Goal: Task Accomplishment & Management: Manage account settings

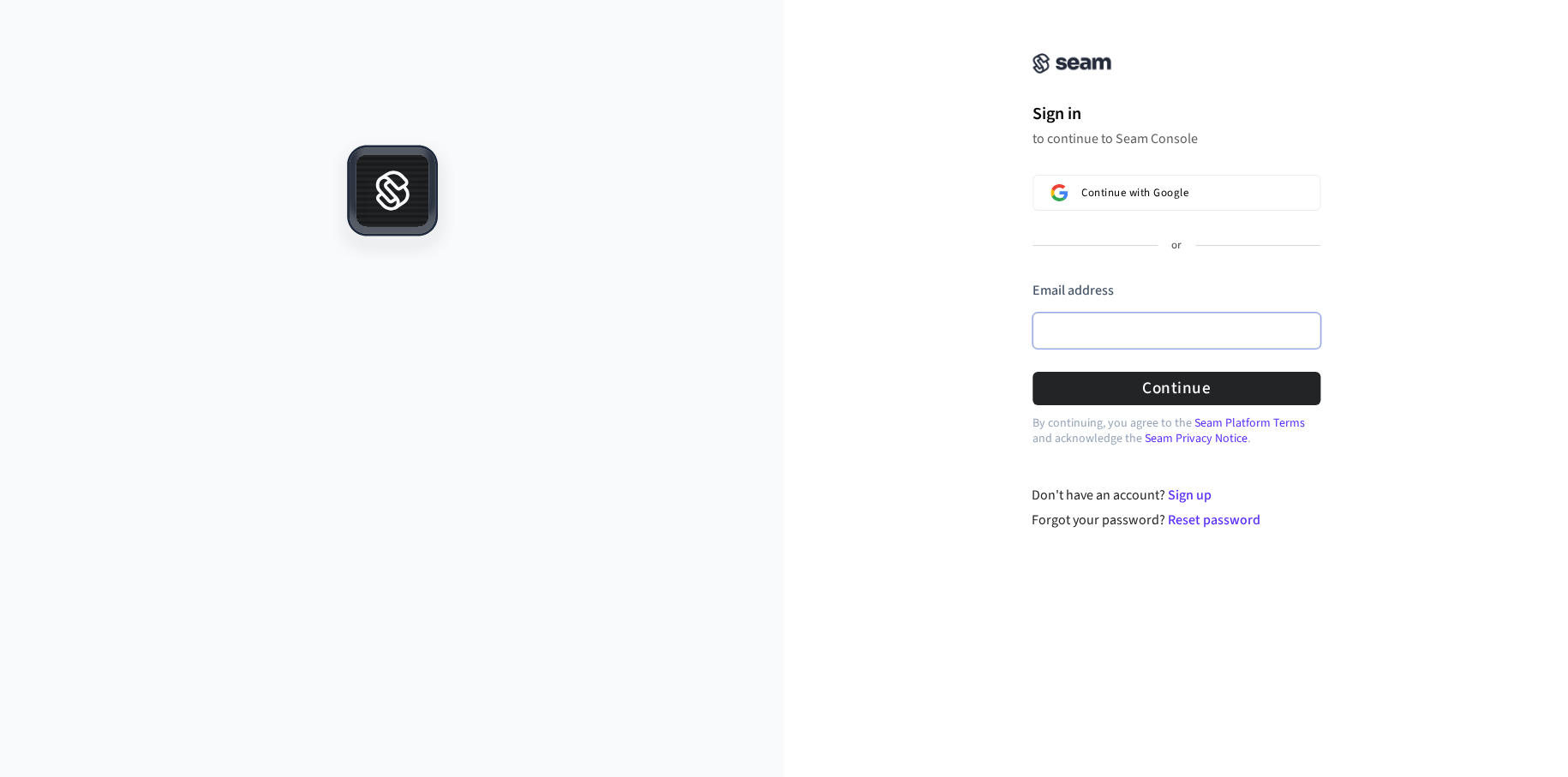
click at [1130, 321] on input "Email address" at bounding box center [1177, 331] width 288 height 36
paste input "**********"
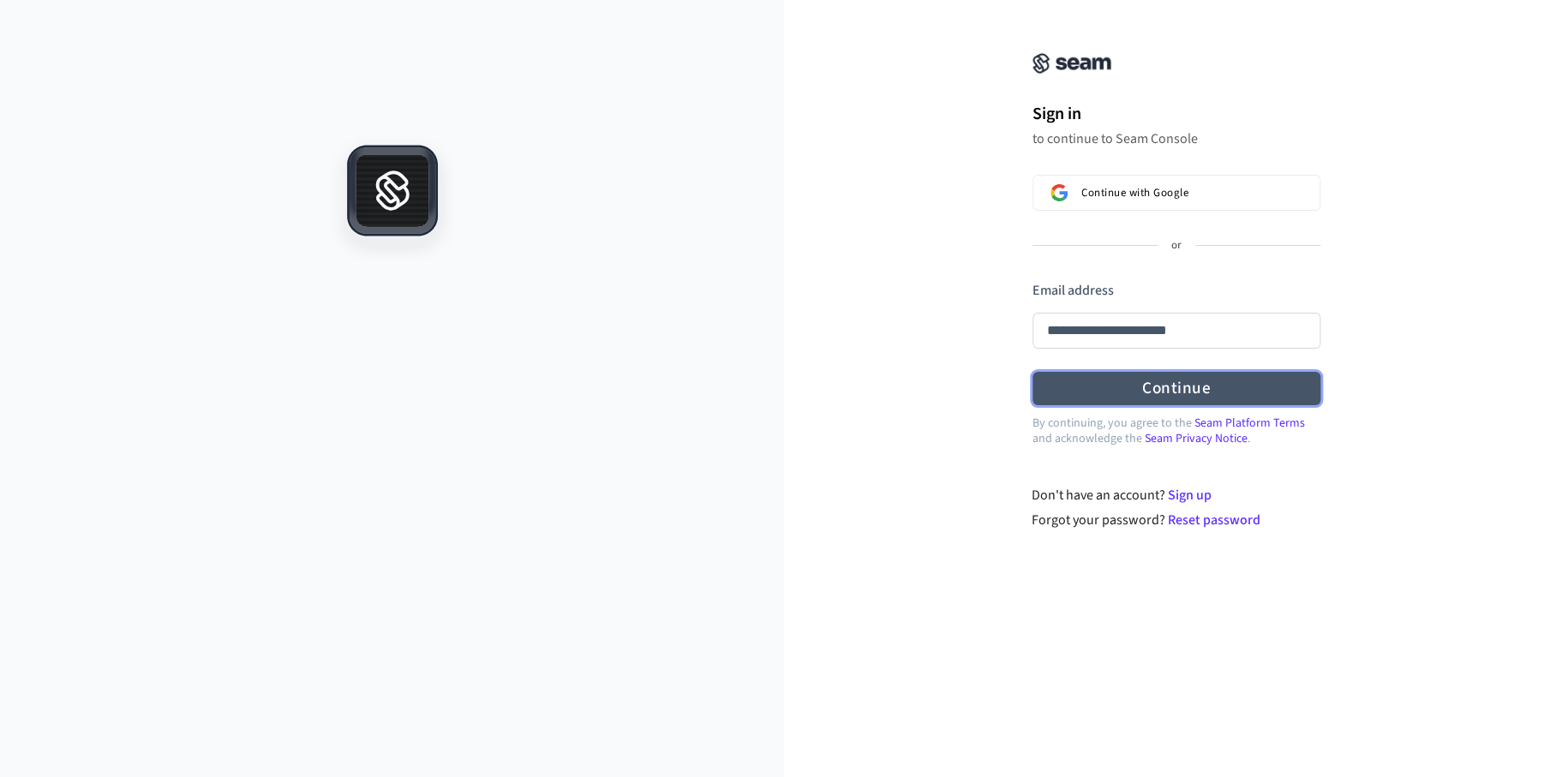
click at [1143, 382] on button "Continue" at bounding box center [1177, 388] width 288 height 34
type input "**********"
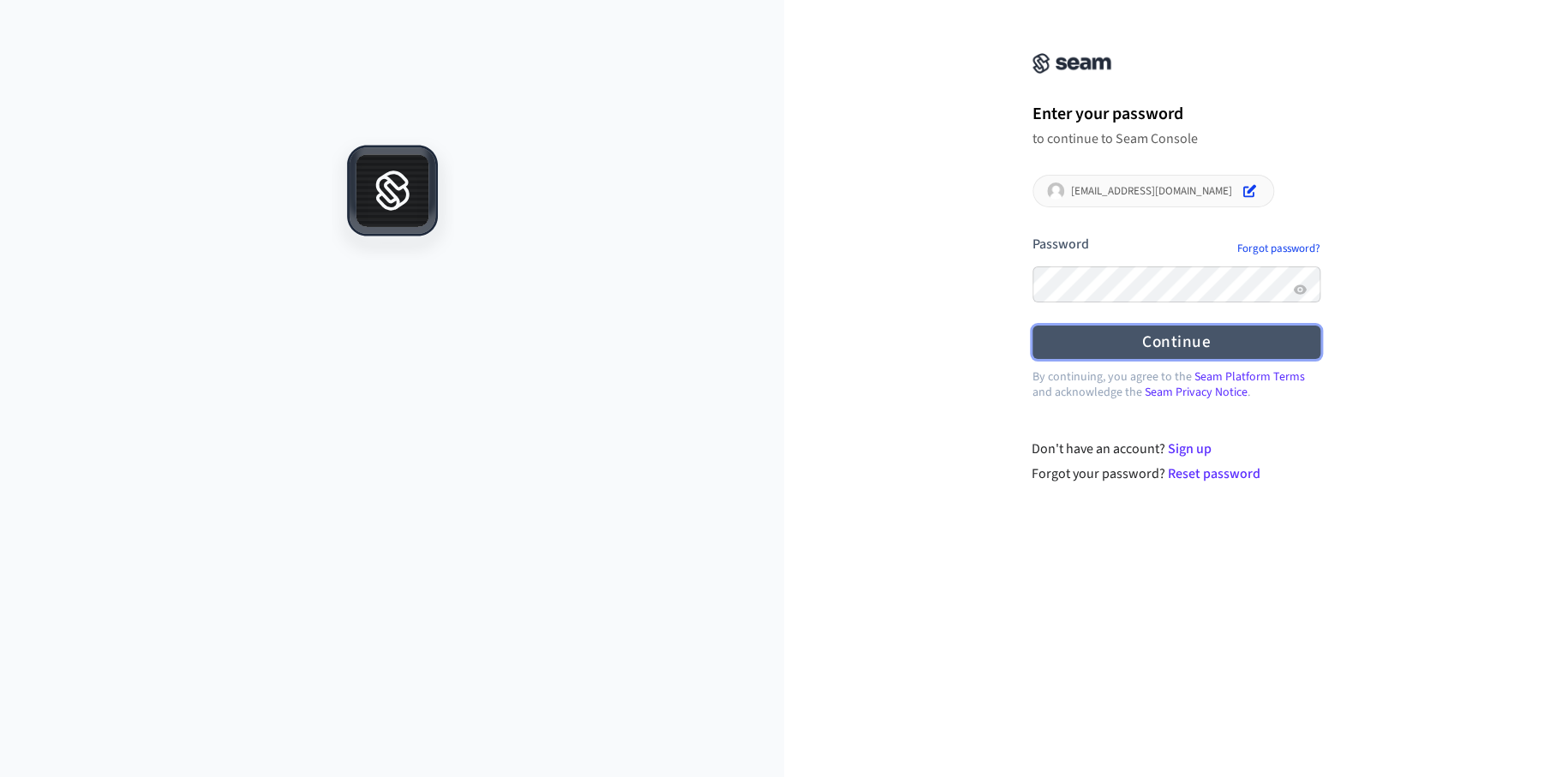
click at [1130, 340] on button "Continue" at bounding box center [1177, 342] width 288 height 34
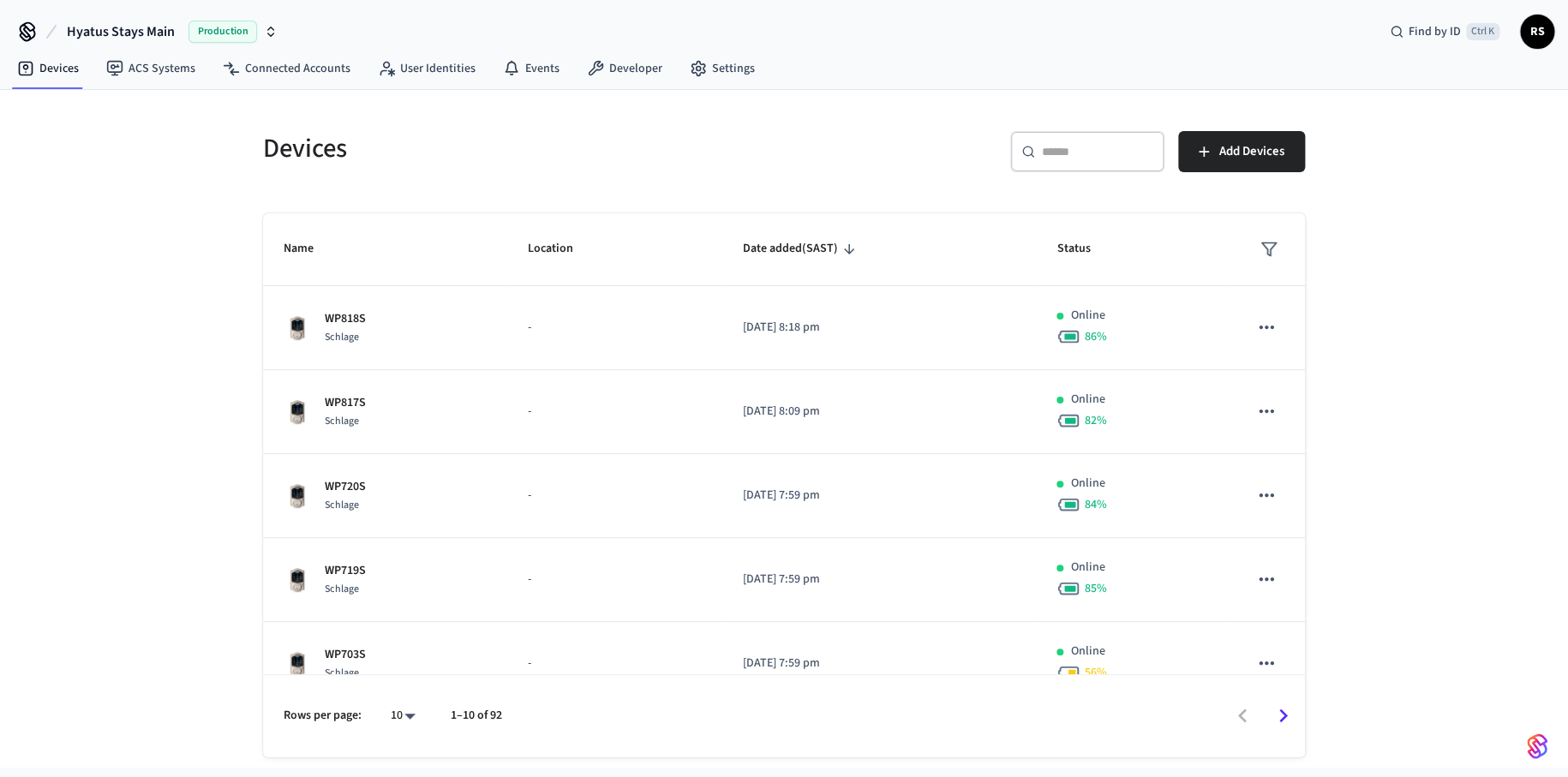
click at [1069, 34] on div "Hyatus Stays Main Production Find by ID Ctrl K RS" at bounding box center [784, 25] width 1568 height 50
click at [967, 110] on div "​ ​ Add Devices" at bounding box center [1039, 148] width 532 height 76
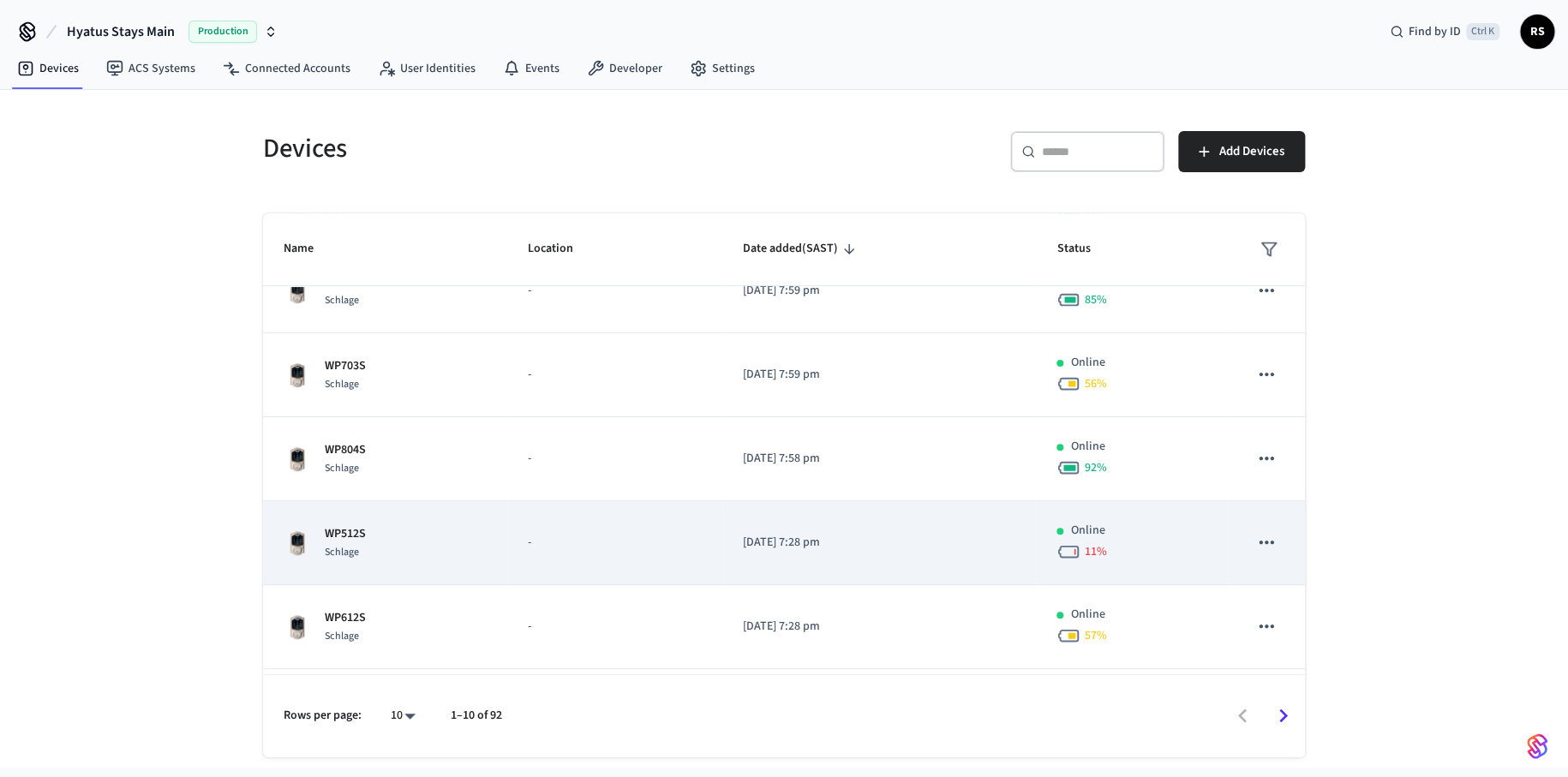
scroll to position [450, 0]
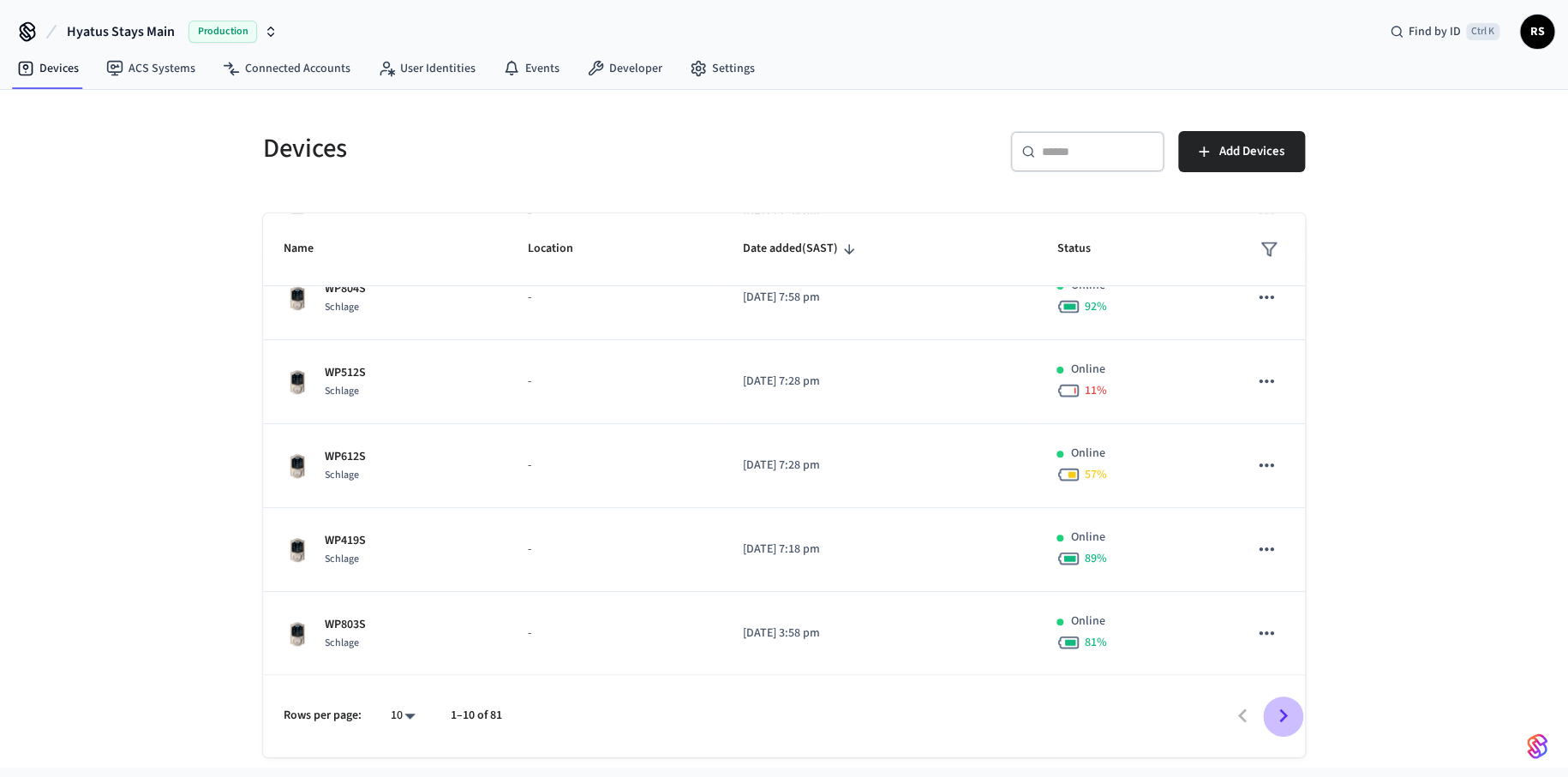
click at [1280, 718] on icon "Go to next page" at bounding box center [1283, 716] width 27 height 27
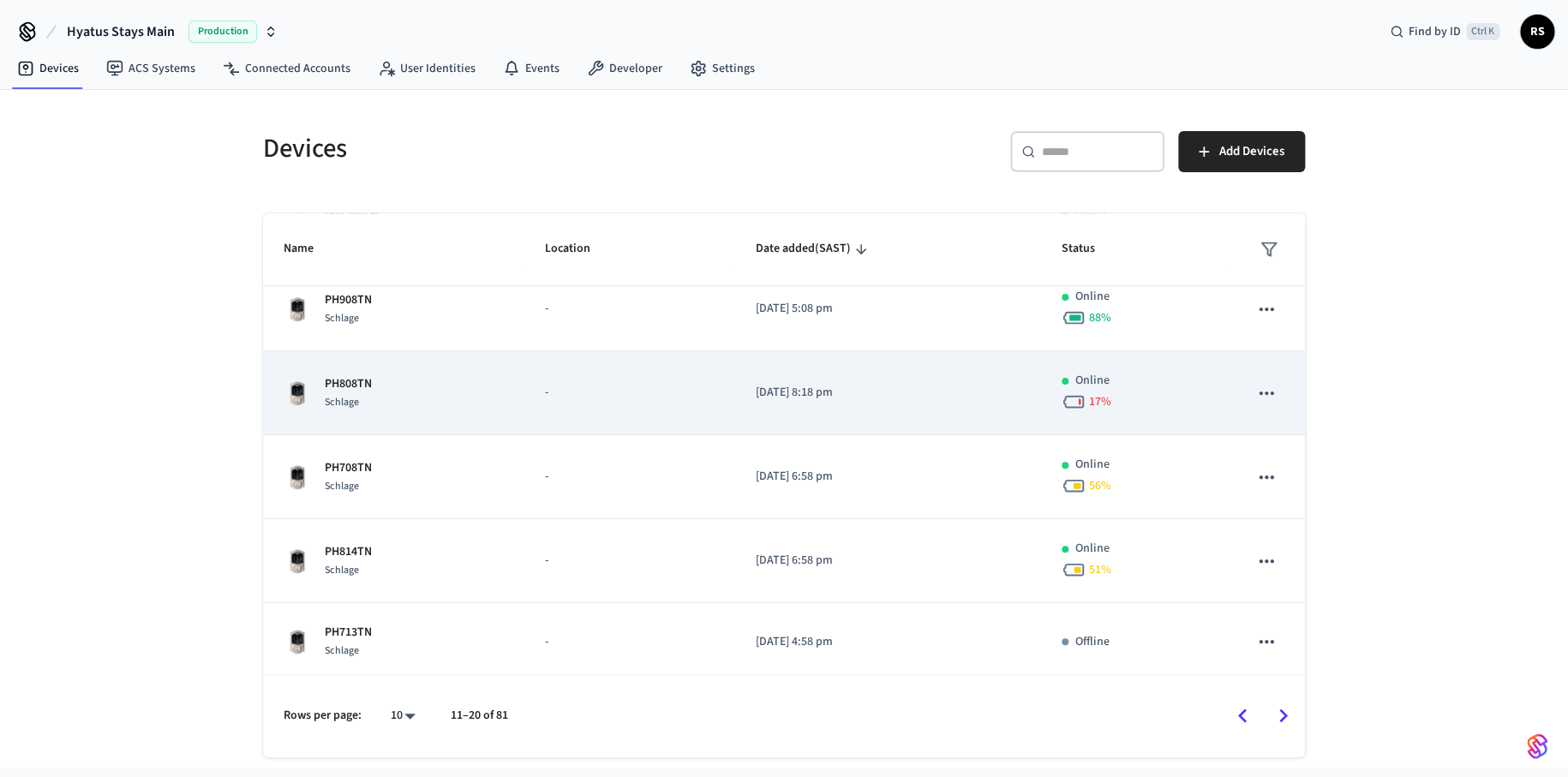
scroll to position [438, 0]
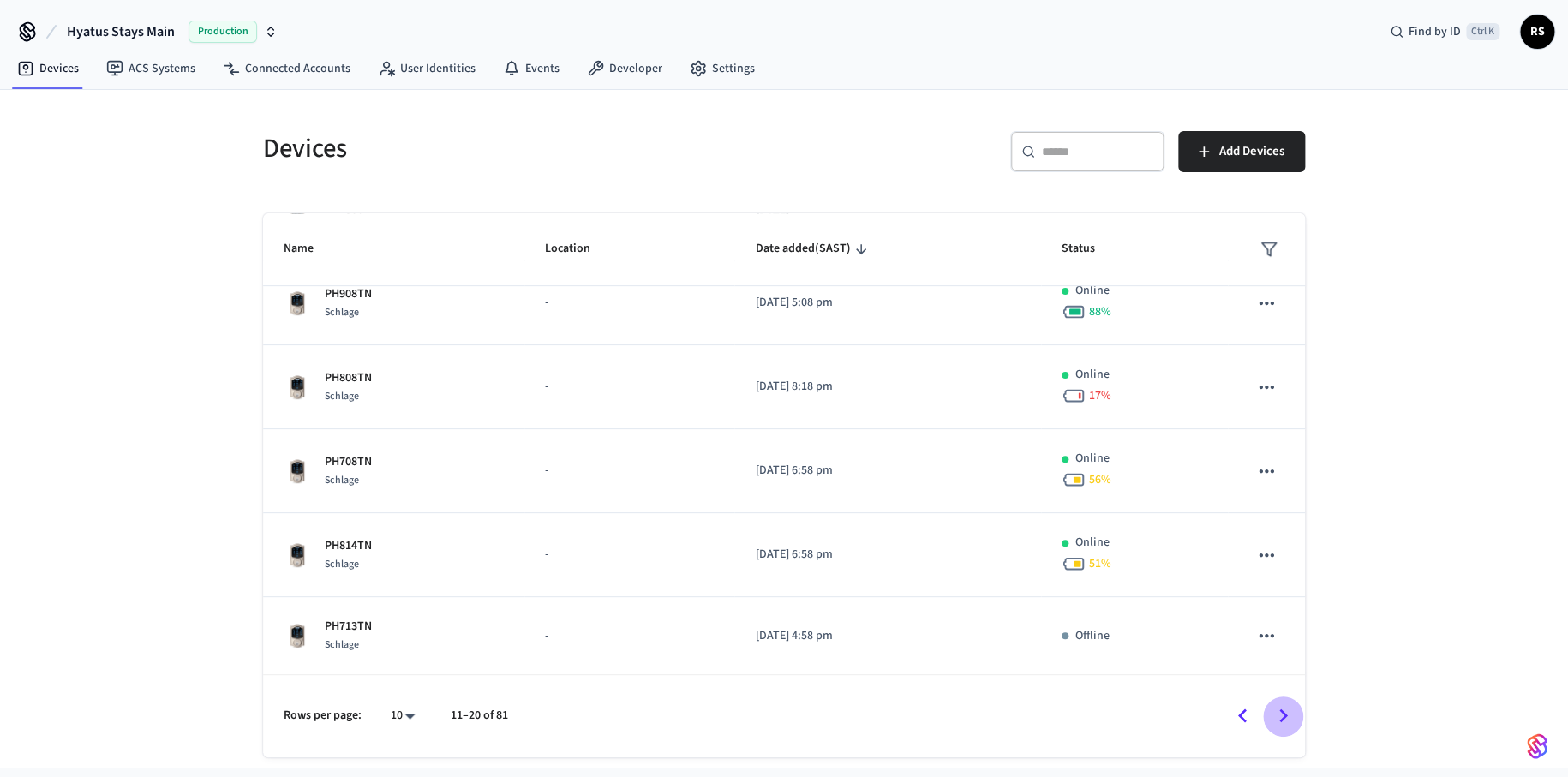
click at [1277, 706] on icon "Go to next page" at bounding box center [1283, 716] width 27 height 27
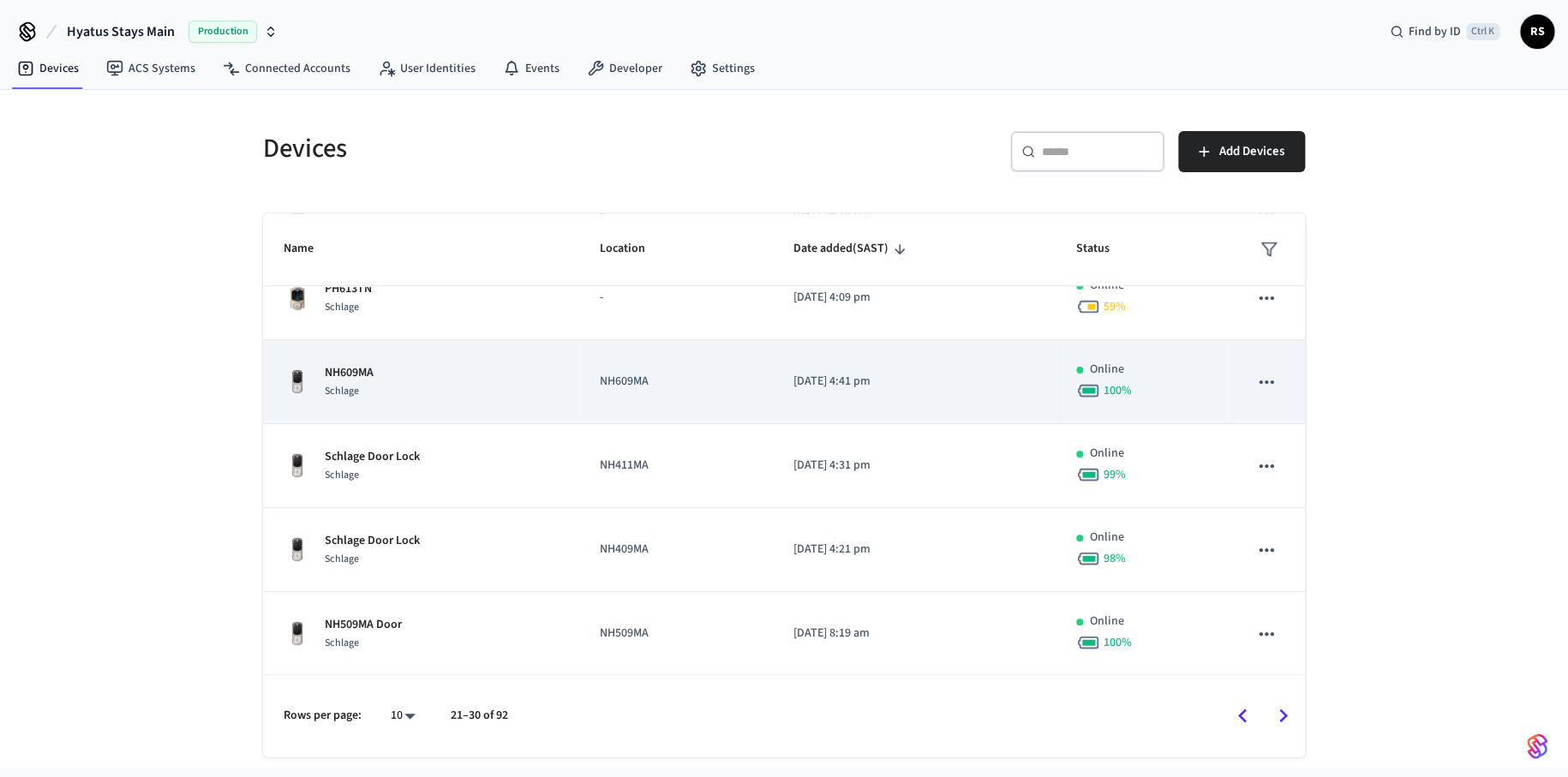
scroll to position [444, 0]
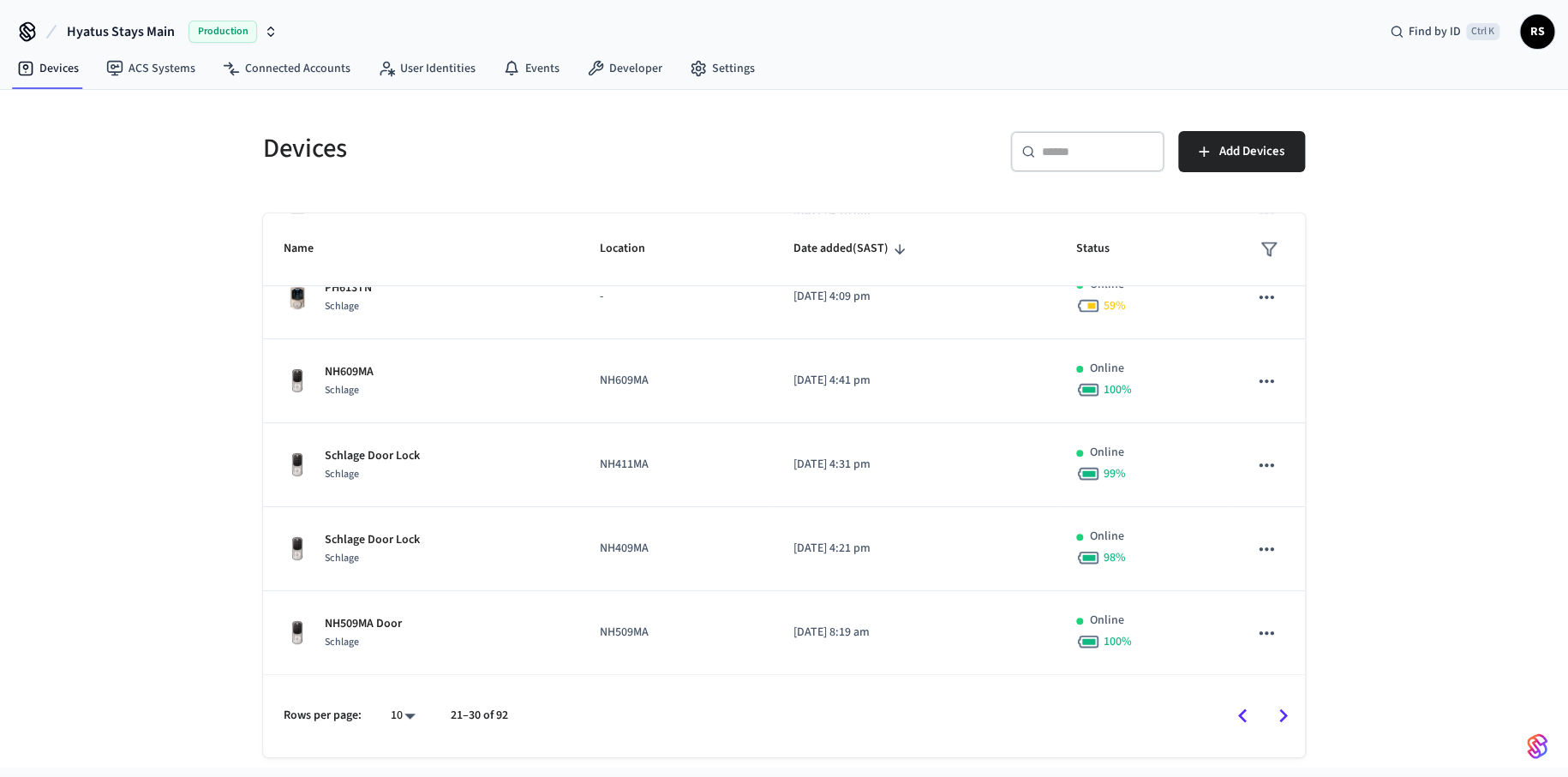
click at [1290, 717] on icon "Go to next page" at bounding box center [1283, 716] width 27 height 27
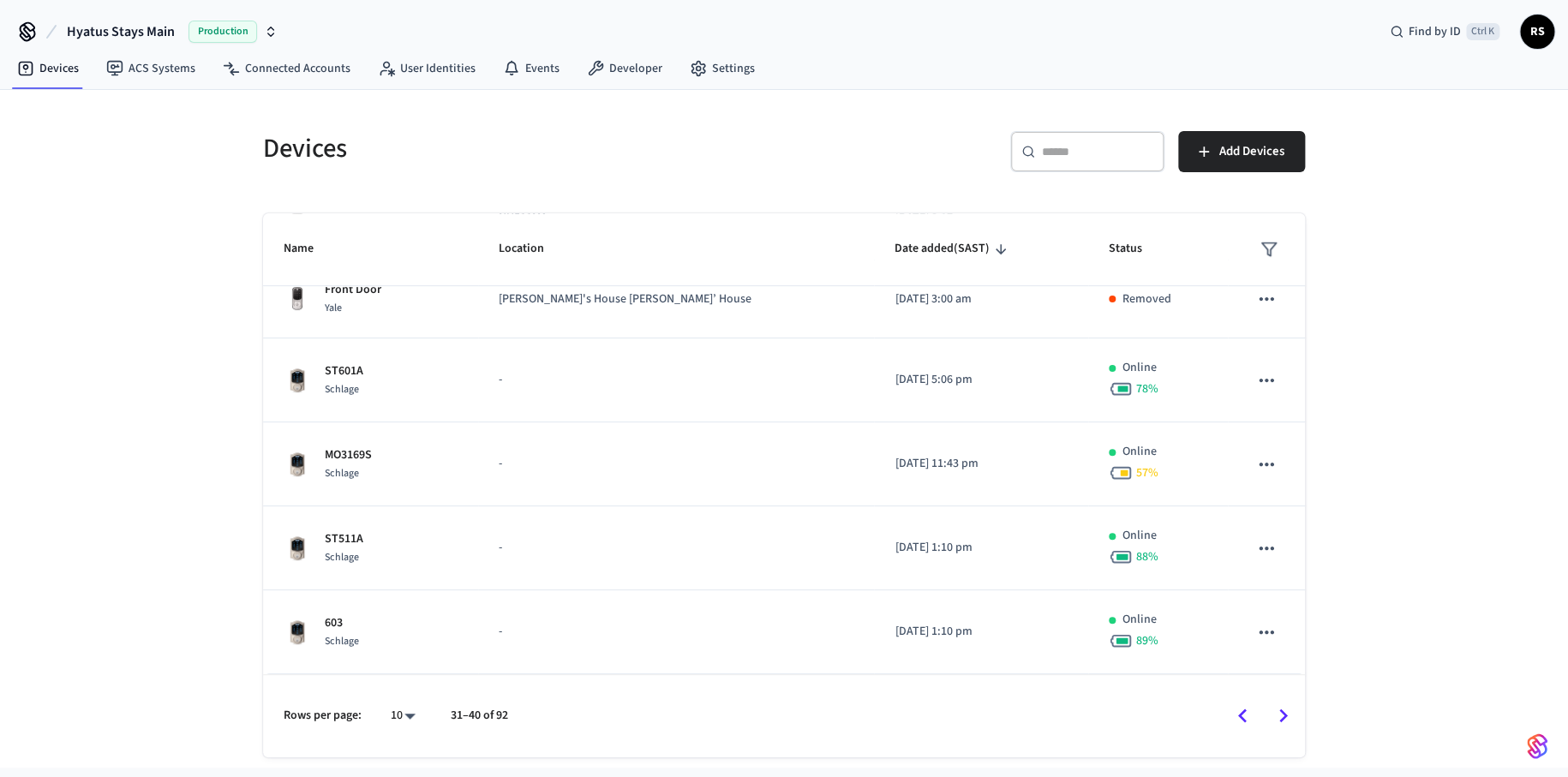
scroll to position [438, 0]
click at [1289, 706] on icon "Go to next page" at bounding box center [1283, 716] width 27 height 27
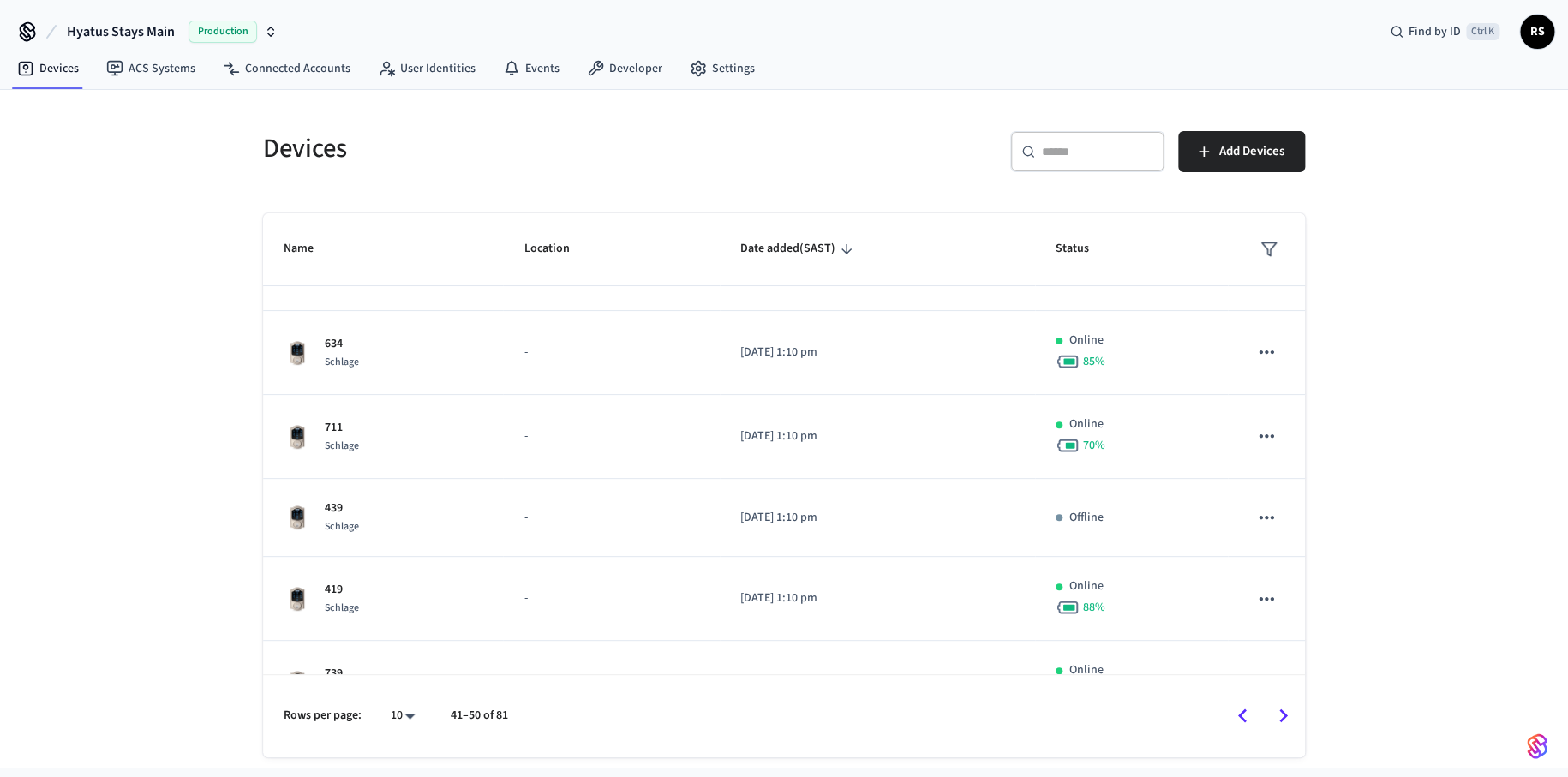
scroll to position [0, 0]
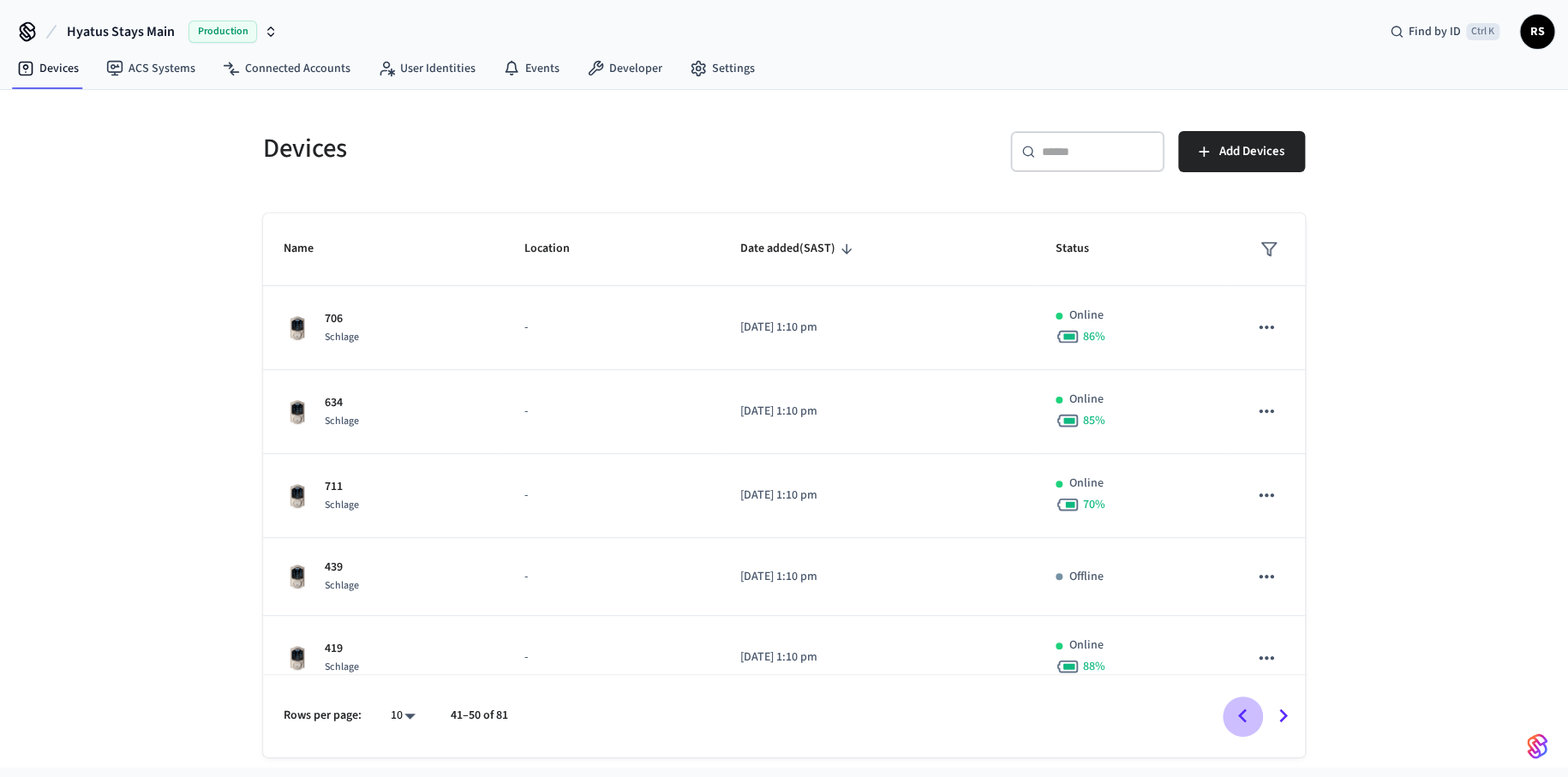
click at [1251, 707] on icon "Go to previous page" at bounding box center [1241, 716] width 27 height 27
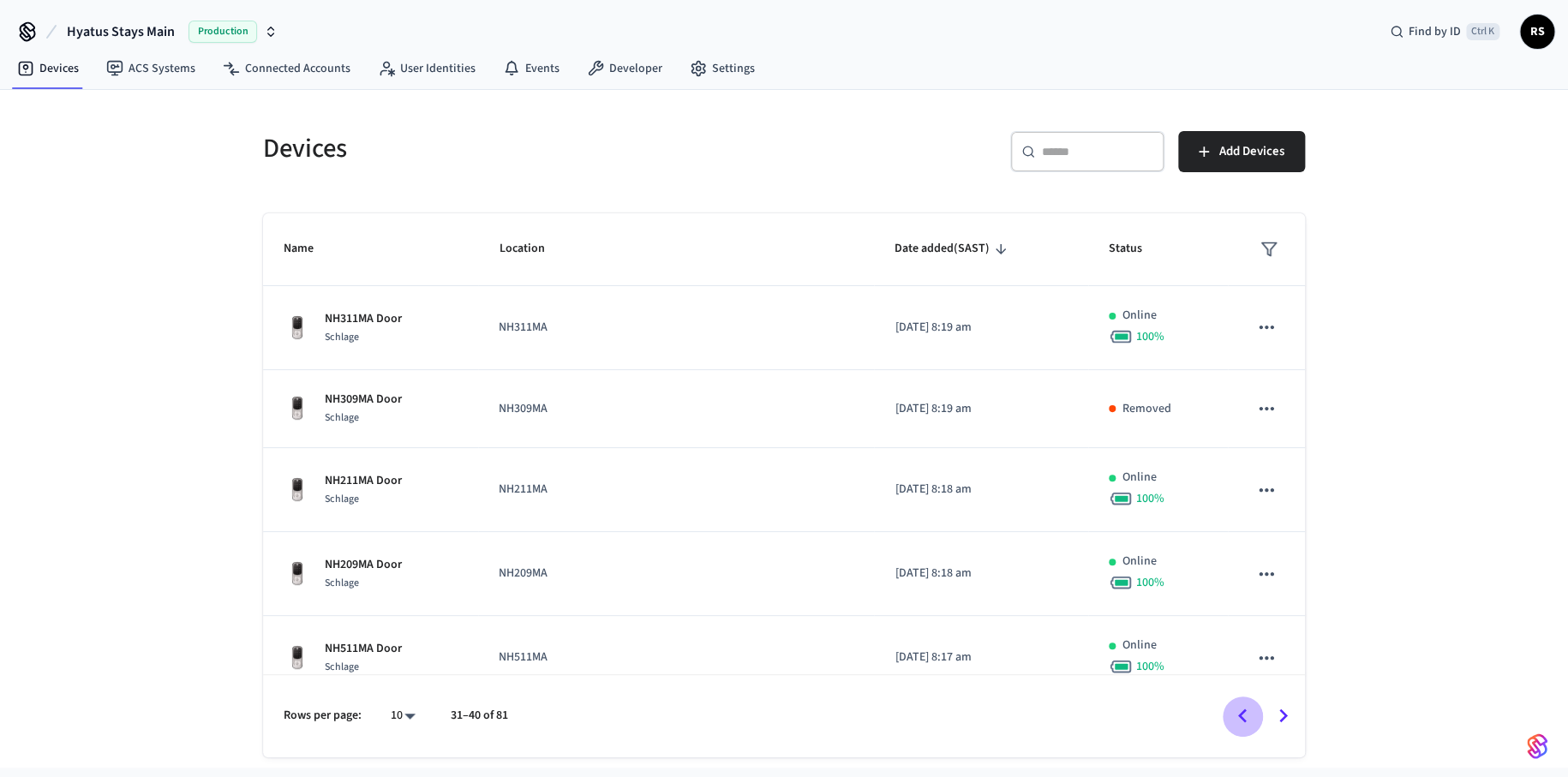
click at [1250, 711] on icon "Go to previous page" at bounding box center [1241, 716] width 27 height 27
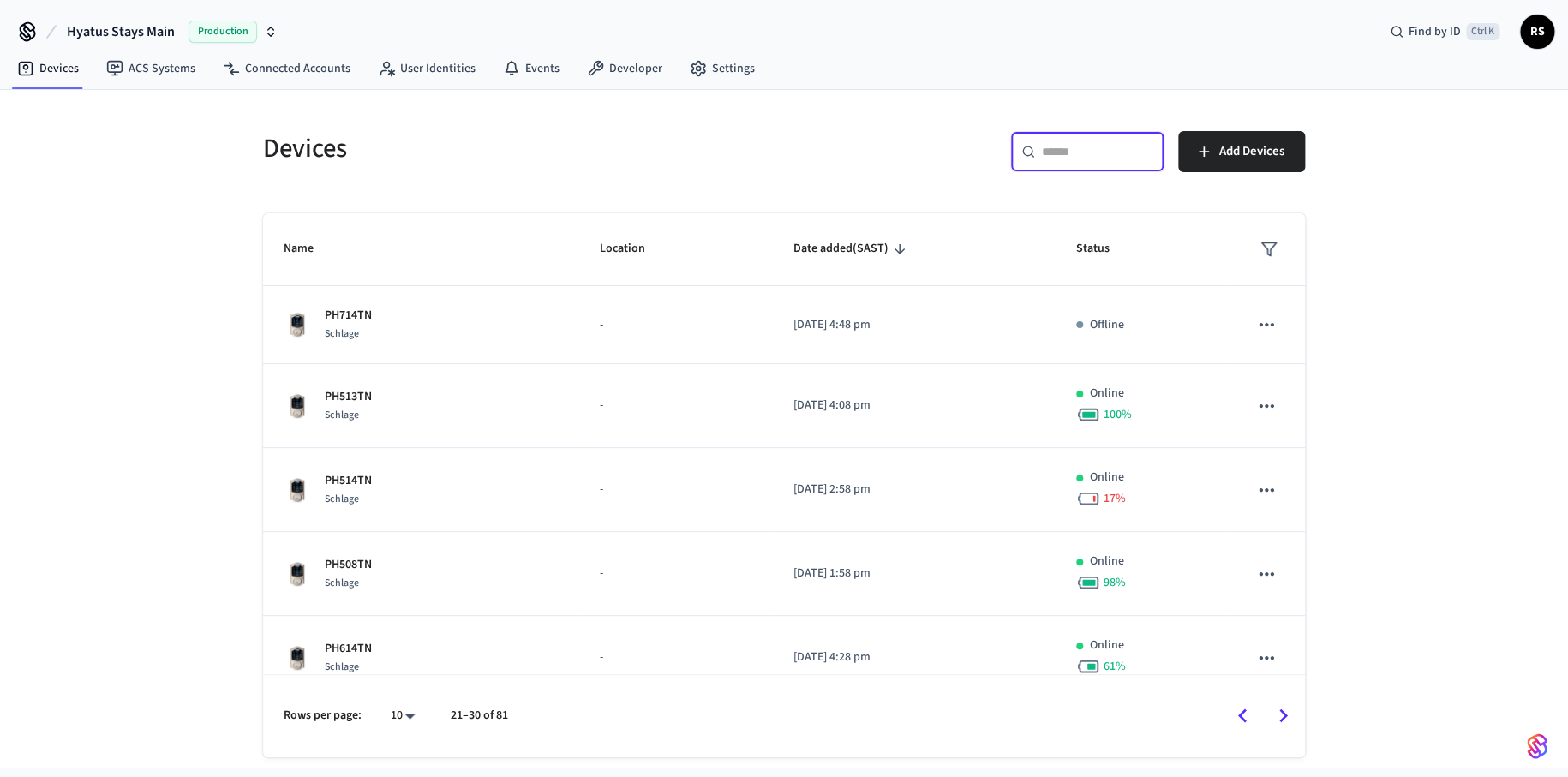
click at [1072, 148] on input "text" at bounding box center [1098, 152] width 111 height 17
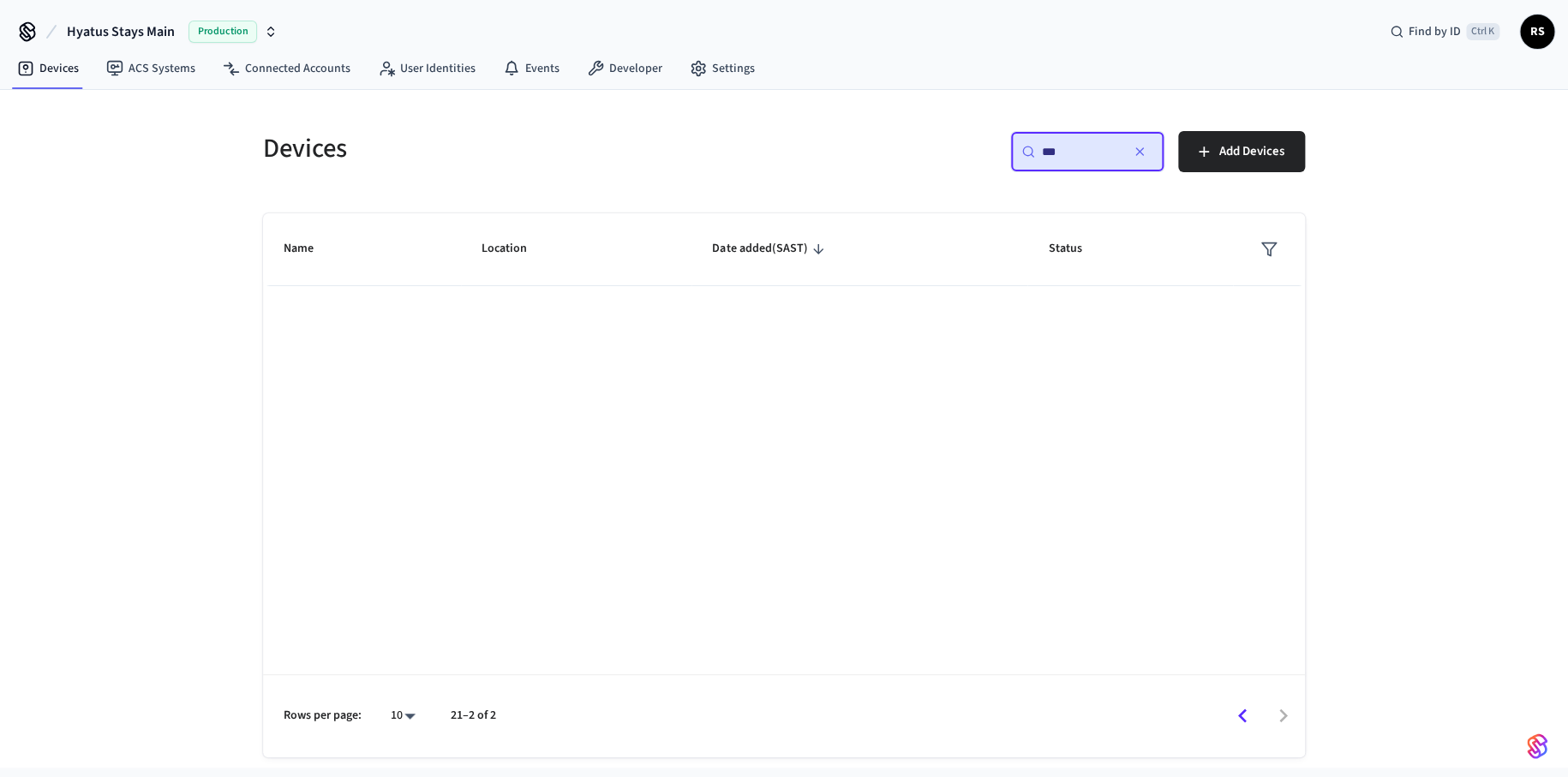
click at [1116, 144] on input "***" at bounding box center [1081, 152] width 78 height 17
type input "***"
click at [1074, 148] on input "***" at bounding box center [1081, 152] width 78 height 17
drag, startPoint x: 1074, startPoint y: 148, endPoint x: 1008, endPoint y: 145, distance: 66.1
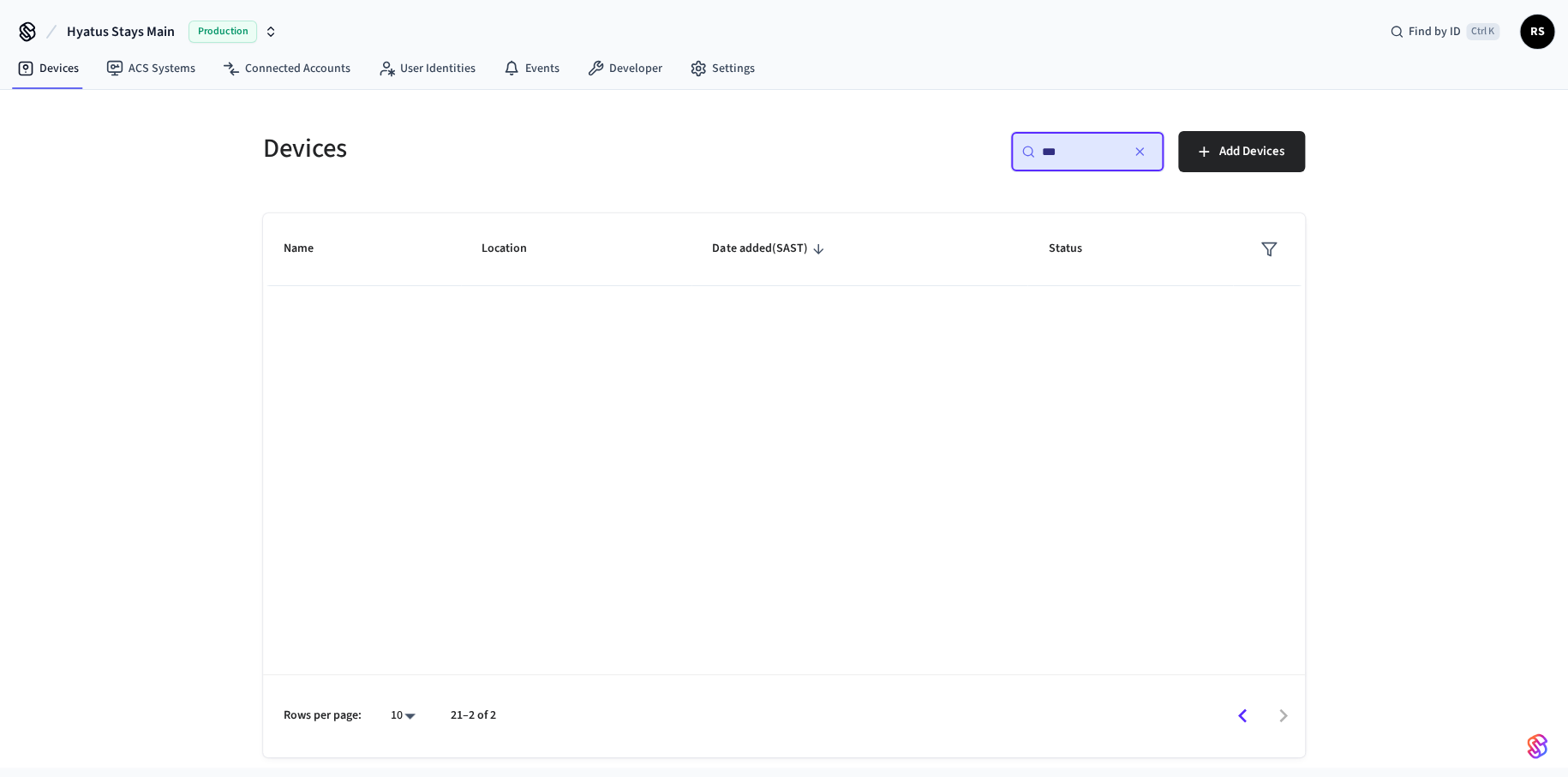
click at [1008, 145] on div "​ *** ​ Add Devices" at bounding box center [1049, 159] width 511 height 55
click at [1158, 153] on div "​ *** ​" at bounding box center [1087, 152] width 154 height 41
drag, startPoint x: 1148, startPoint y: 149, endPoint x: 1123, endPoint y: 151, distance: 25.1
click at [1137, 148] on button "button" at bounding box center [1140, 152] width 28 height 28
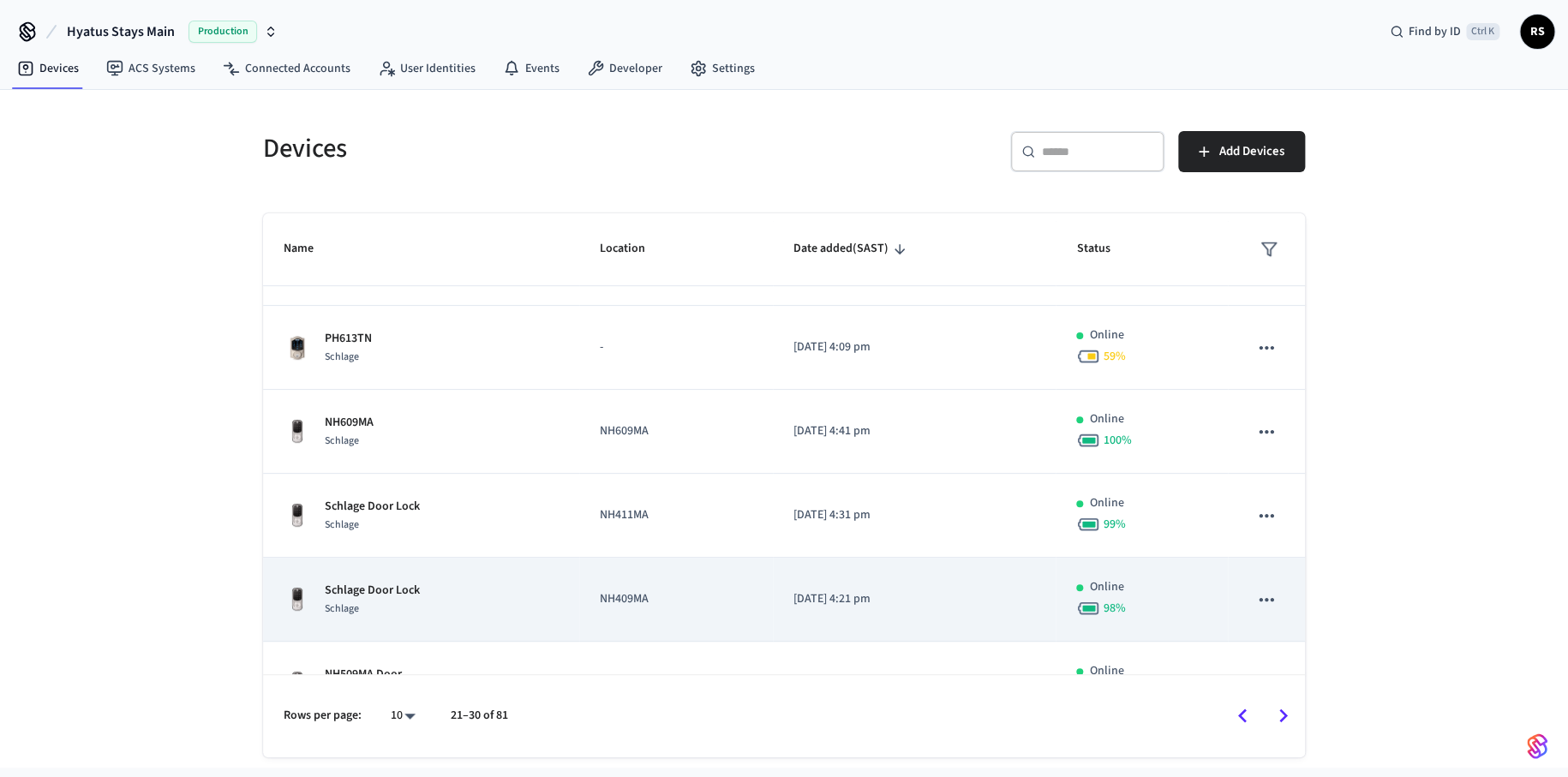
scroll to position [444, 0]
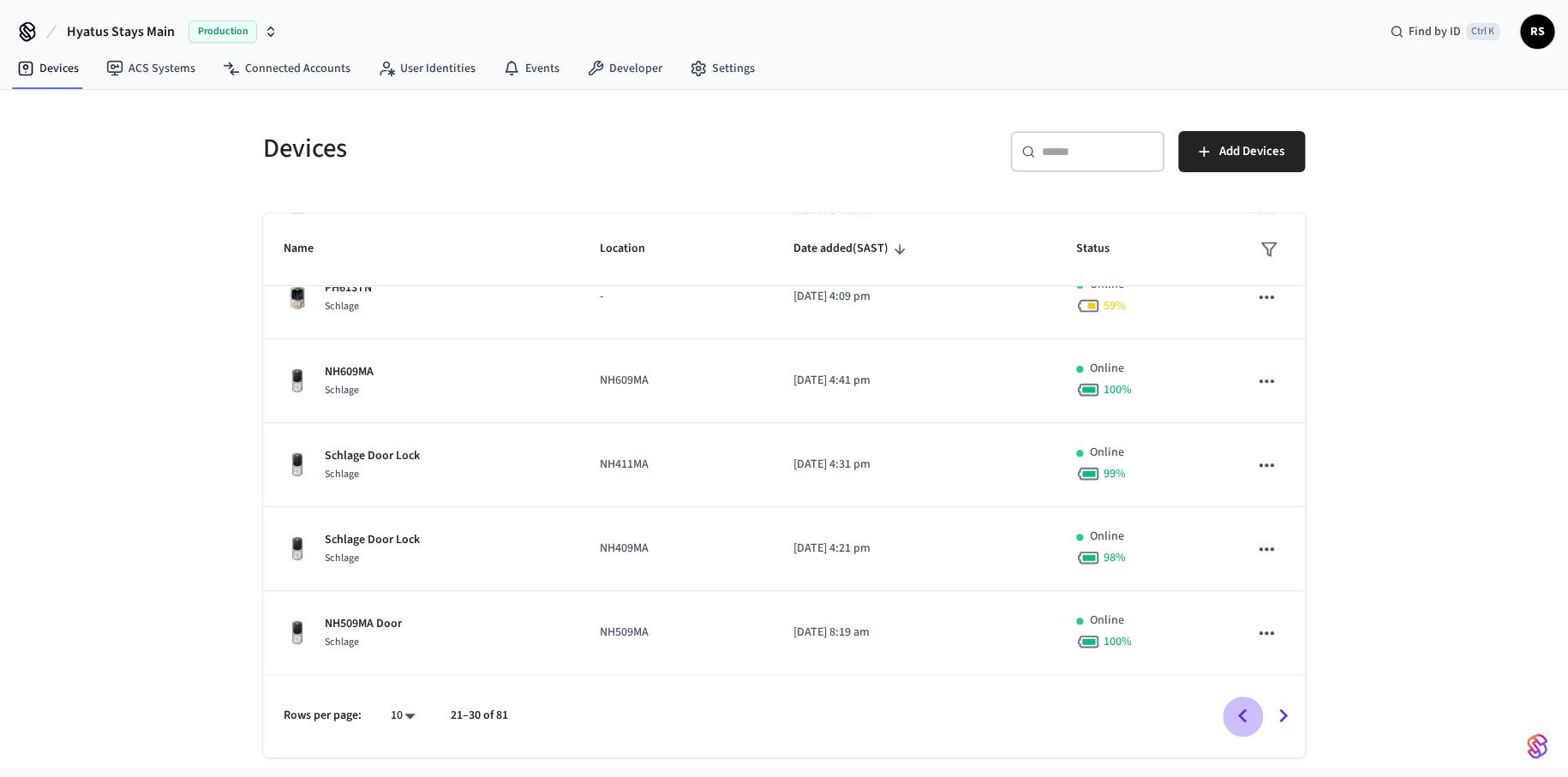
click at [1254, 713] on icon "Go to previous page" at bounding box center [1241, 716] width 27 height 27
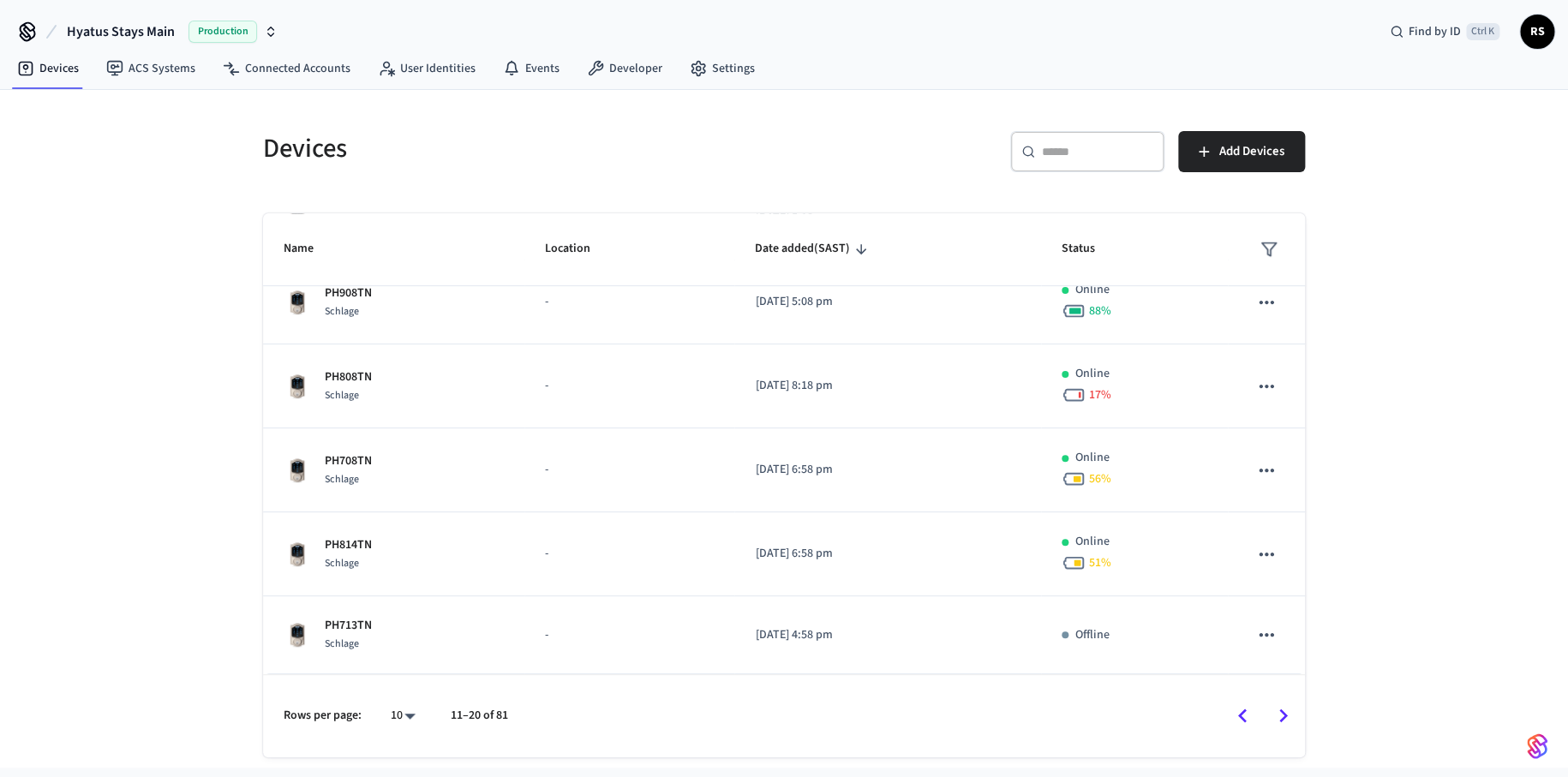
scroll to position [438, 0]
click at [1253, 714] on icon "Go to previous page" at bounding box center [1241, 716] width 27 height 27
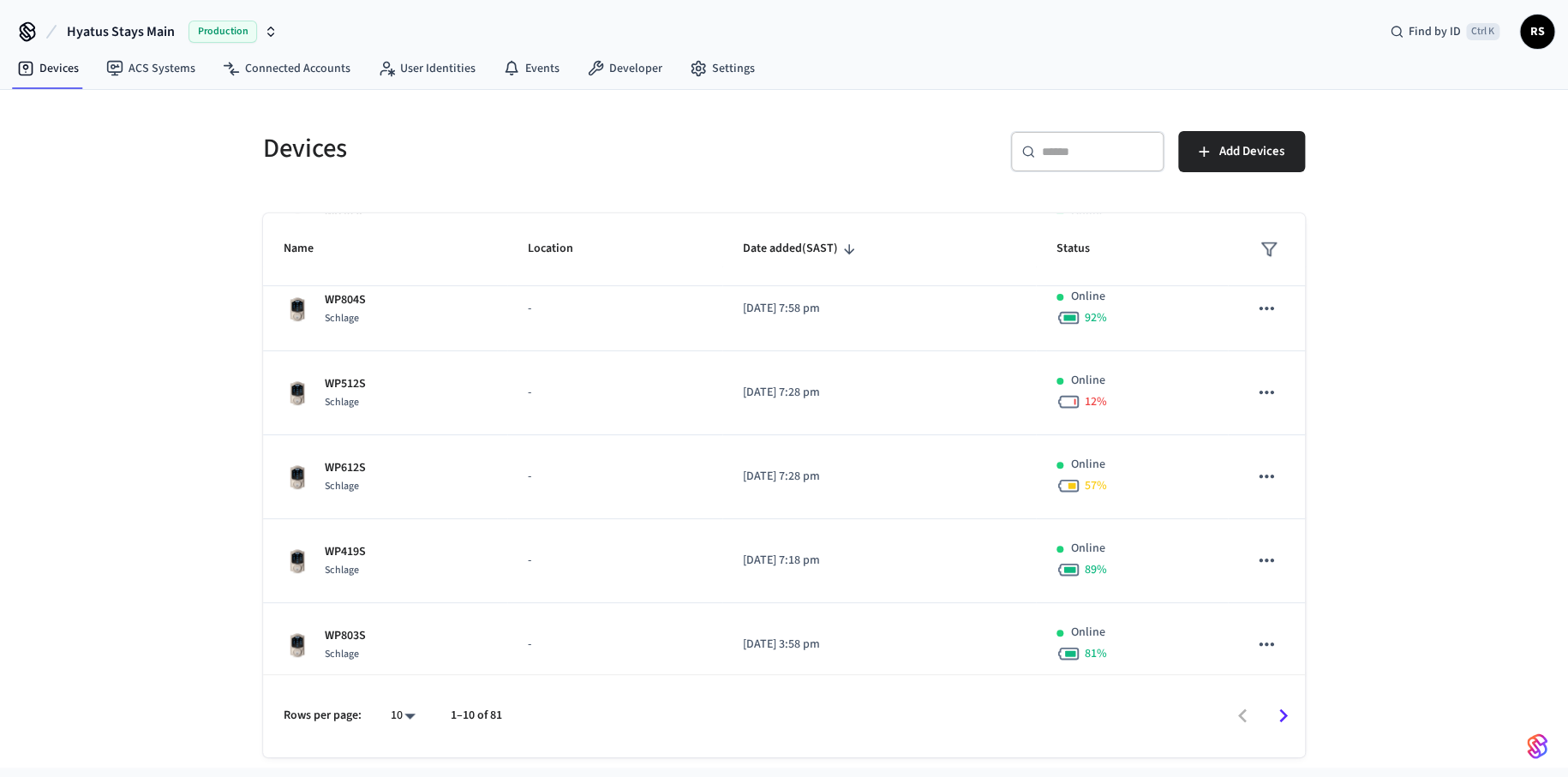
scroll to position [444, 0]
click at [1253, 714] on div at bounding box center [912, 716] width 784 height 40
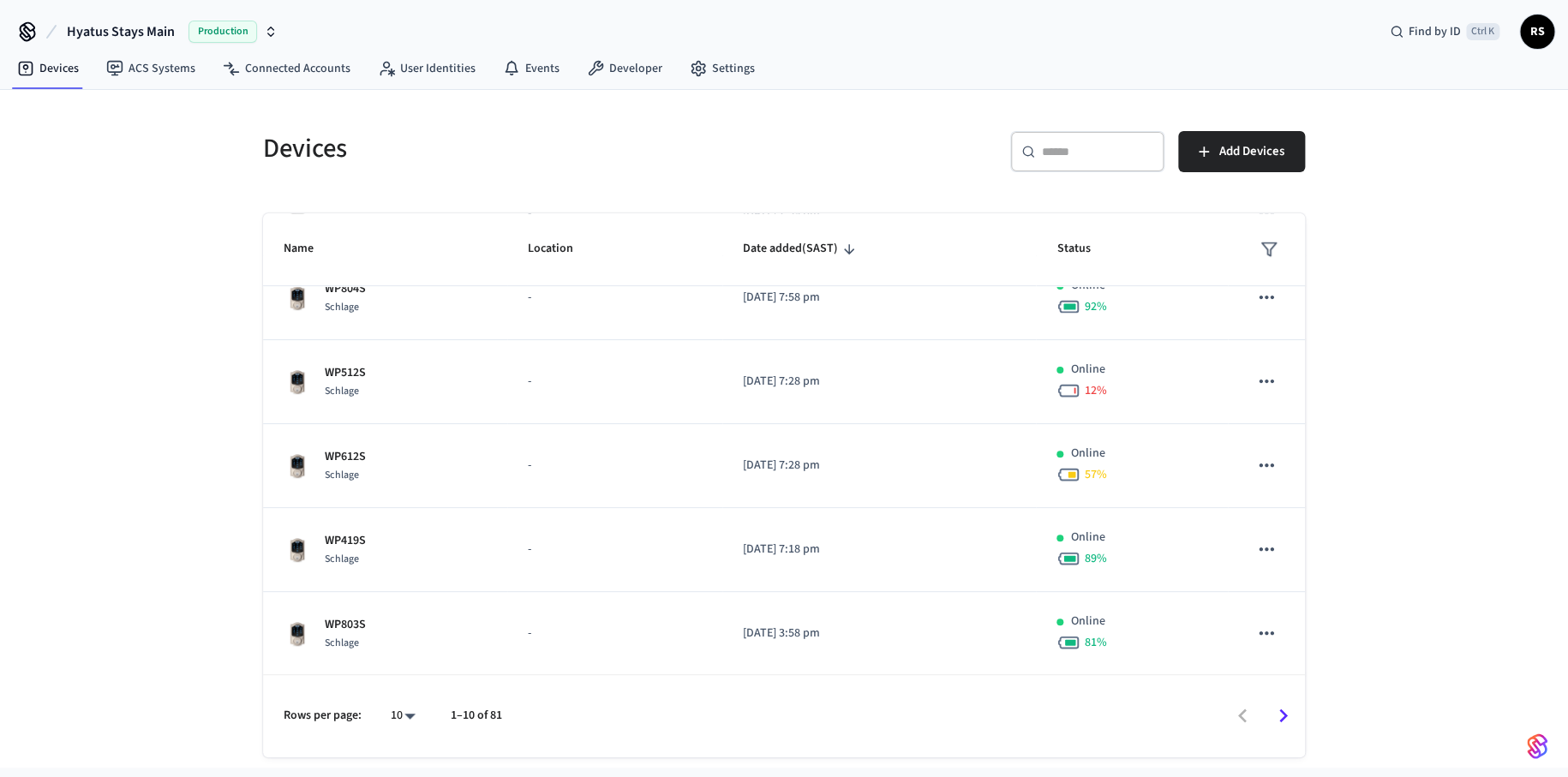
click at [1283, 711] on icon "Go to next page" at bounding box center [1283, 716] width 27 height 27
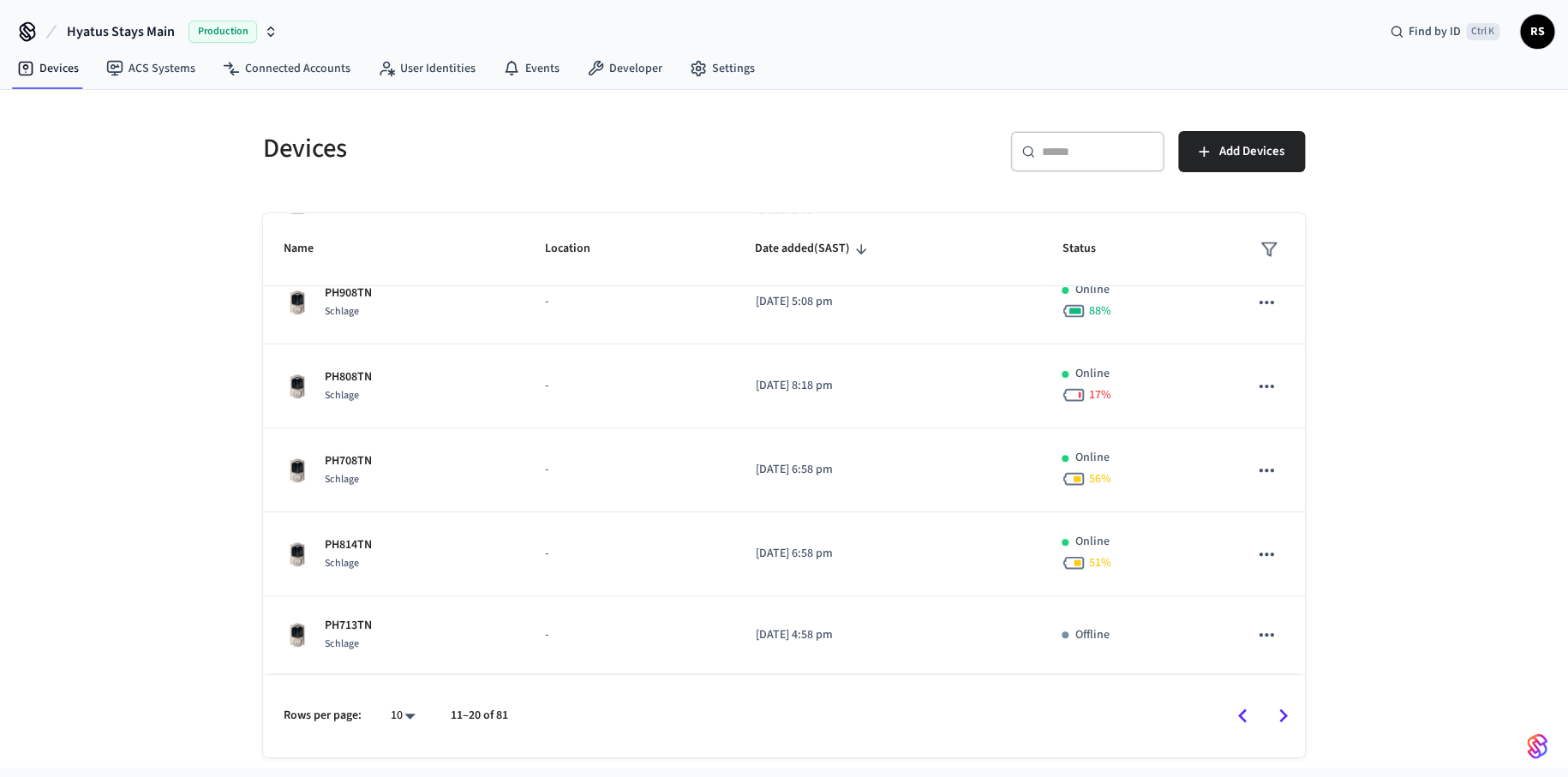
scroll to position [438, 0]
click at [1283, 711] on icon "Go to next page" at bounding box center [1283, 716] width 27 height 27
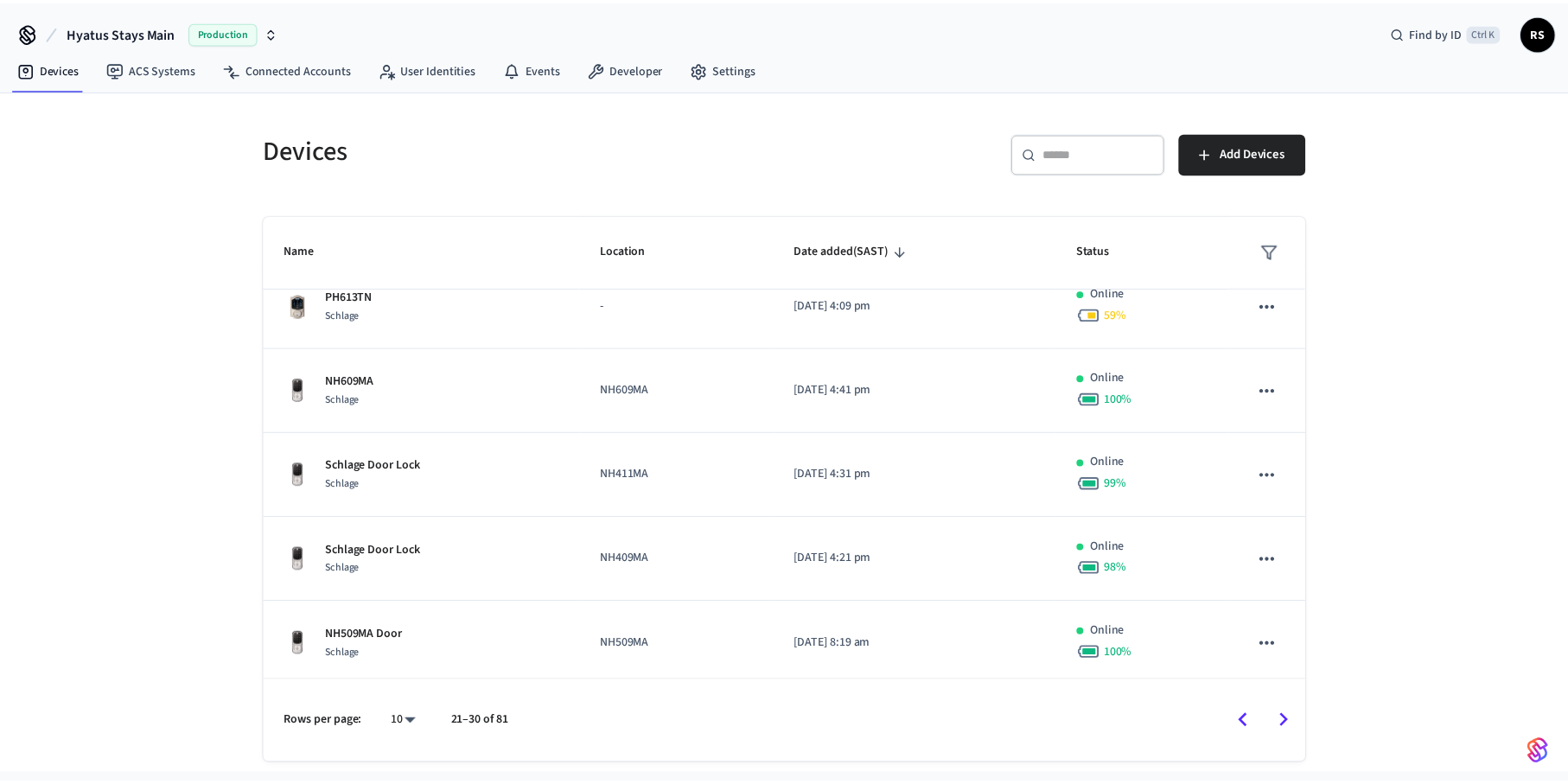
scroll to position [448, 0]
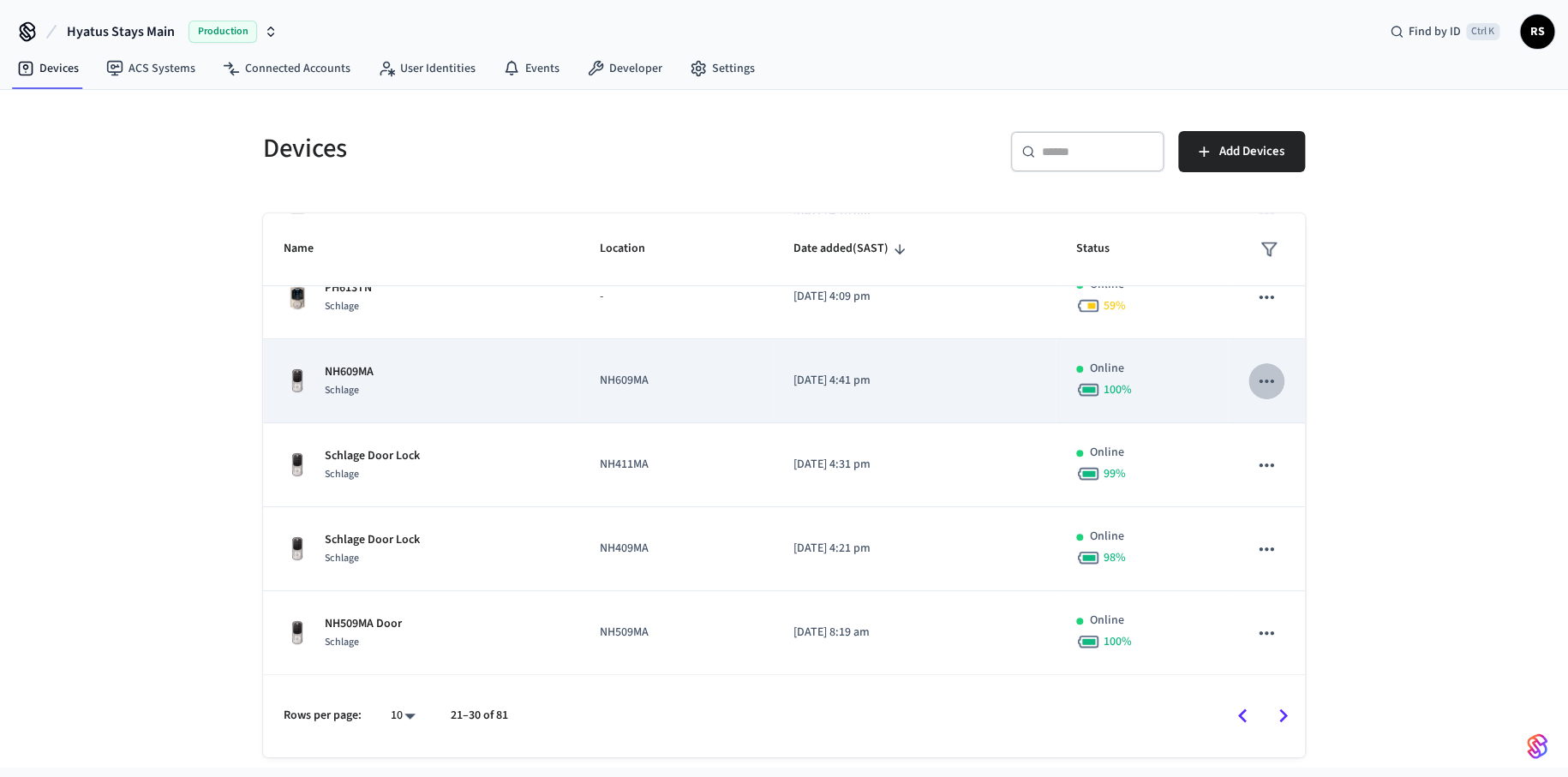
click at [1255, 376] on icon "sticky table" at bounding box center [1266, 382] width 22 height 22
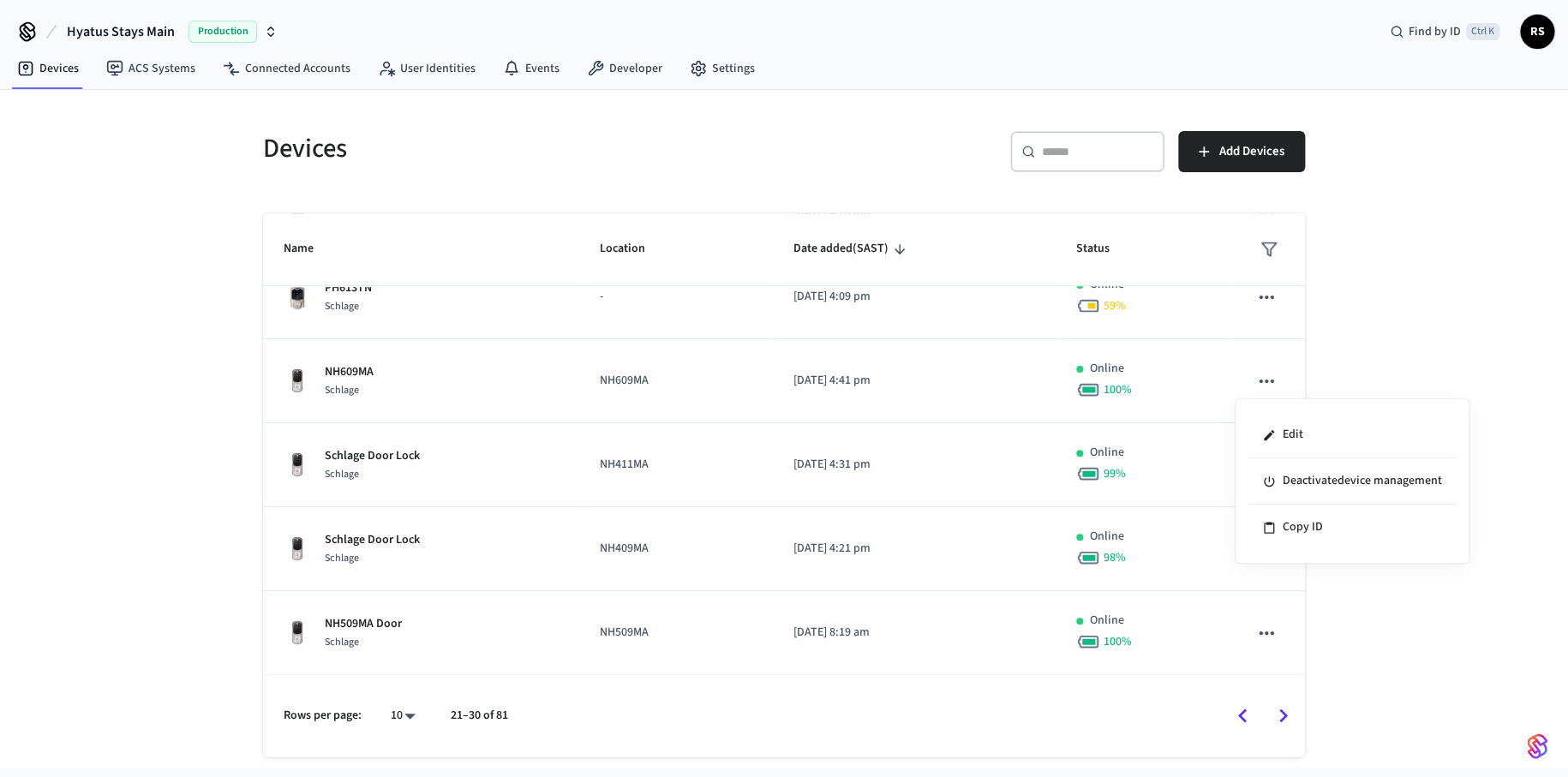
click at [350, 376] on div at bounding box center [784, 388] width 1568 height 777
click at [350, 376] on p "NH609MA" at bounding box center [349, 372] width 49 height 18
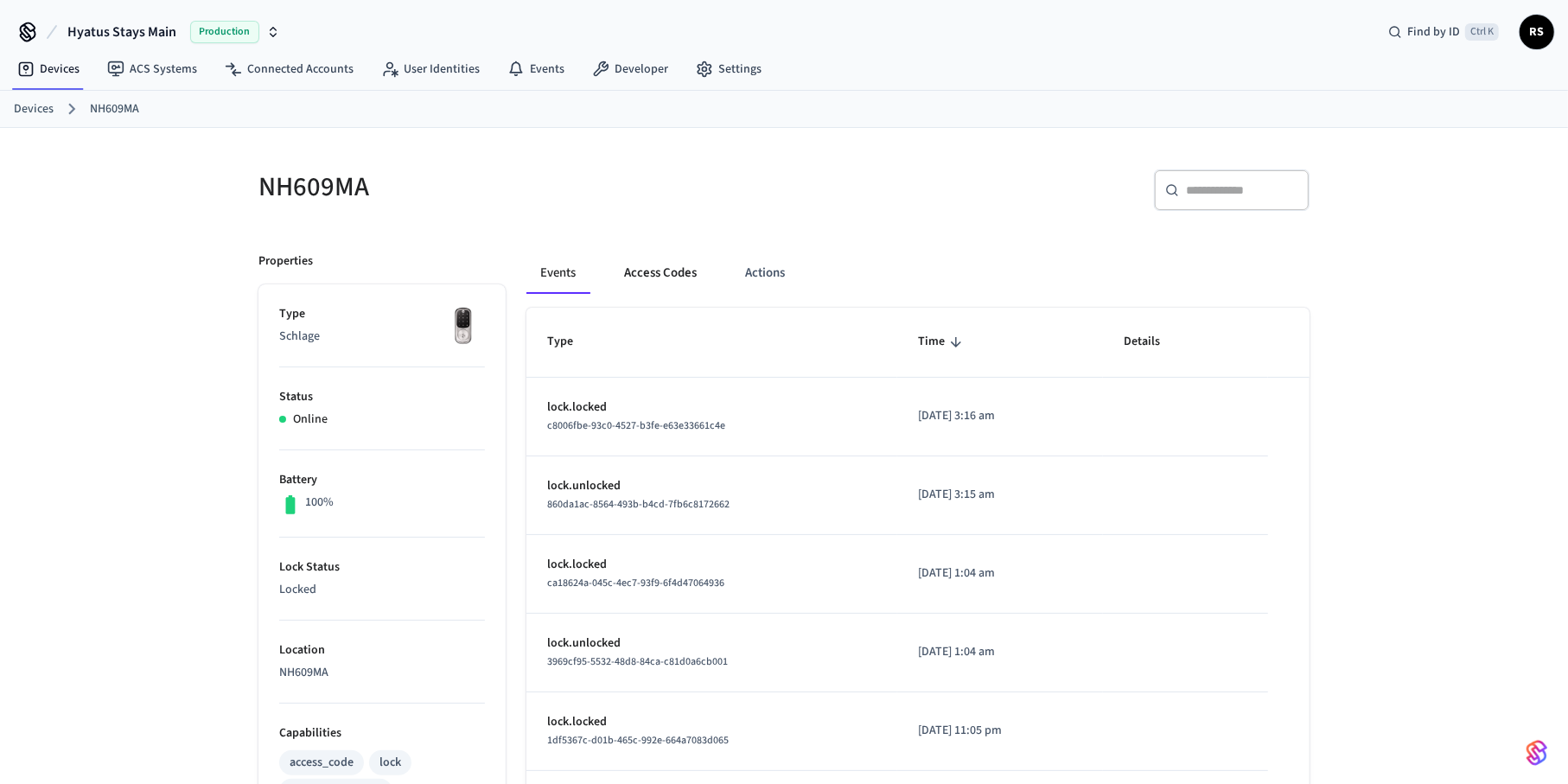
click at [654, 268] on button "Access Codes" at bounding box center [660, 273] width 100 height 42
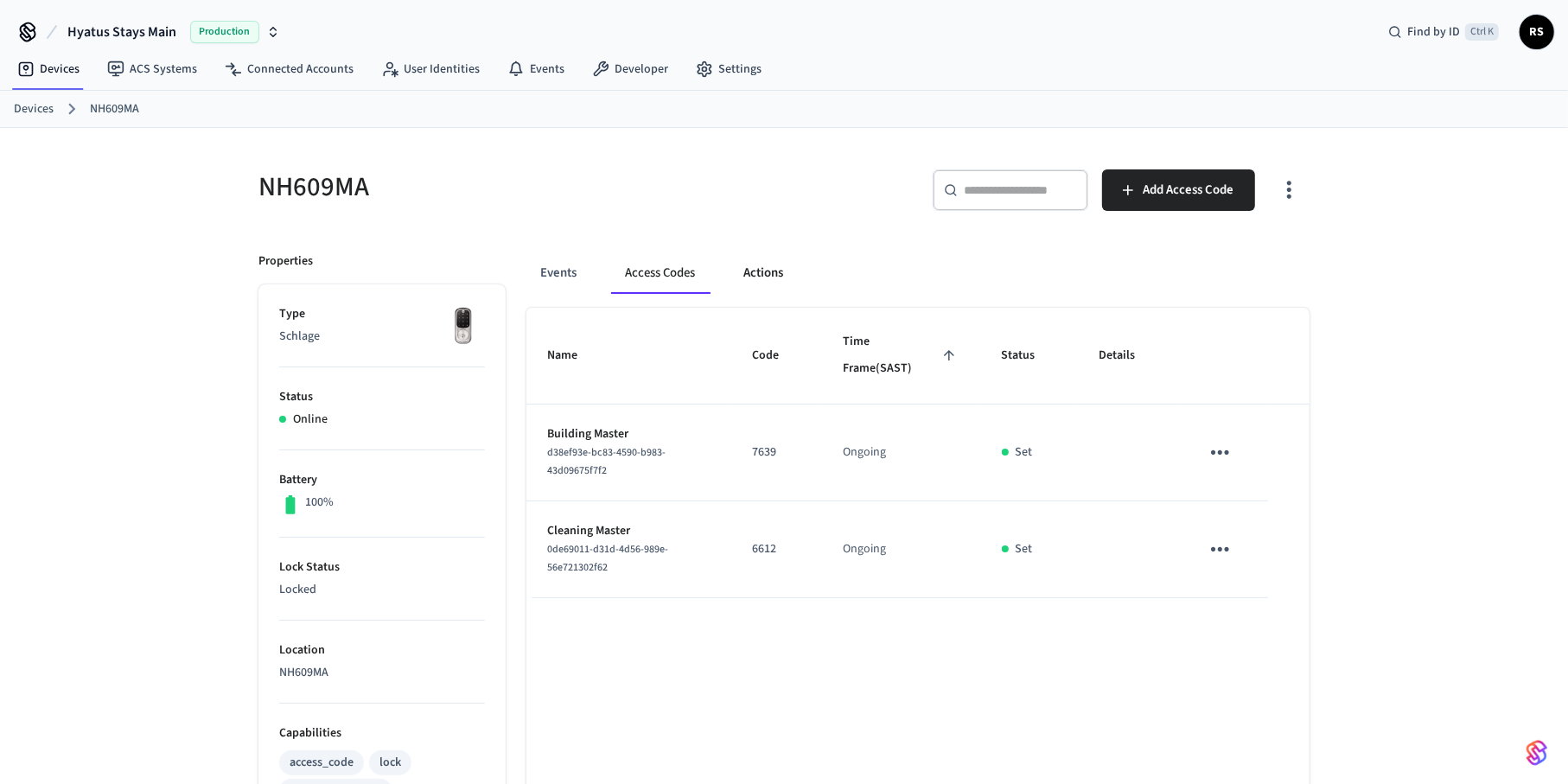
click at [742, 276] on button "Actions" at bounding box center [764, 273] width 68 height 42
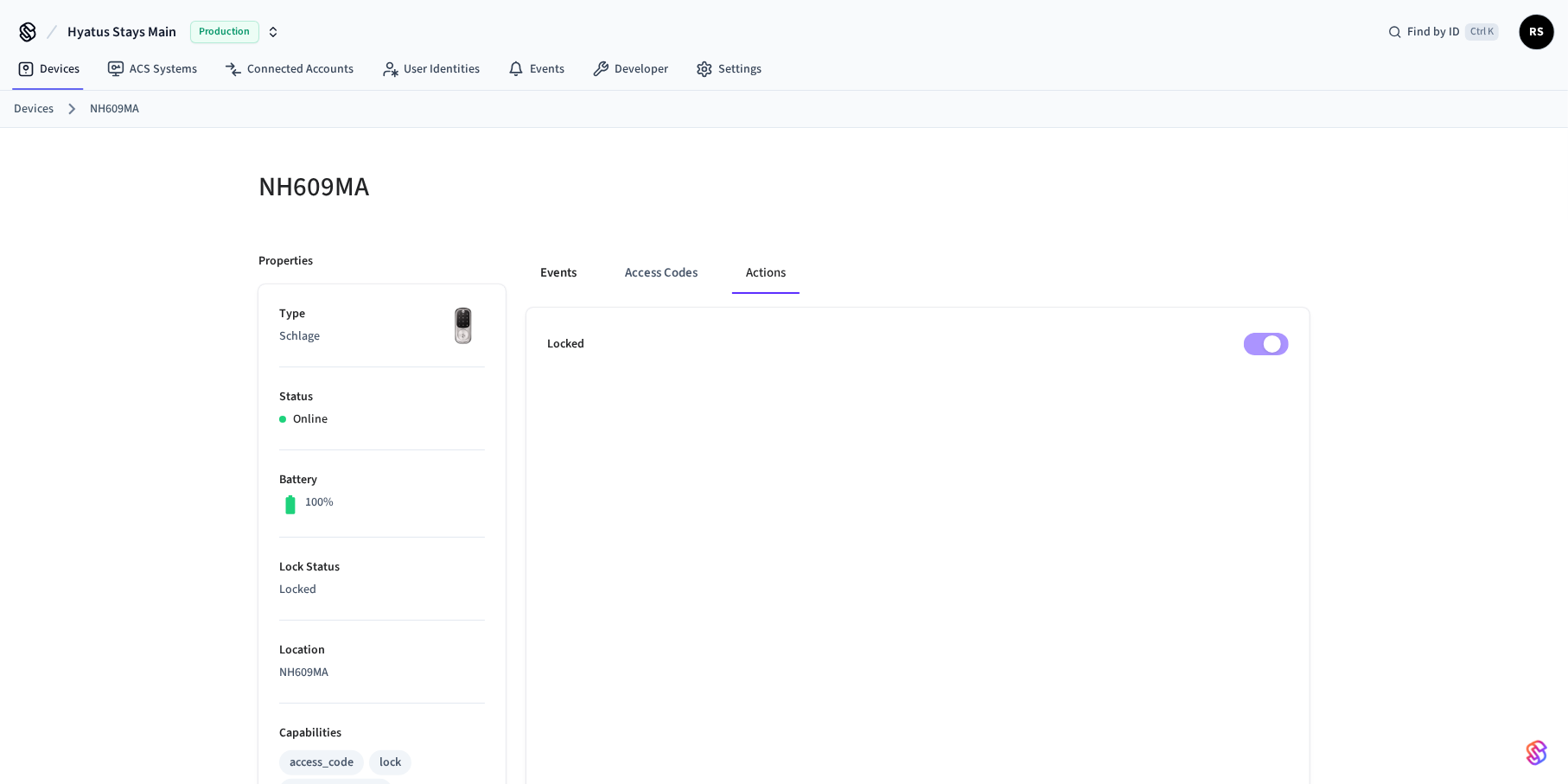
click at [556, 276] on button "Events" at bounding box center [559, 273] width 64 height 42
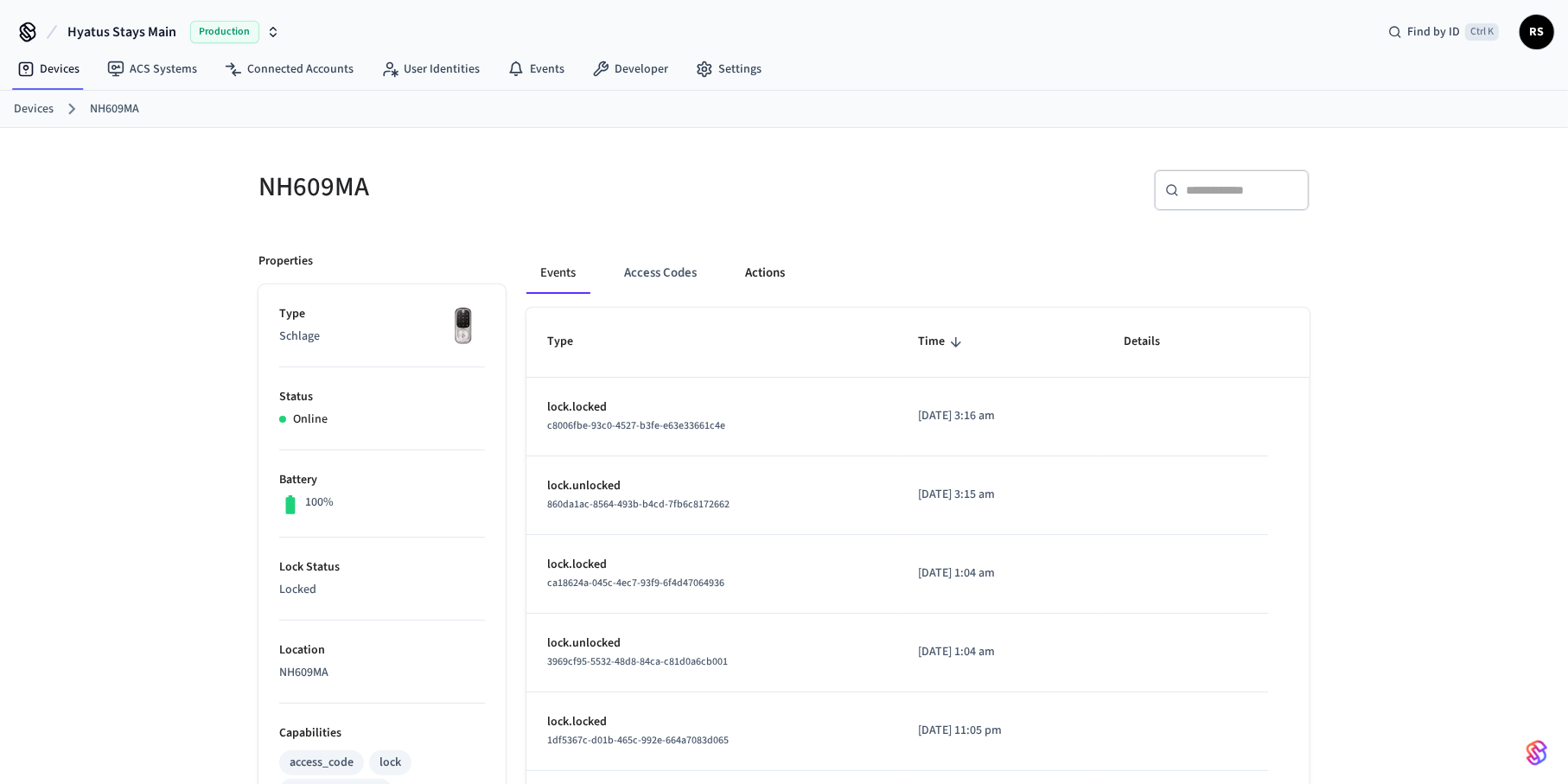
click at [767, 267] on button "Actions" at bounding box center [766, 273] width 68 height 42
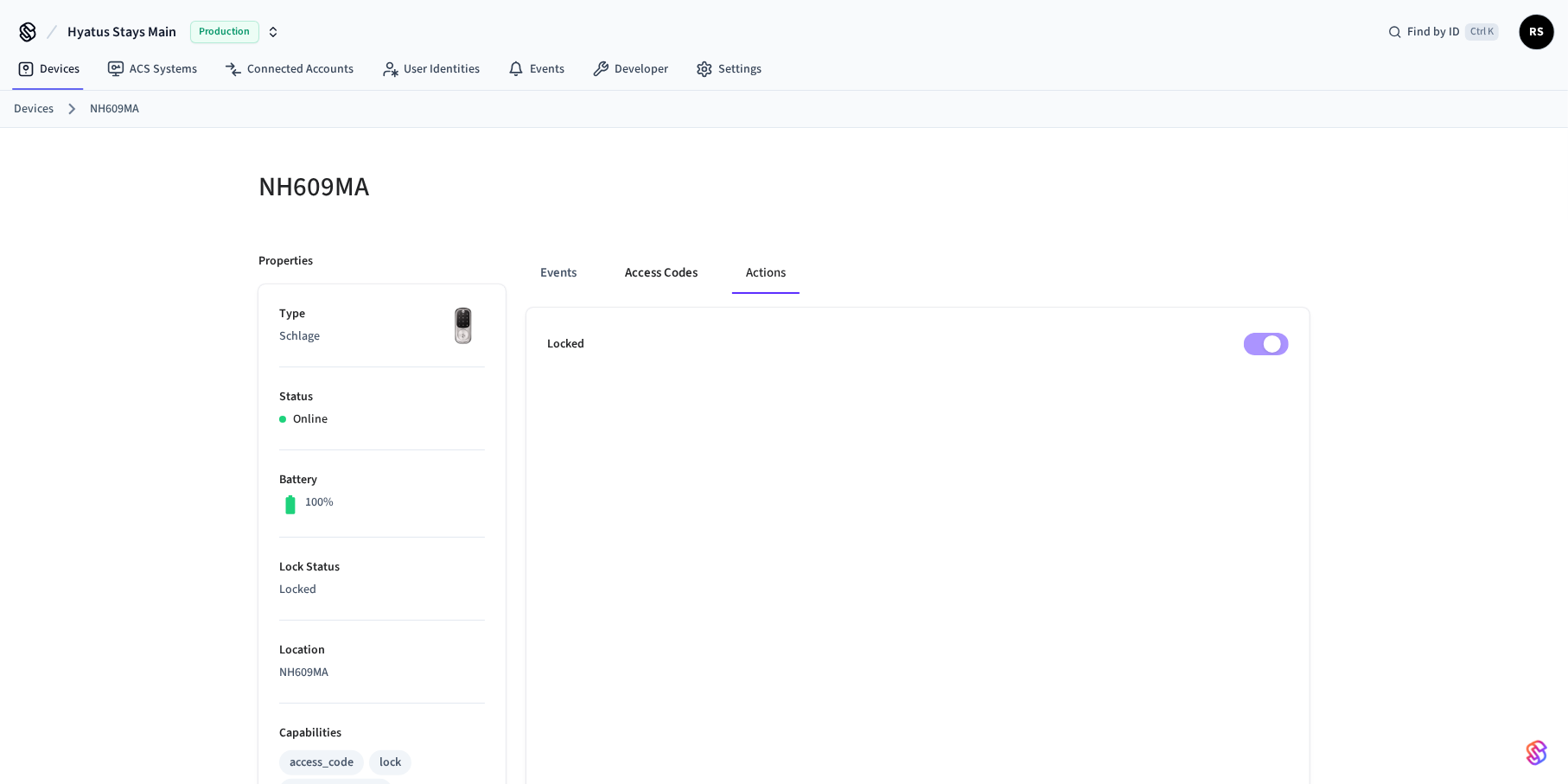
click at [661, 268] on button "Access Codes" at bounding box center [661, 273] width 100 height 42
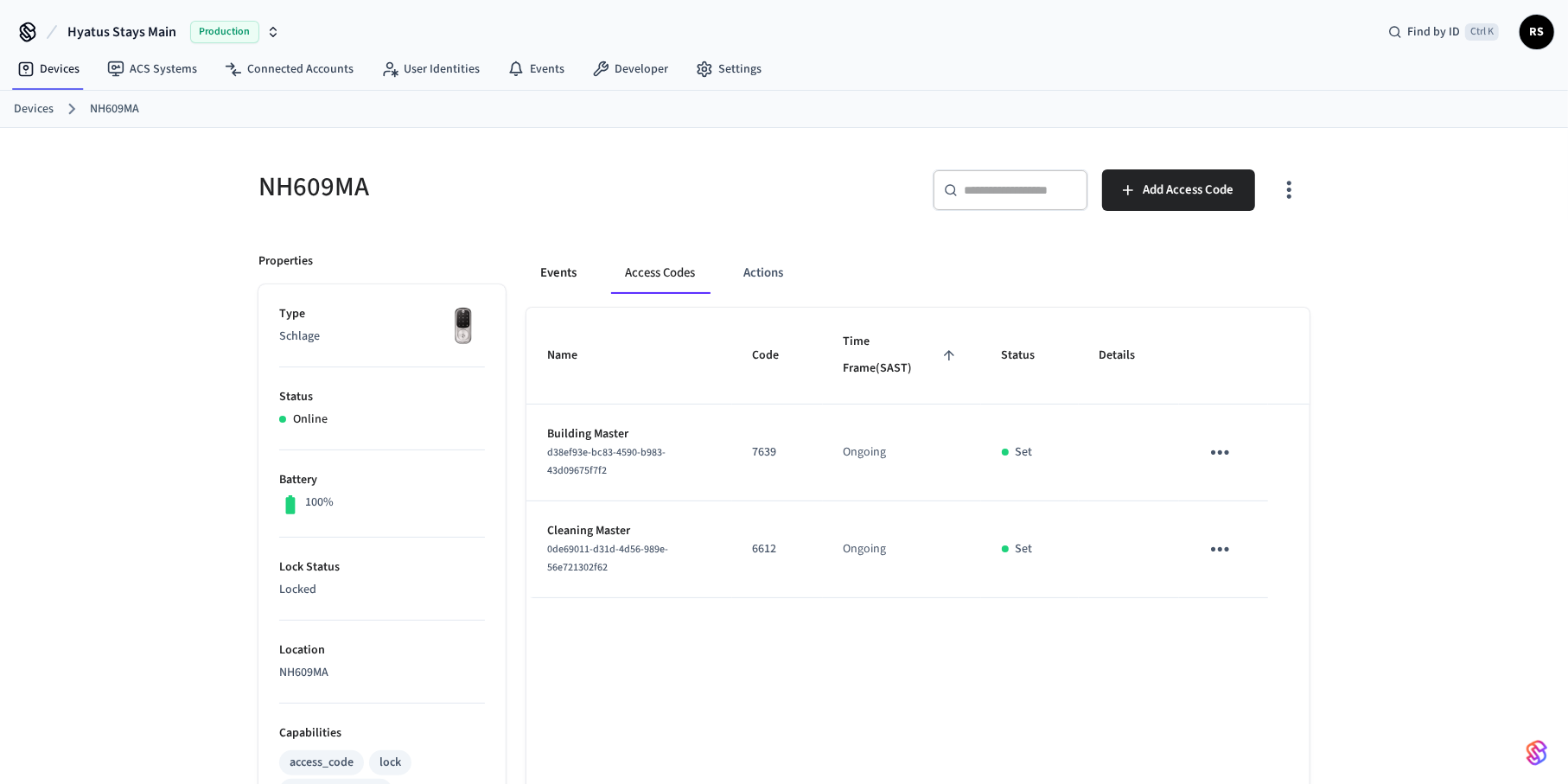
click at [564, 268] on button "Events" at bounding box center [559, 273] width 64 height 42
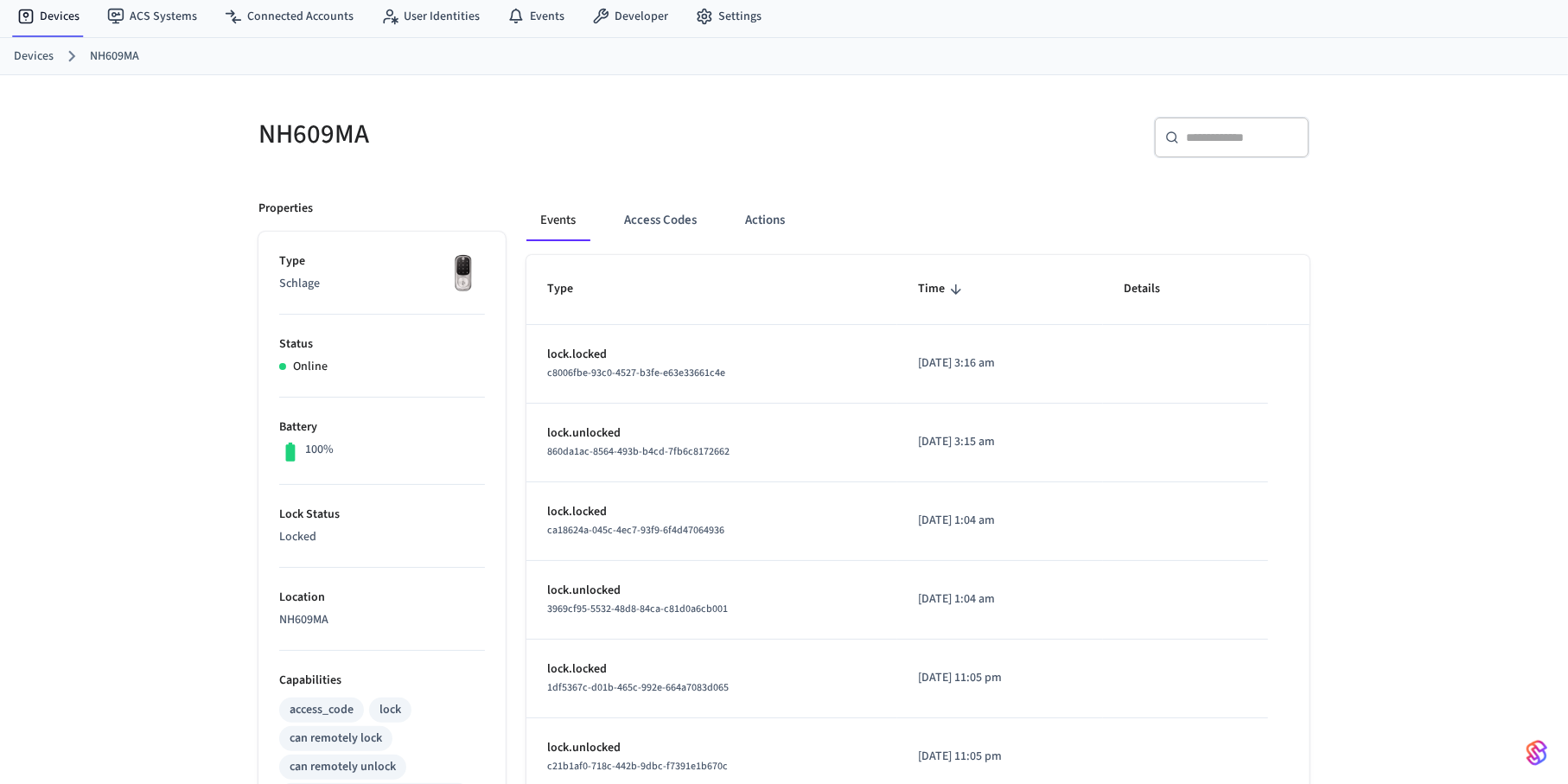
scroll to position [173, 0]
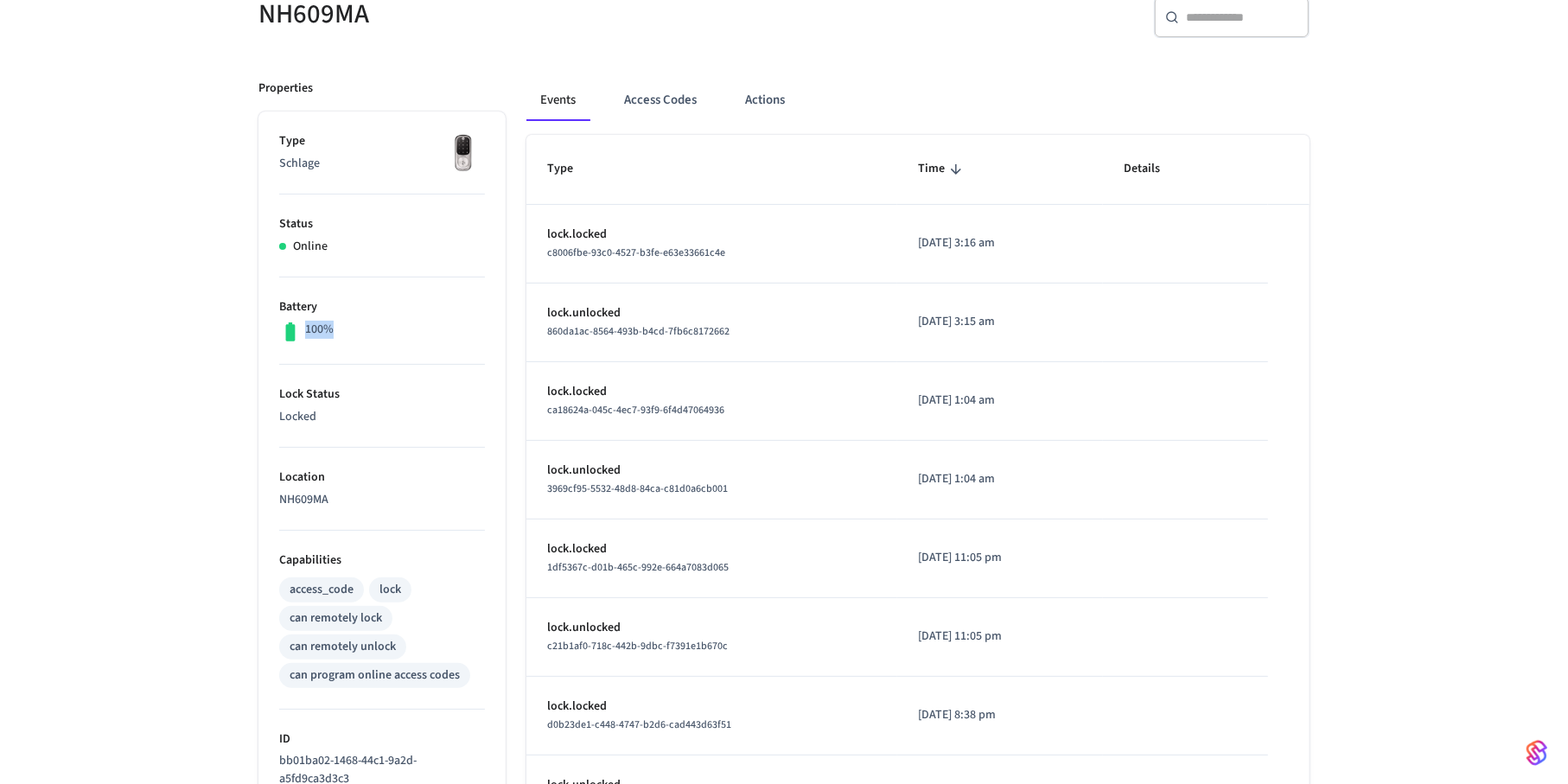
drag, startPoint x: 354, startPoint y: 327, endPoint x: 274, endPoint y: 330, distance: 80.1
click at [274, 330] on ul "Type Schlage Status Online Battery 100% Lock Status Locked Location NH609MA Cap…" at bounding box center [382, 593] width 247 height 963
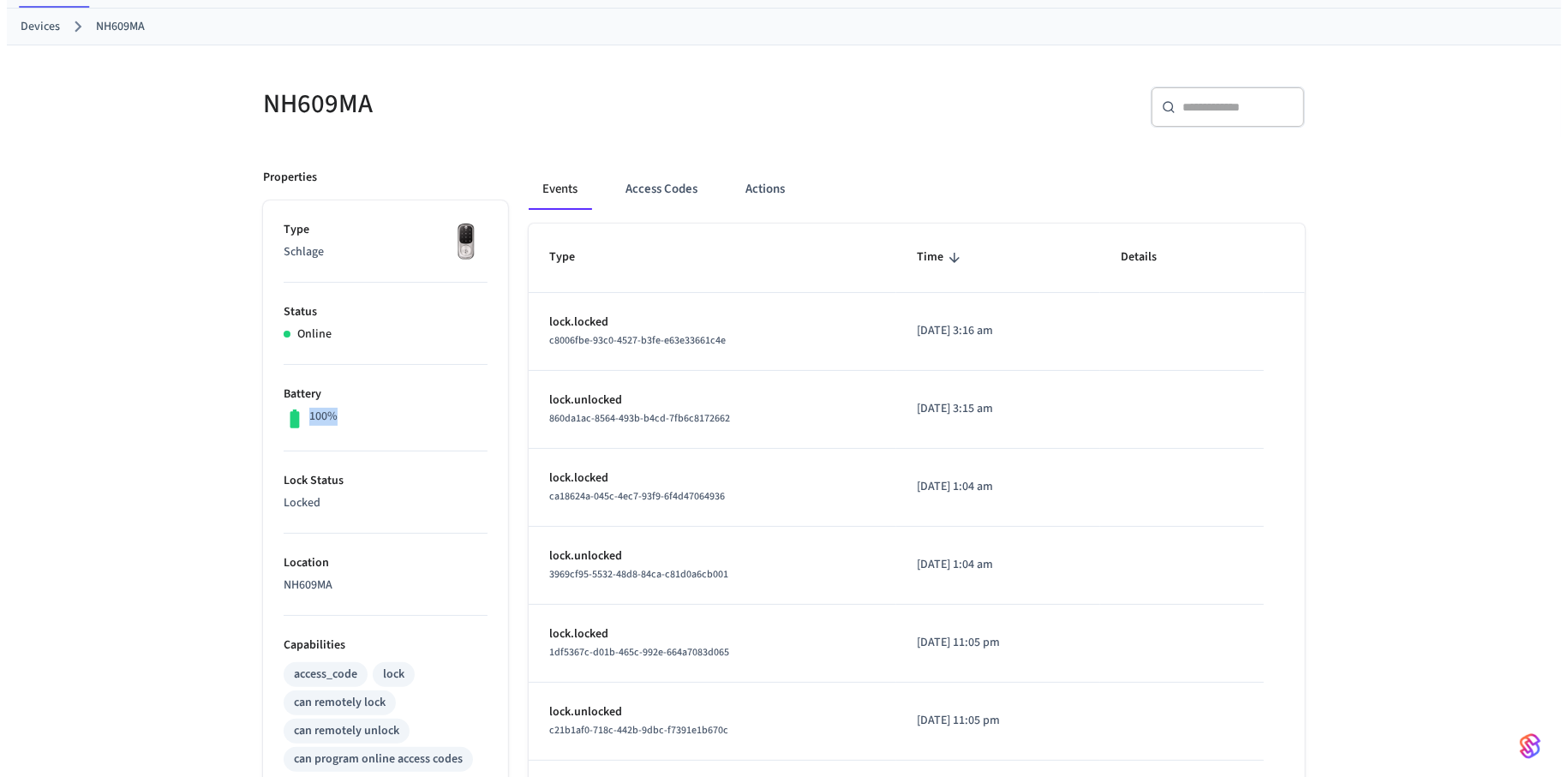
scroll to position [0, 0]
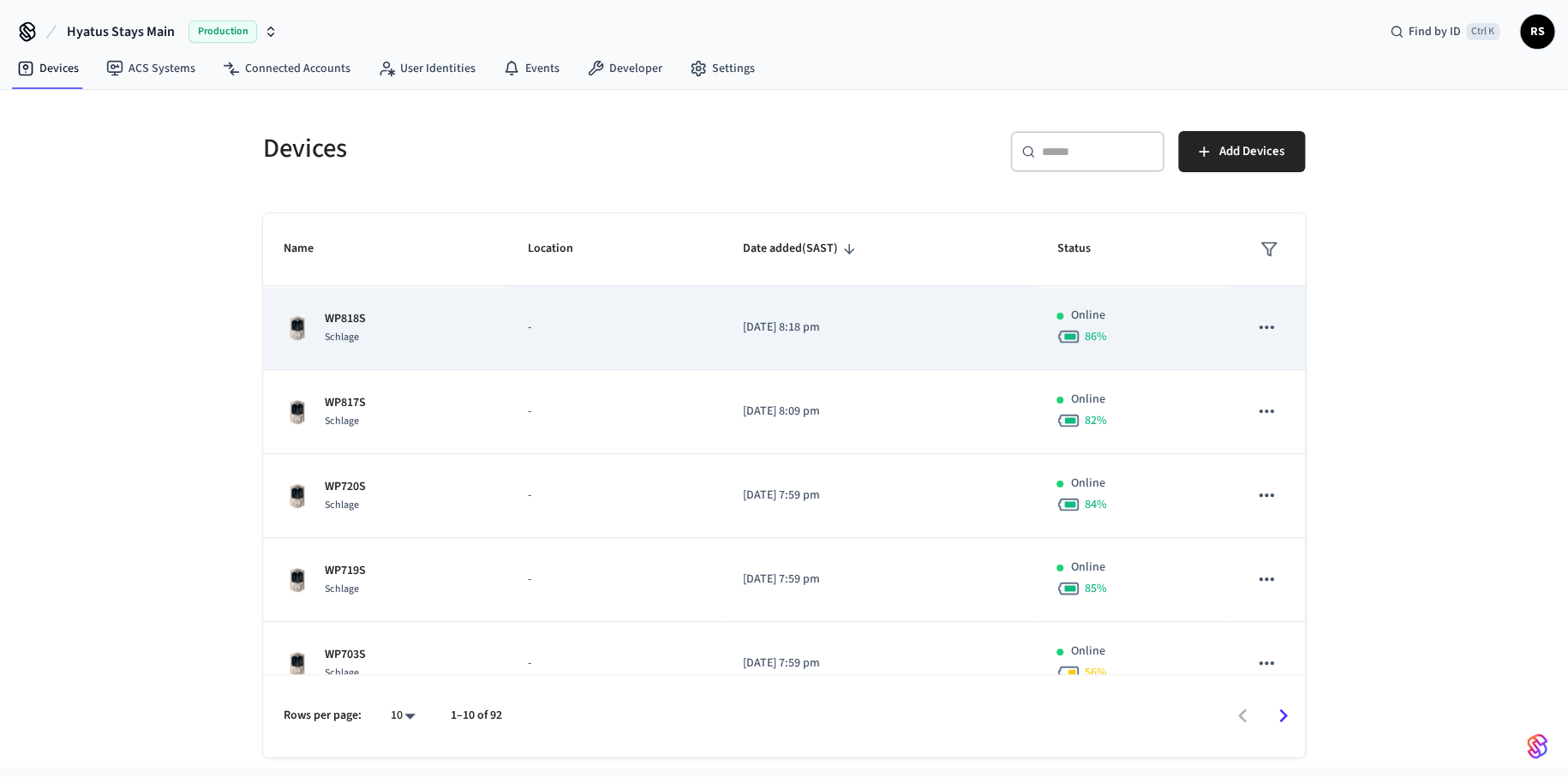
scroll to position [343, 0]
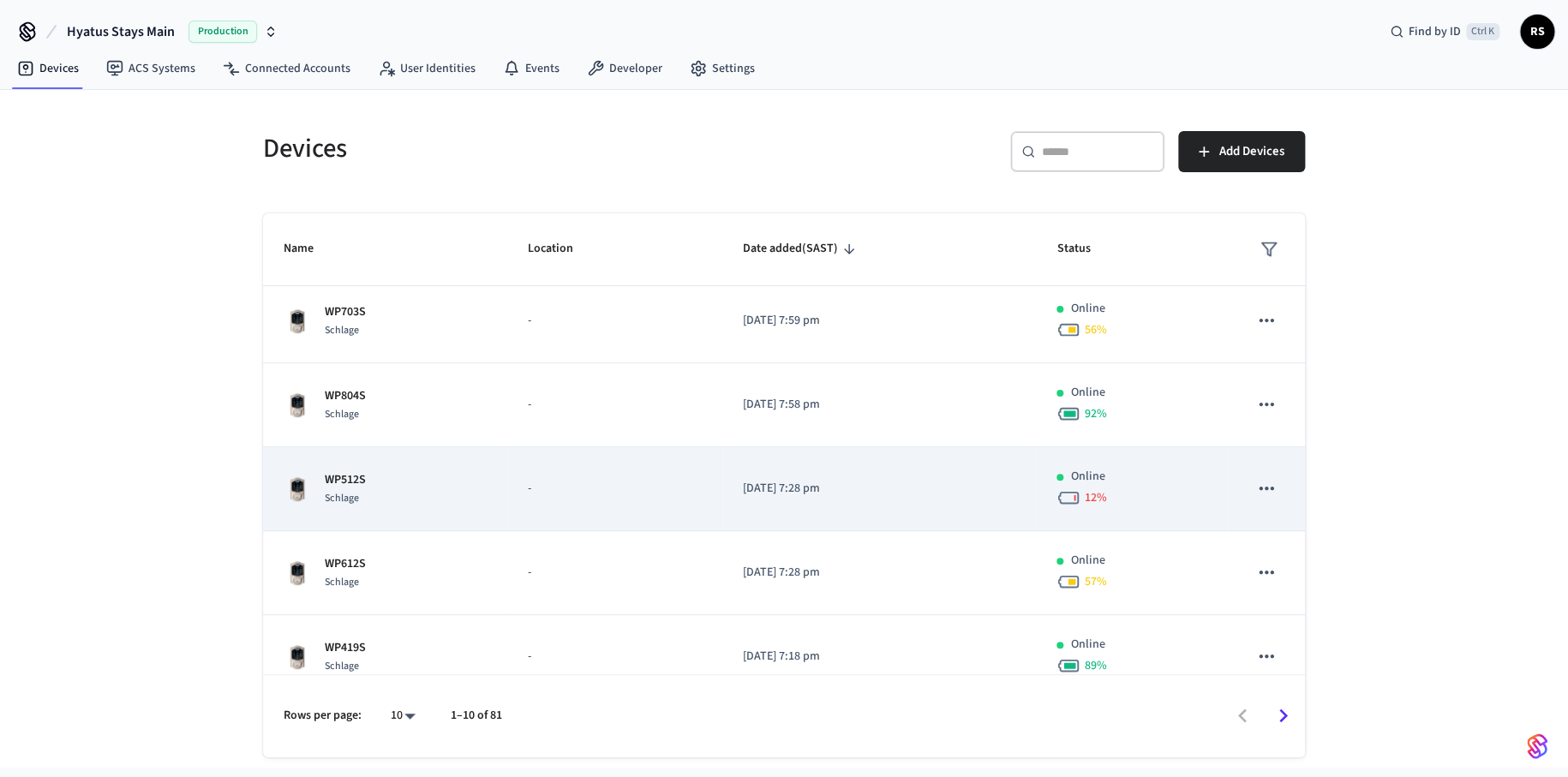
click at [344, 483] on p "WP512S" at bounding box center [345, 480] width 41 height 18
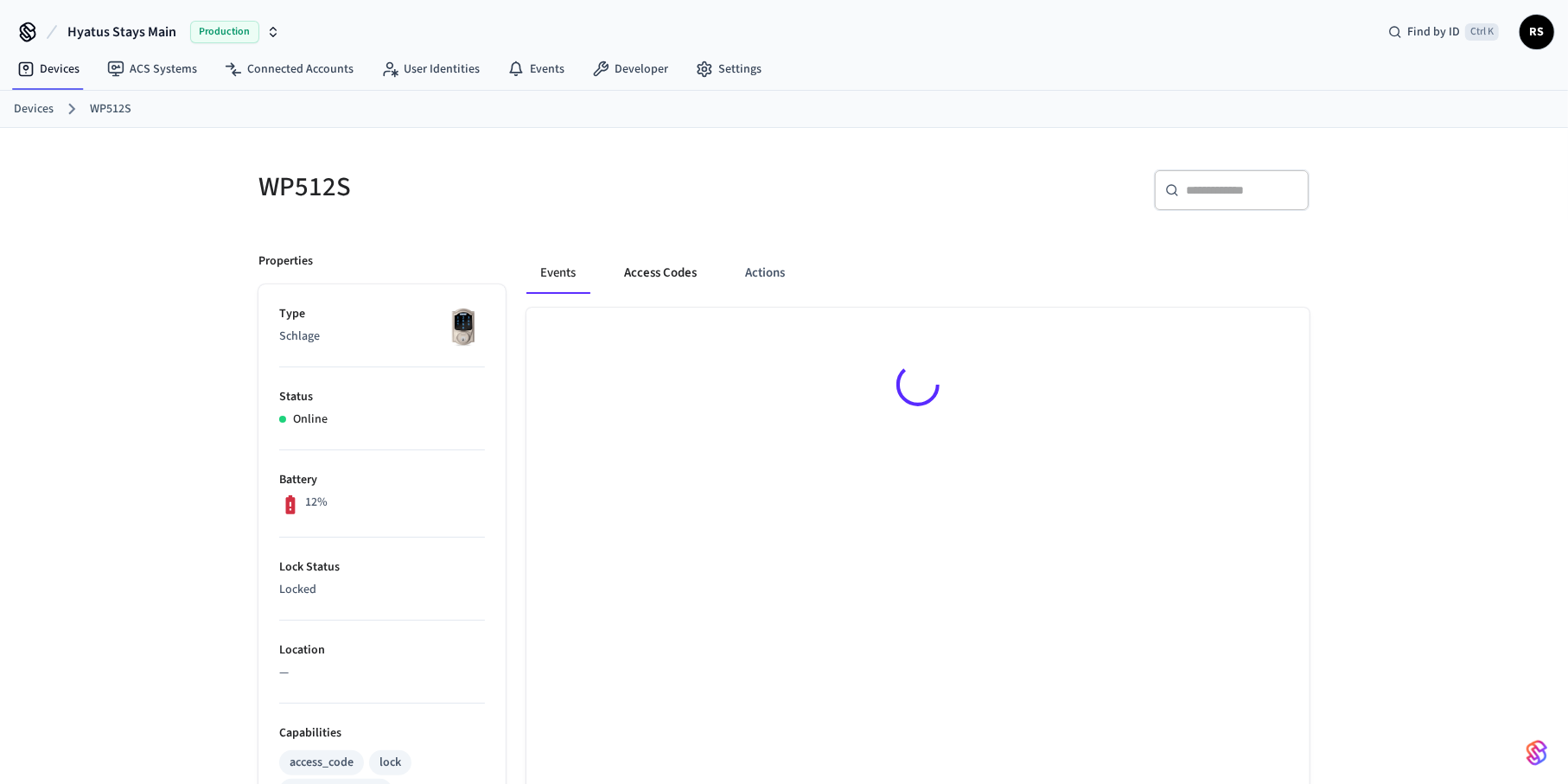
click at [681, 274] on button "Access Codes" at bounding box center [660, 273] width 100 height 42
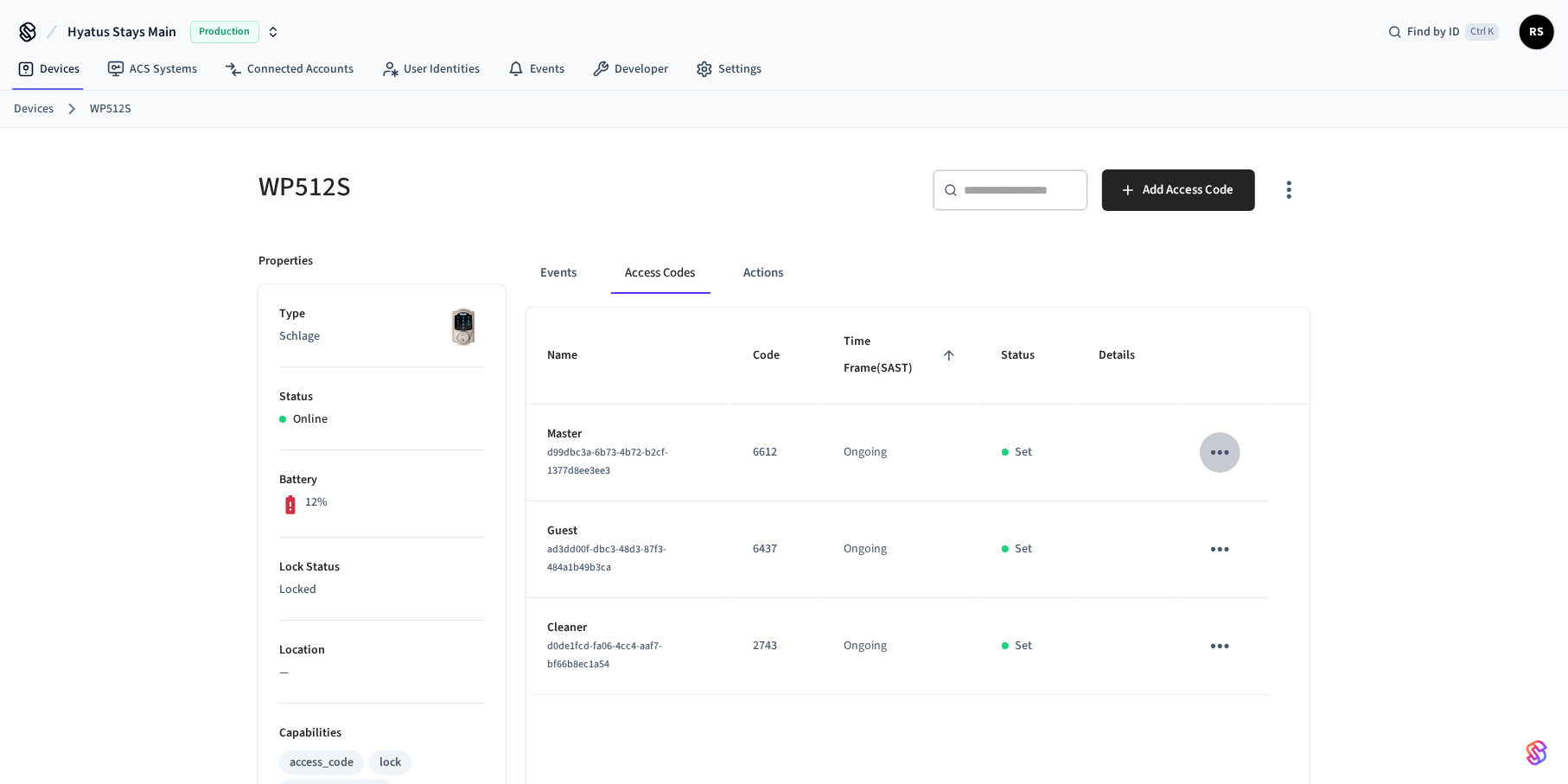
click at [1224, 439] on icon "sticky table" at bounding box center [1220, 452] width 27 height 27
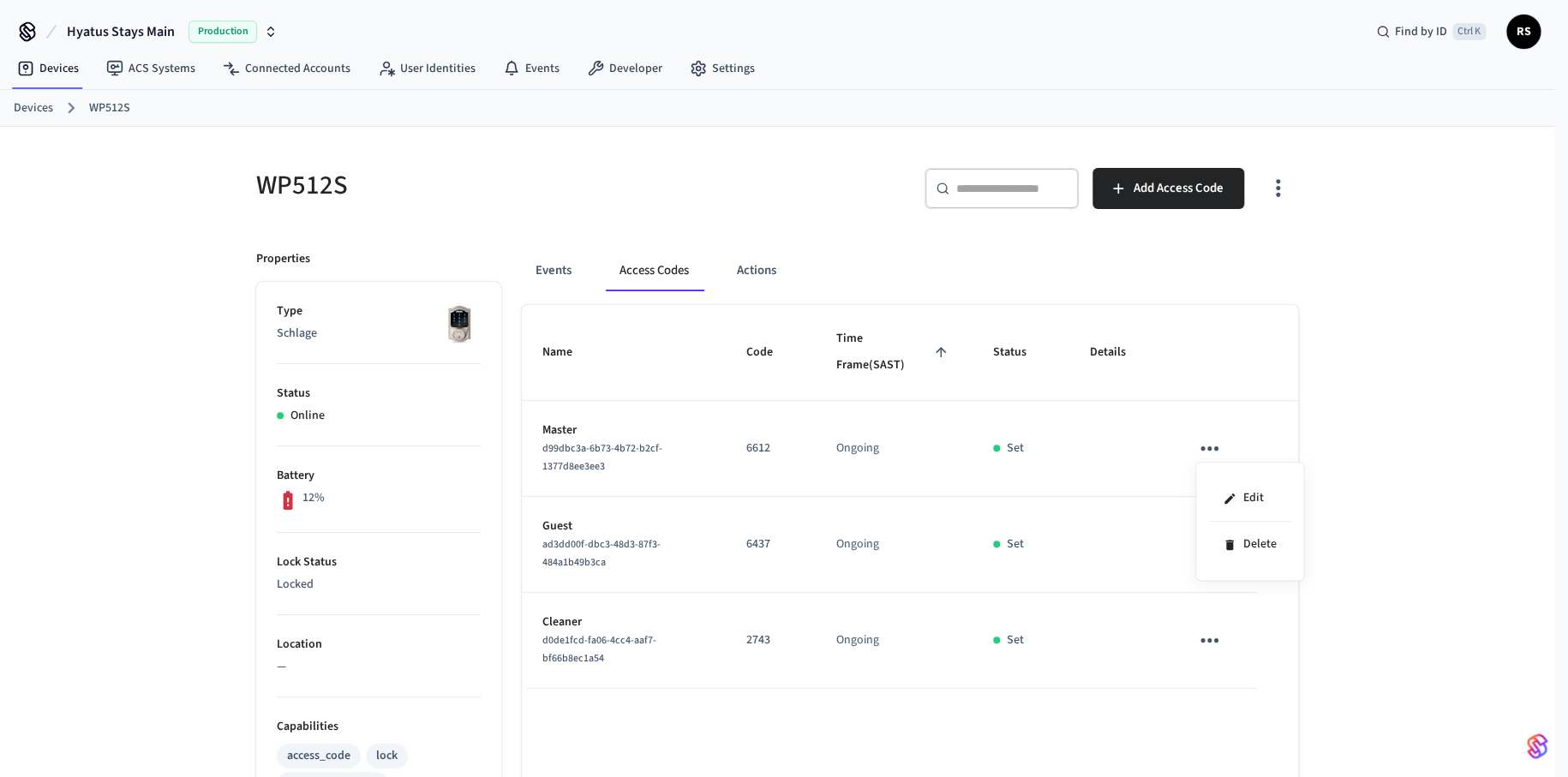
click at [812, 171] on div at bounding box center [784, 388] width 1568 height 777
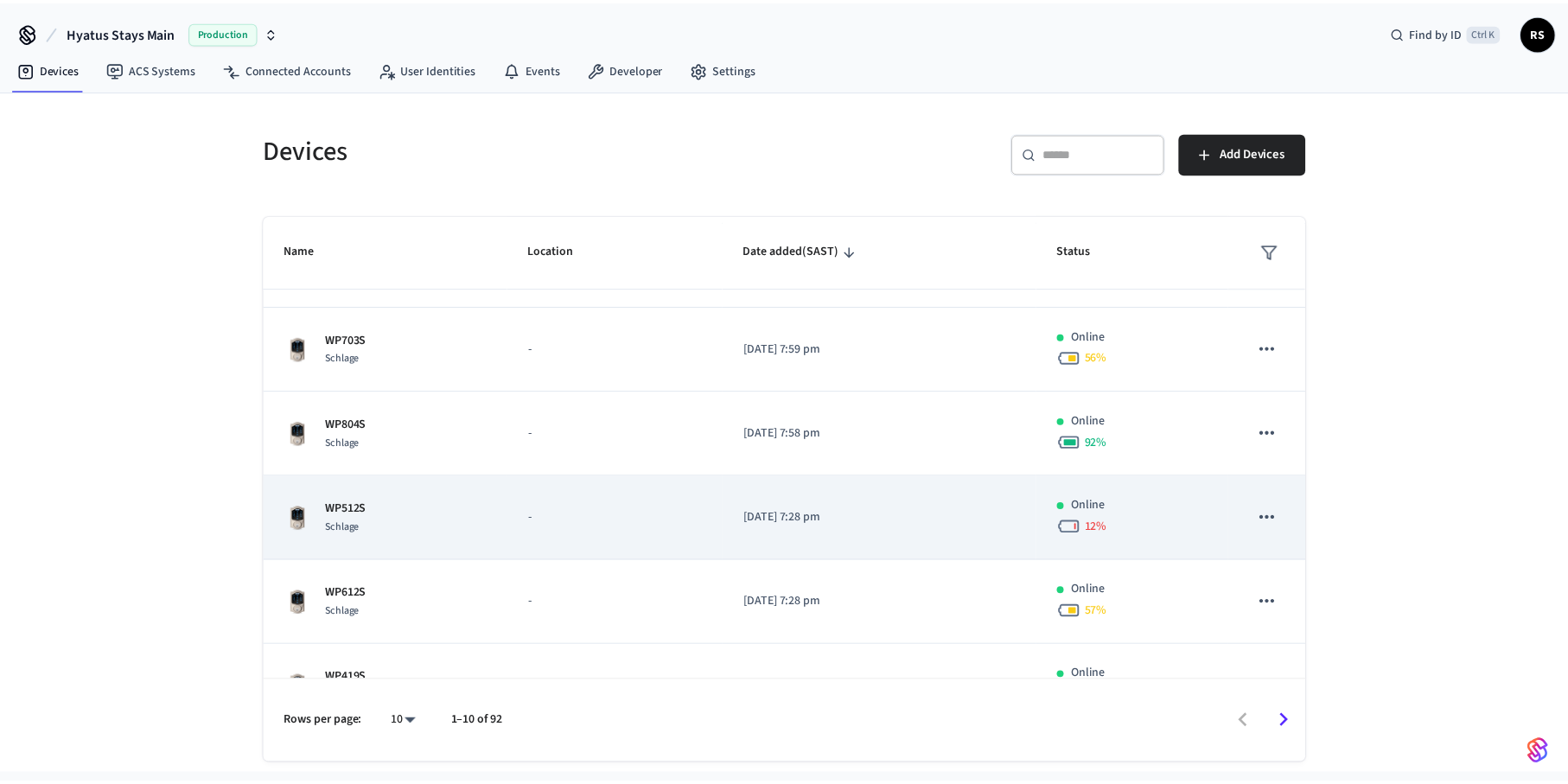
scroll to position [432, 0]
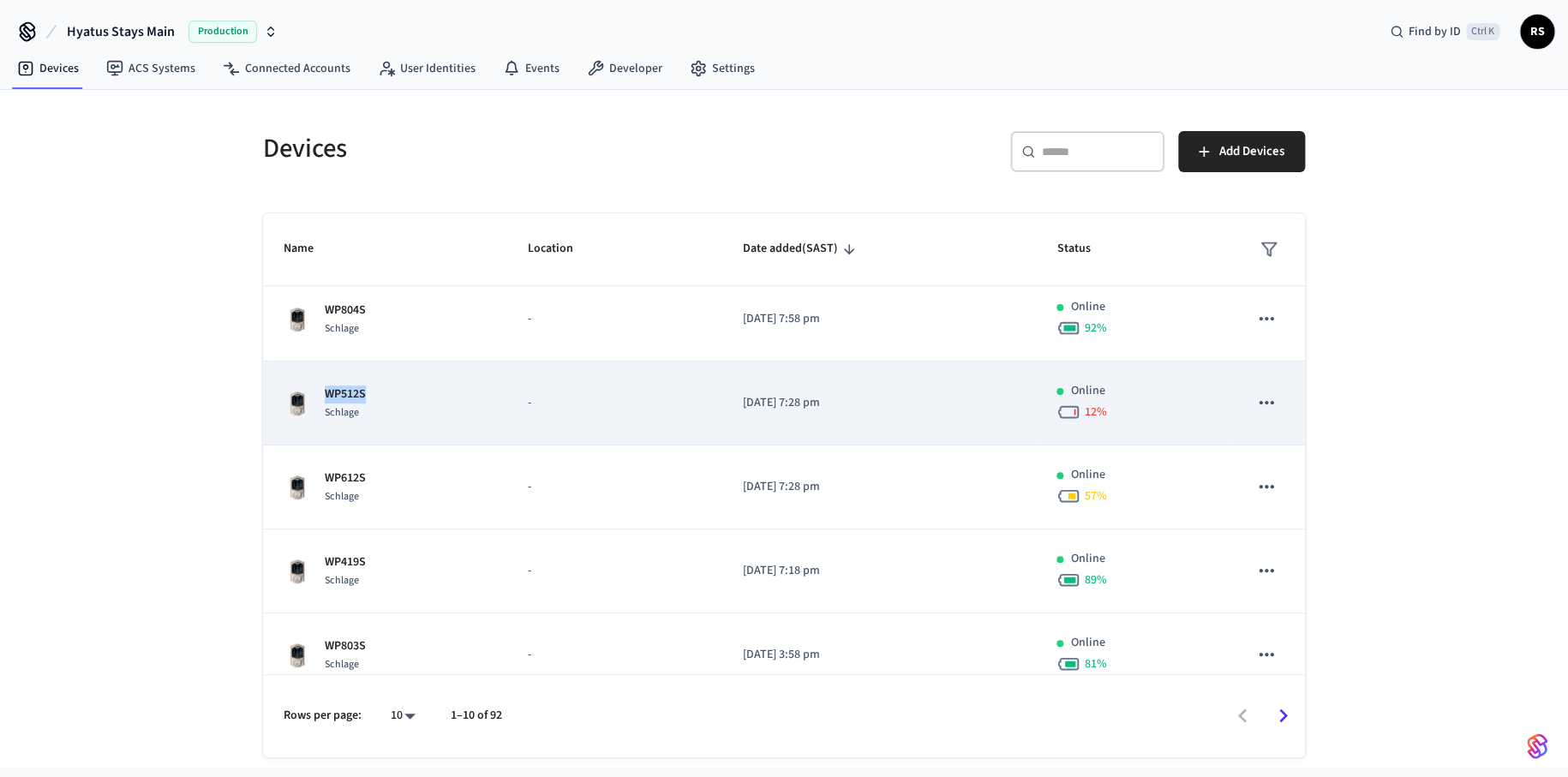
drag, startPoint x: 381, startPoint y: 395, endPoint x: 328, endPoint y: 394, distance: 53.0
click at [328, 394] on div "WP512S Schlage" at bounding box center [385, 404] width 203 height 36
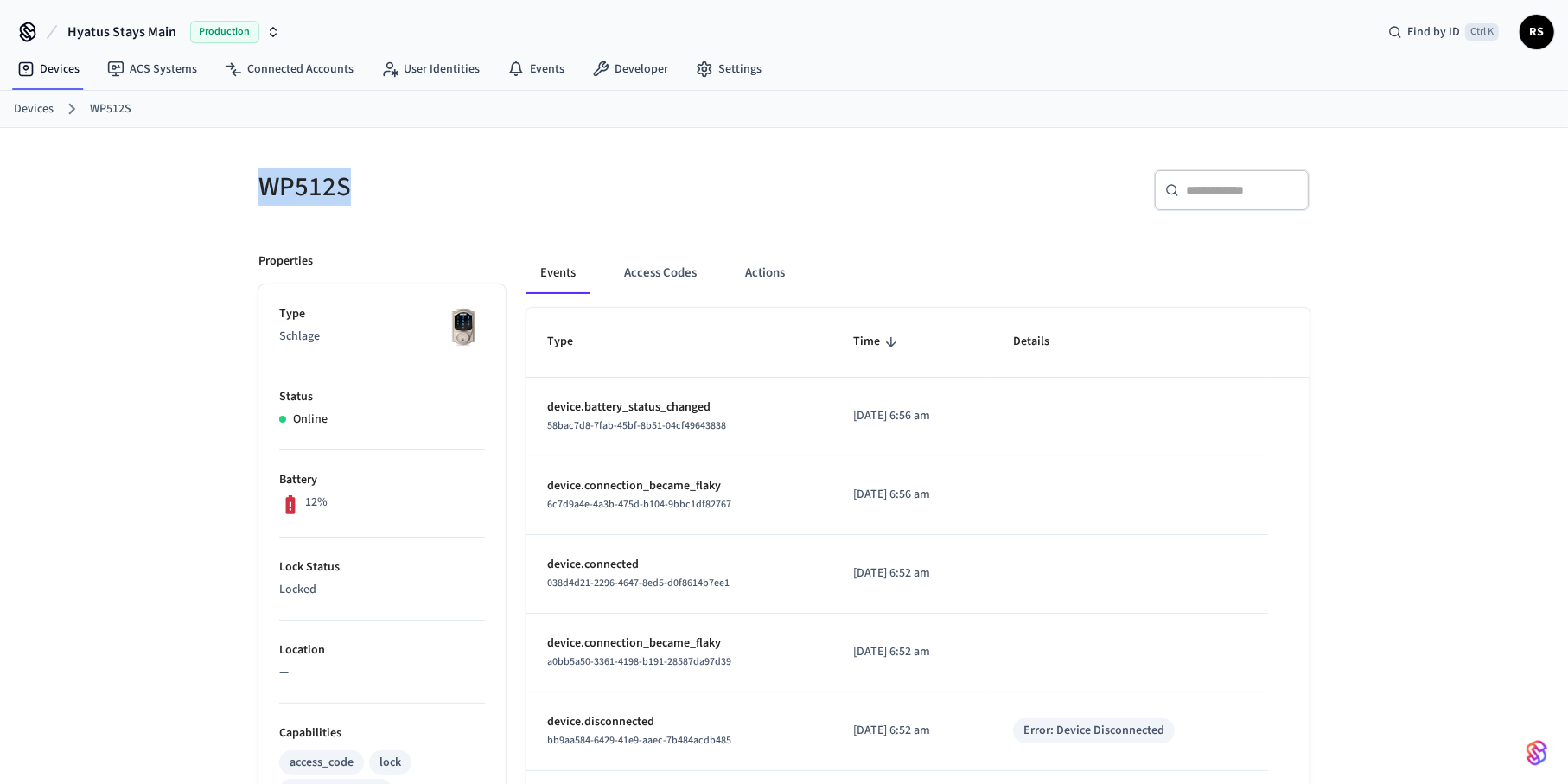
drag, startPoint x: 388, startPoint y: 200, endPoint x: 244, endPoint y: 196, distance: 144.1
click at [244, 196] on div "WP512S" at bounding box center [506, 187] width 536 height 76
copy h5 "WP512S"
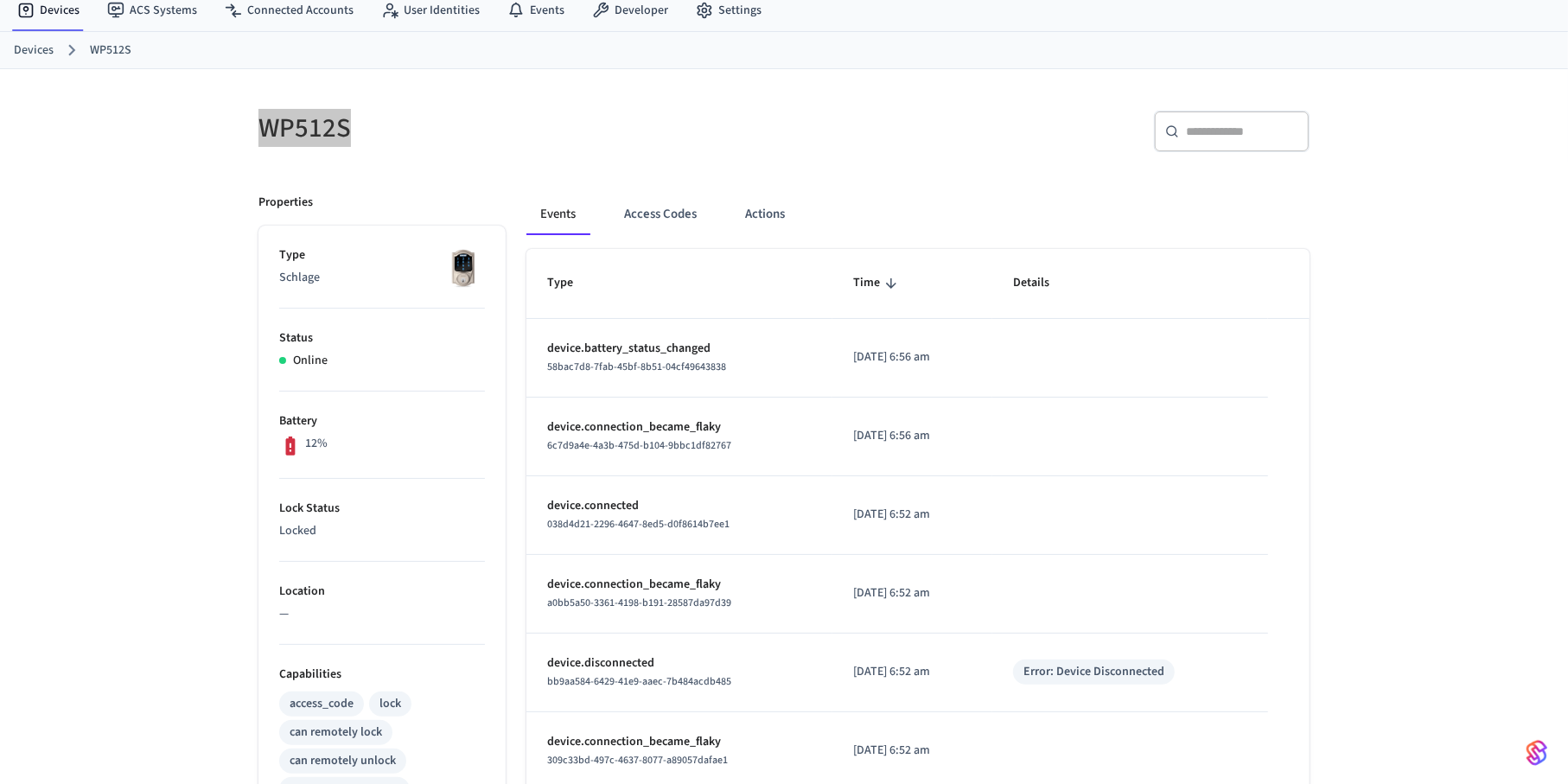
scroll to position [86, 0]
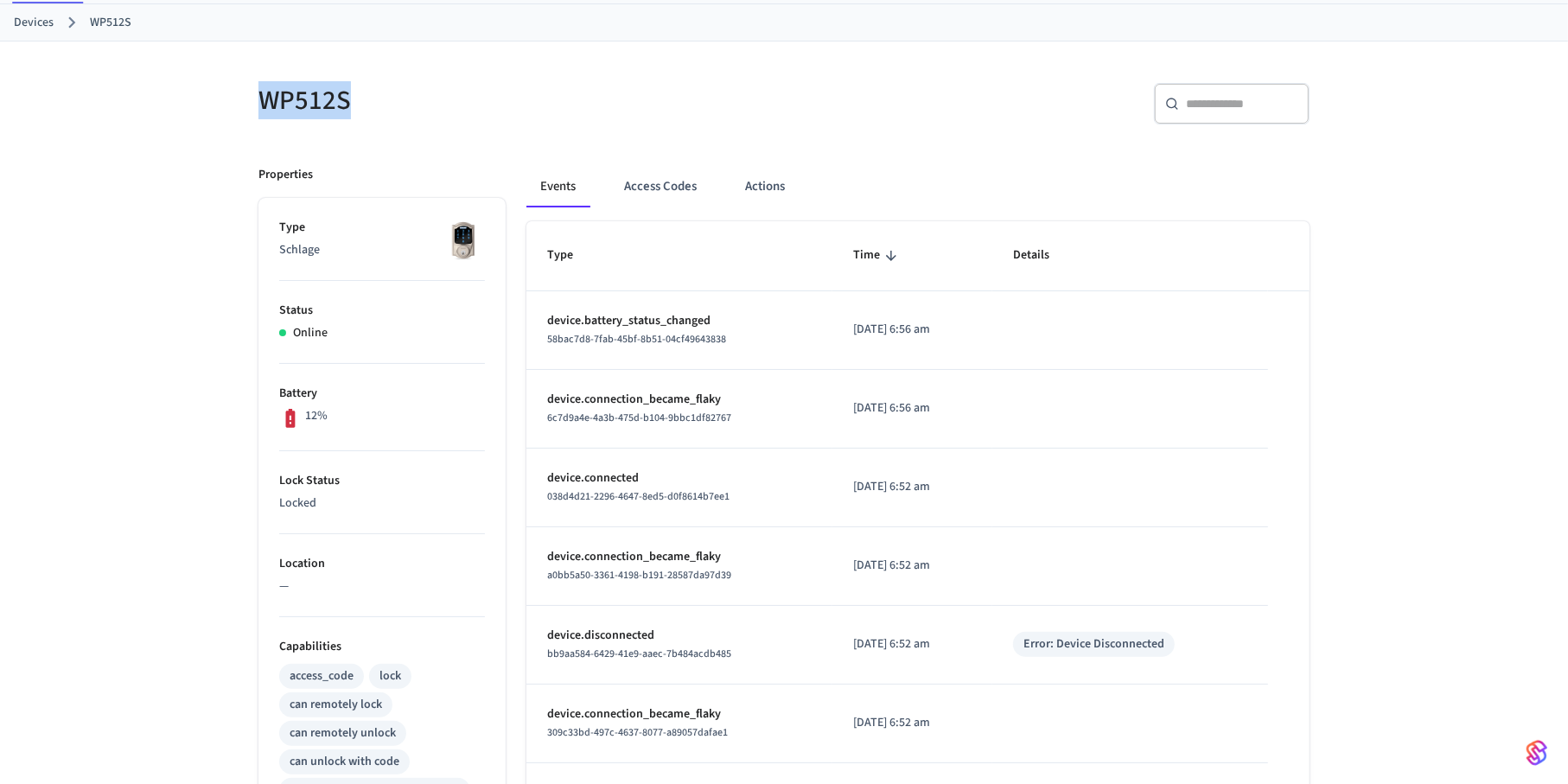
copy h5 "WP512S"
click at [411, 422] on div "12%" at bounding box center [382, 419] width 206 height 23
click at [362, 475] on p "Lock Status" at bounding box center [382, 481] width 206 height 18
drag, startPoint x: 360, startPoint y: 426, endPoint x: 294, endPoint y: 216, distance: 220.1
click at [297, 222] on ul "Type Schlage Status Online Battery 12% Lock Status Locked Location — Capabiliti…" at bounding box center [382, 729] width 247 height 1062
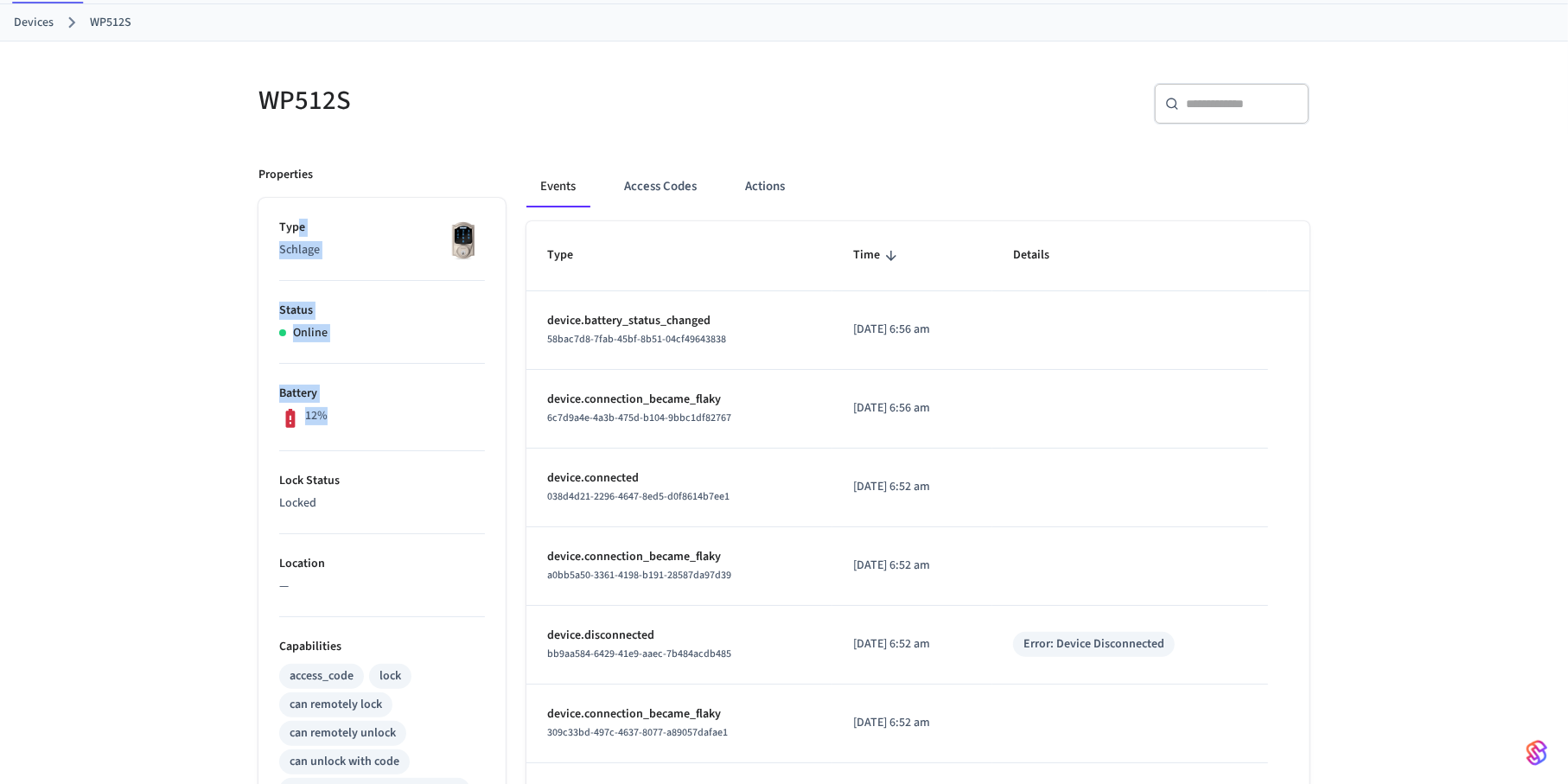
click at [383, 412] on div "12%" at bounding box center [382, 419] width 206 height 23
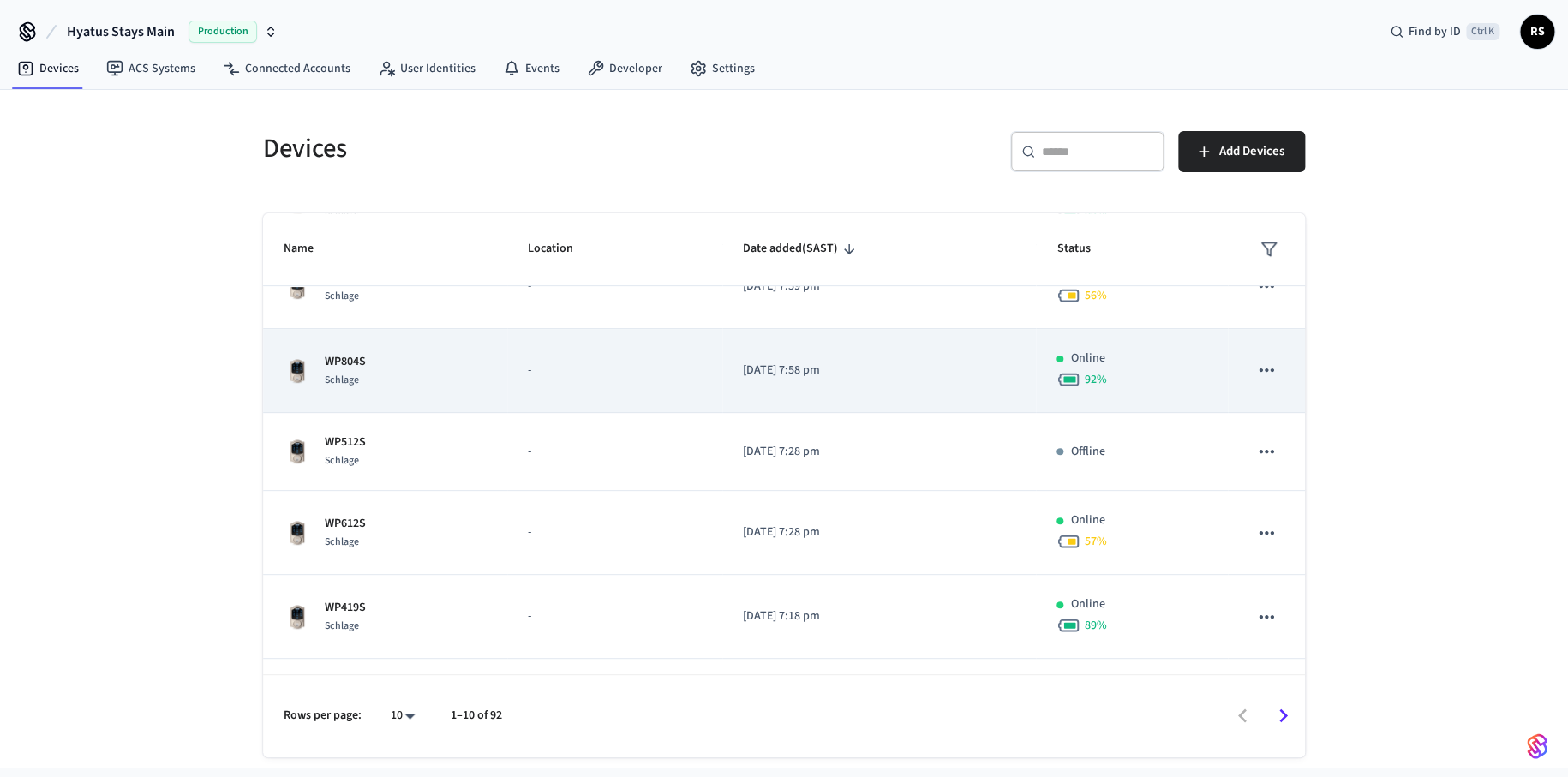
scroll to position [444, 0]
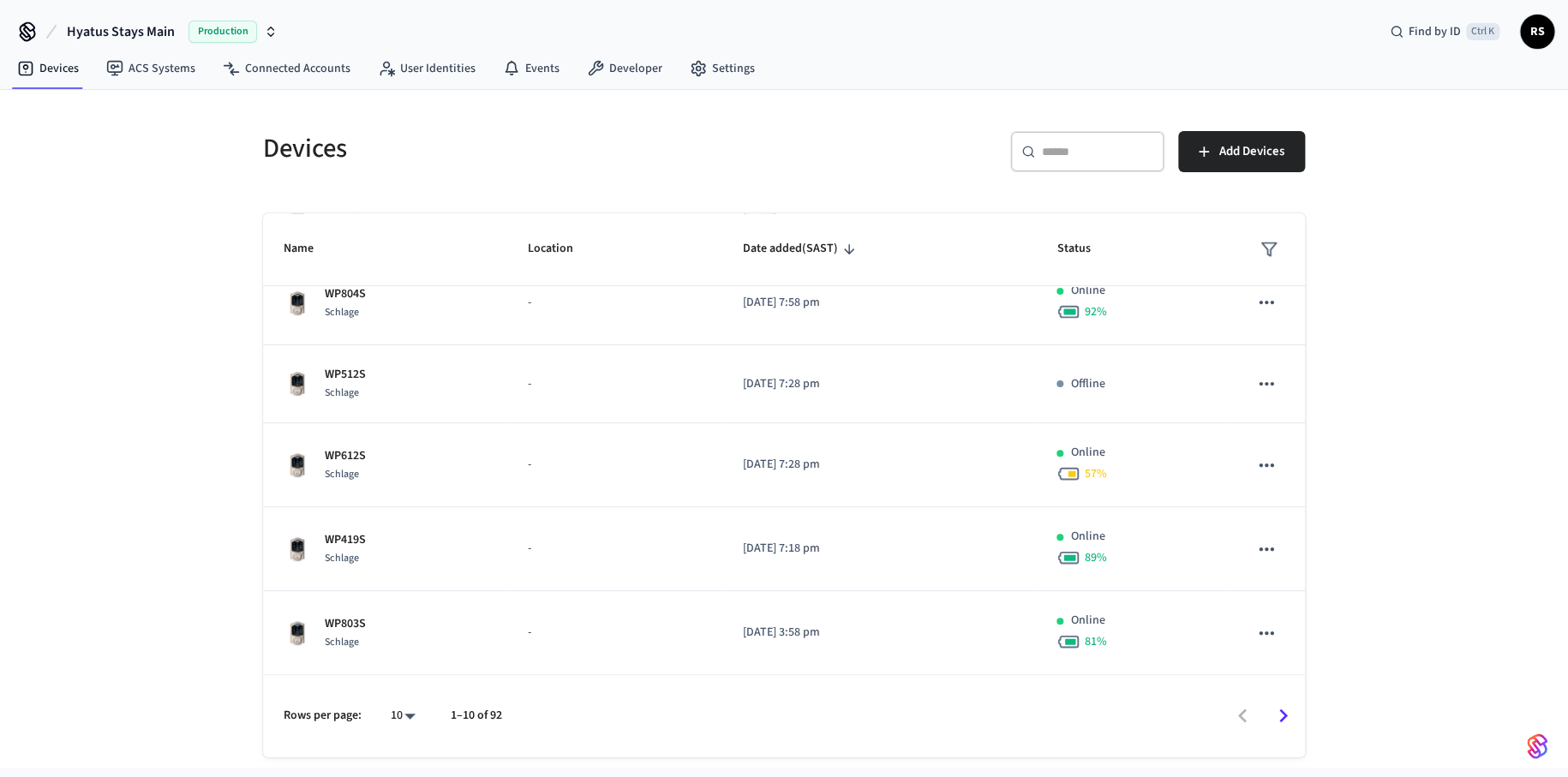
click at [1283, 721] on icon "Go to next page" at bounding box center [1283, 716] width 27 height 27
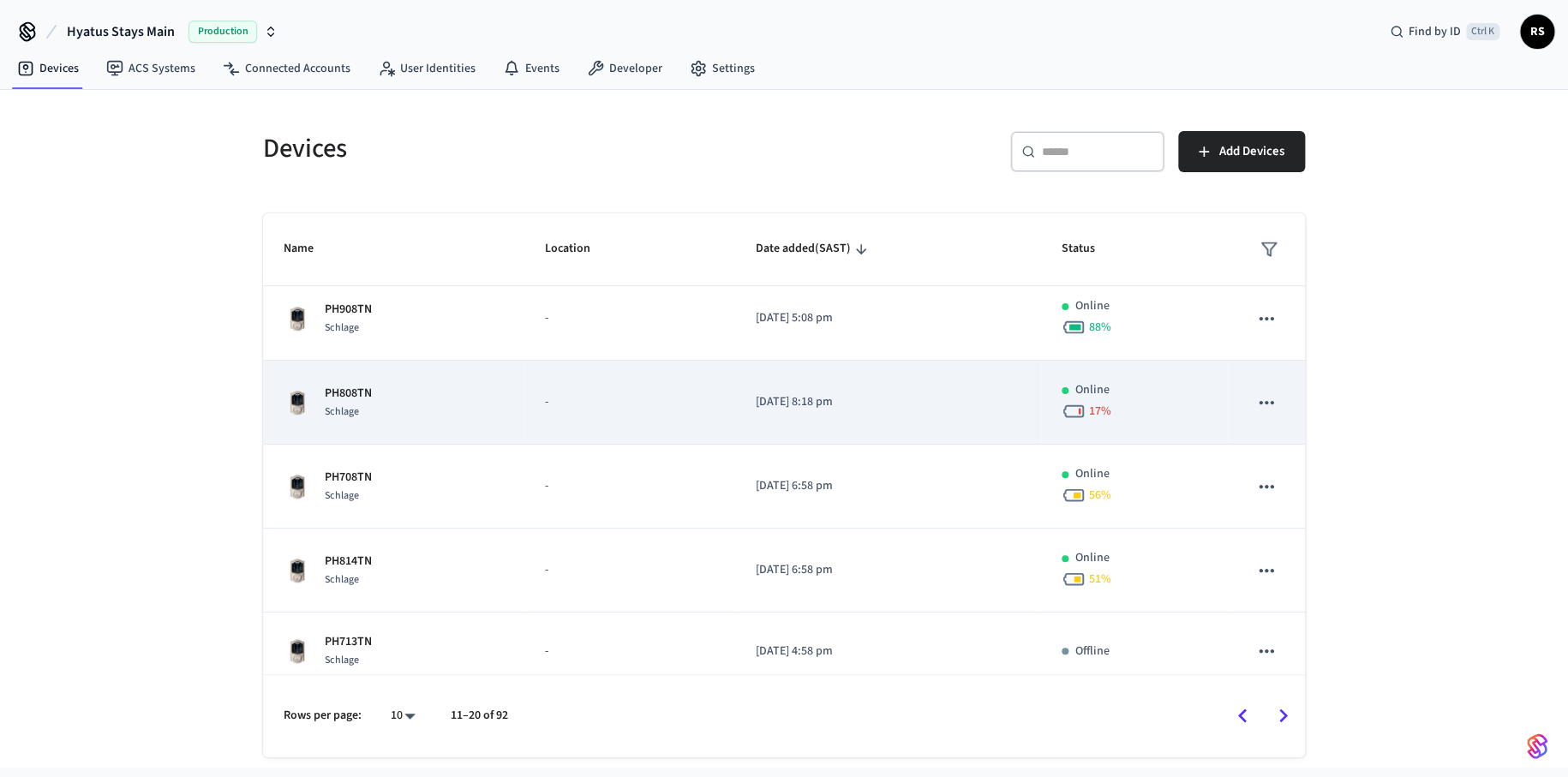
scroll to position [438, 0]
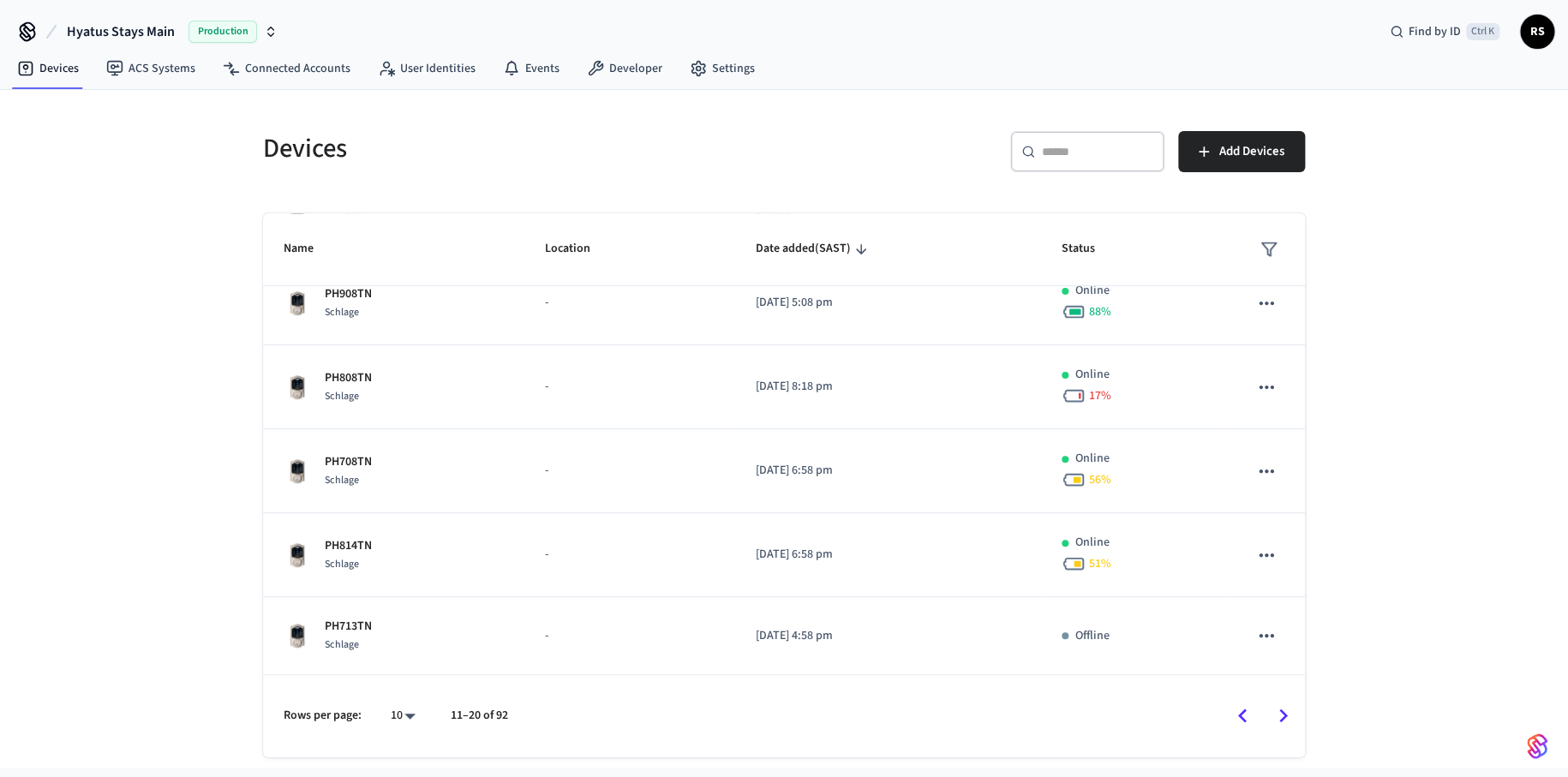
click at [1279, 717] on icon "Go to next page" at bounding box center [1283, 716] width 27 height 27
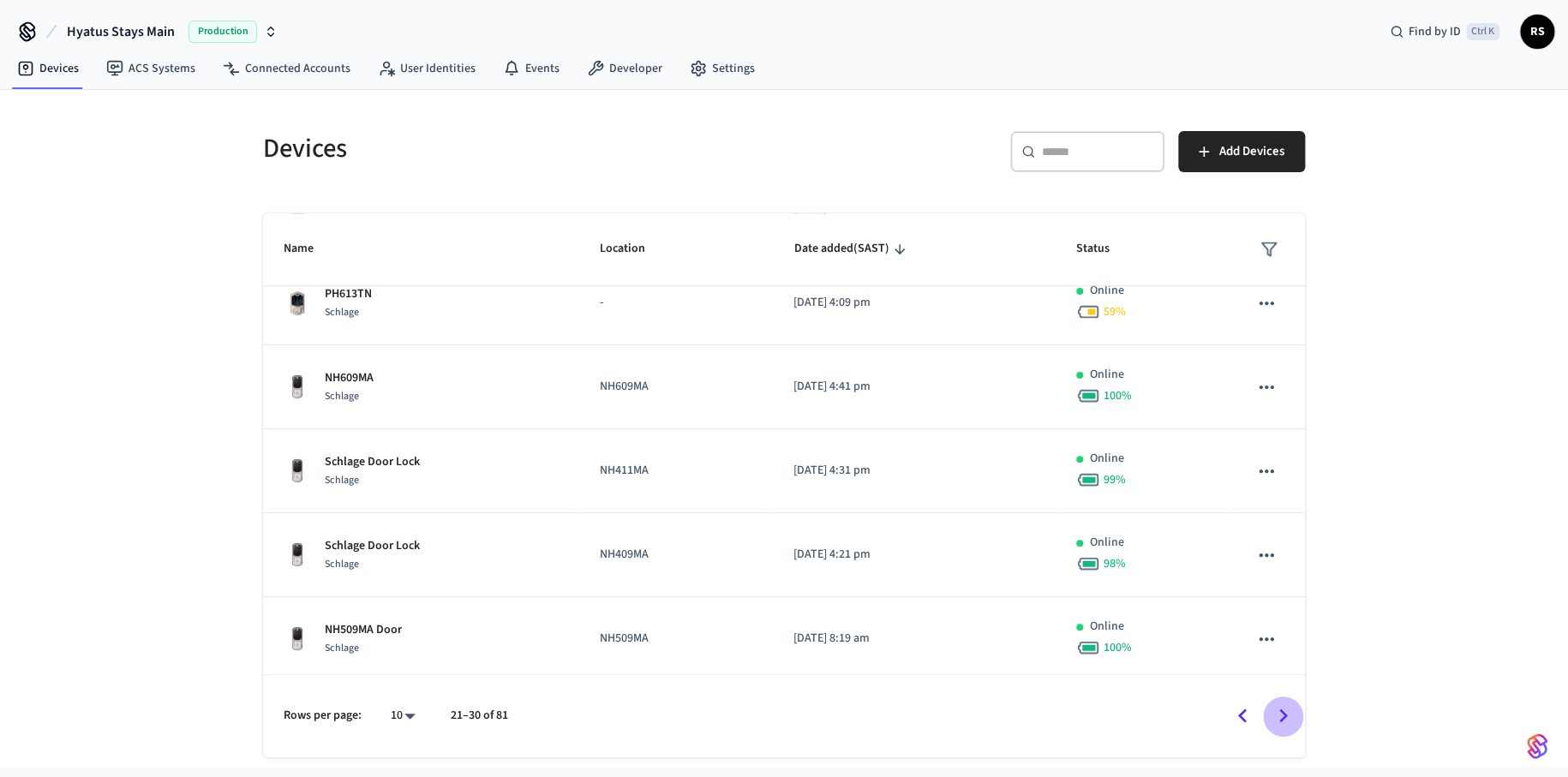
click at [1279, 717] on icon "Go to next page" at bounding box center [1283, 716] width 27 height 27
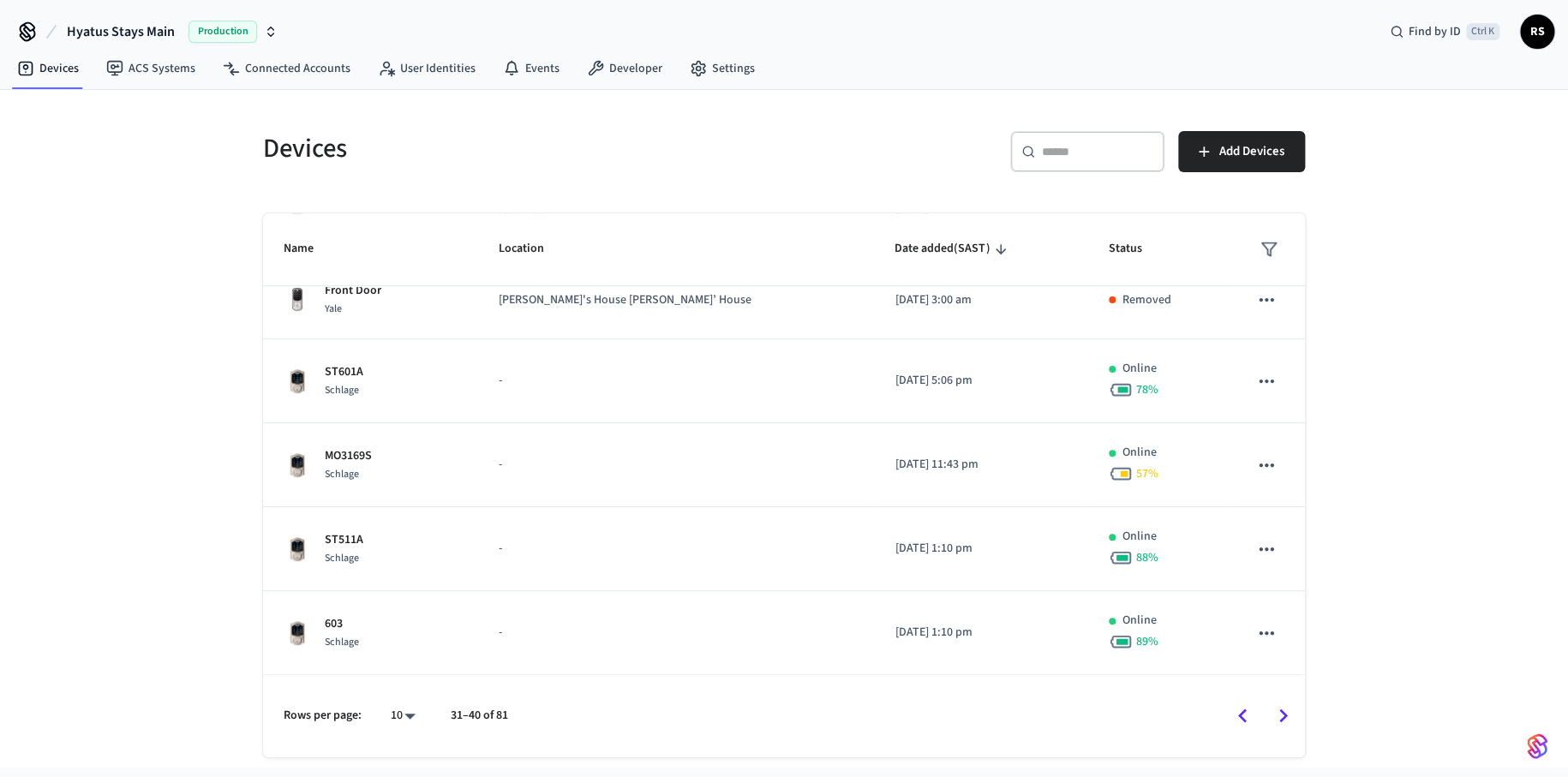
click at [1300, 727] on div at bounding box center [914, 716] width 778 height 40
click at [1288, 719] on icon "Go to next page" at bounding box center [1283, 716] width 27 height 27
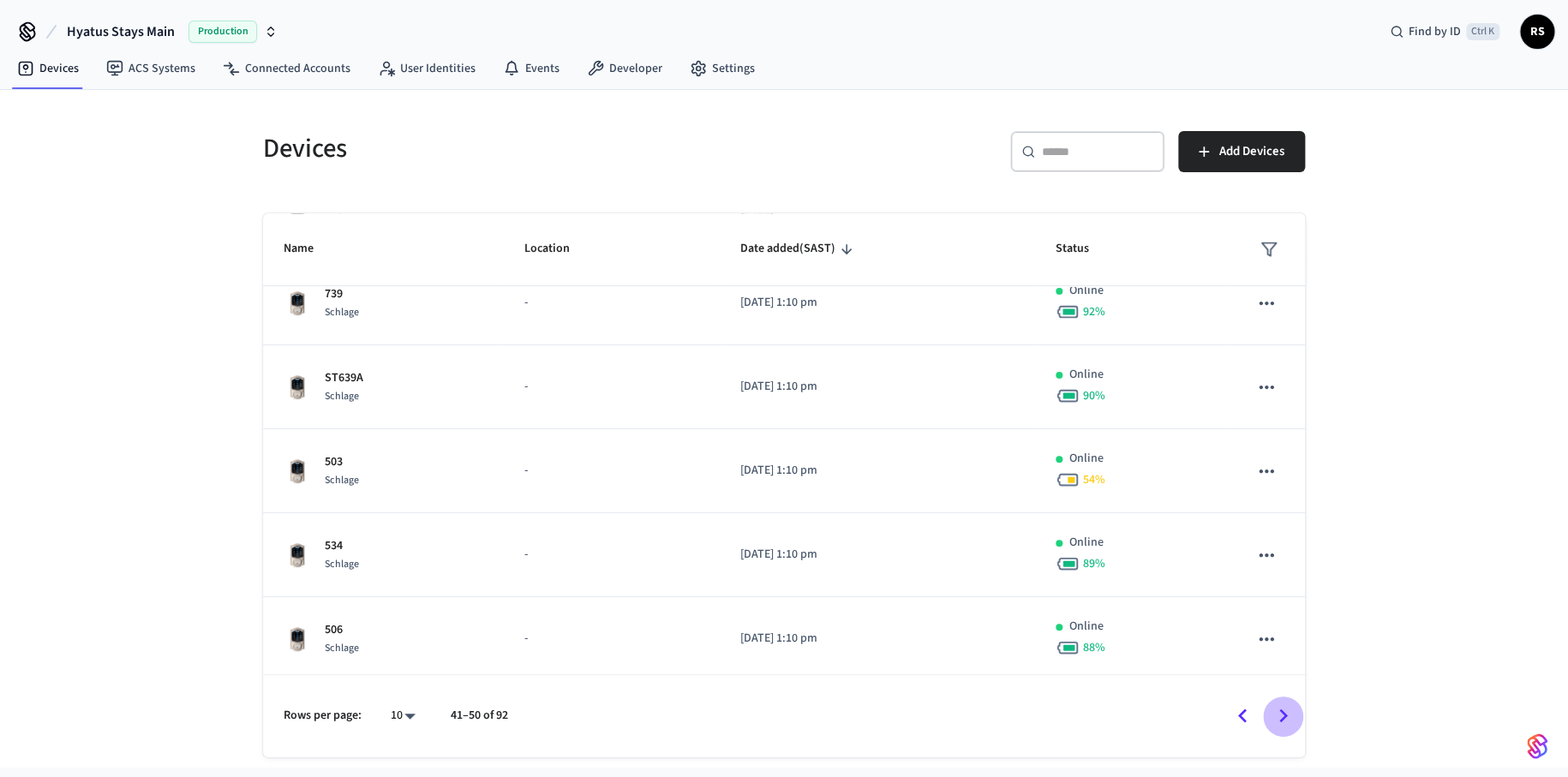
click at [1263, 721] on button "Go to next page" at bounding box center [1283, 716] width 40 height 40
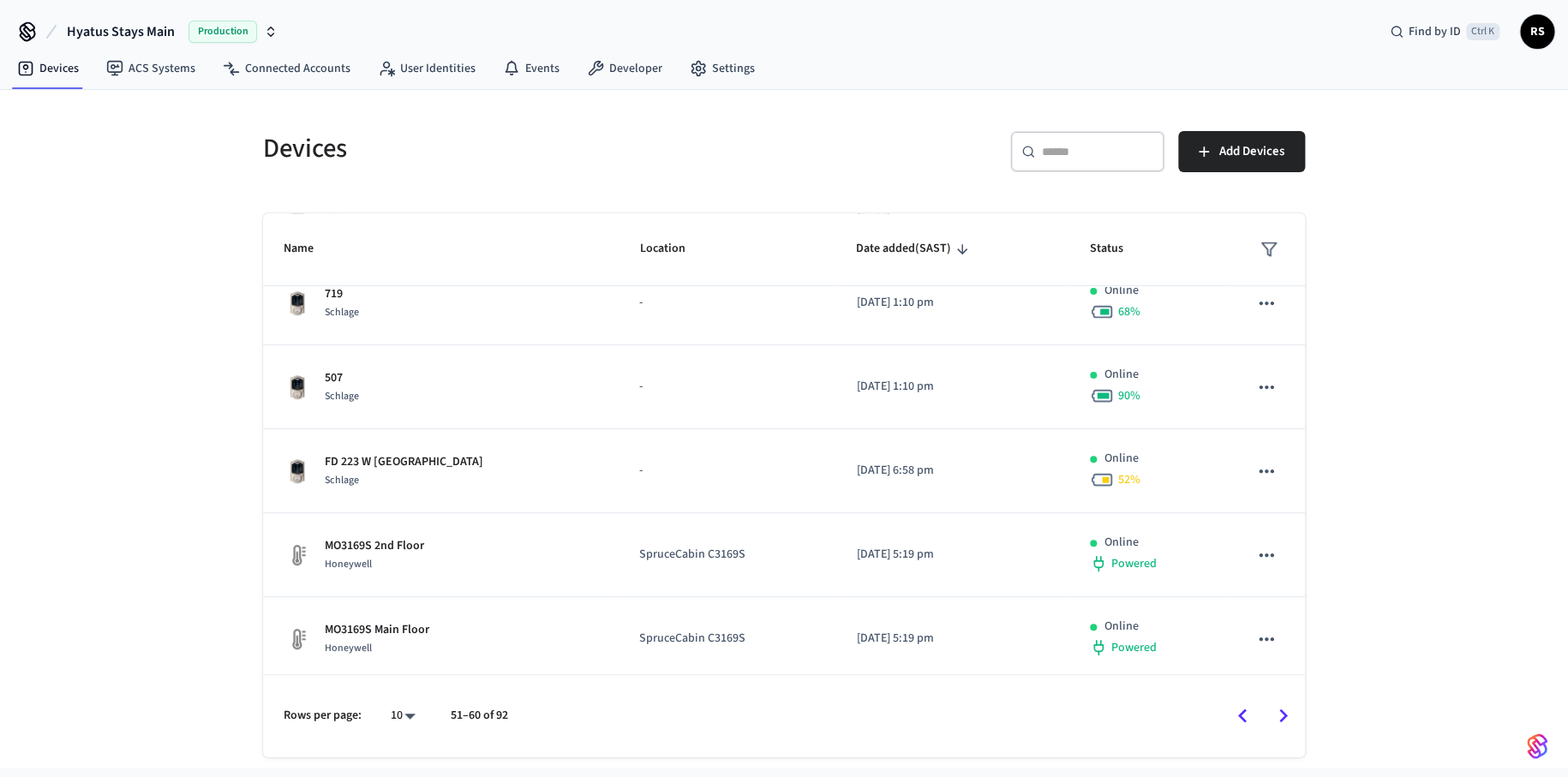
click at [1279, 718] on icon "Go to next page" at bounding box center [1283, 716] width 27 height 27
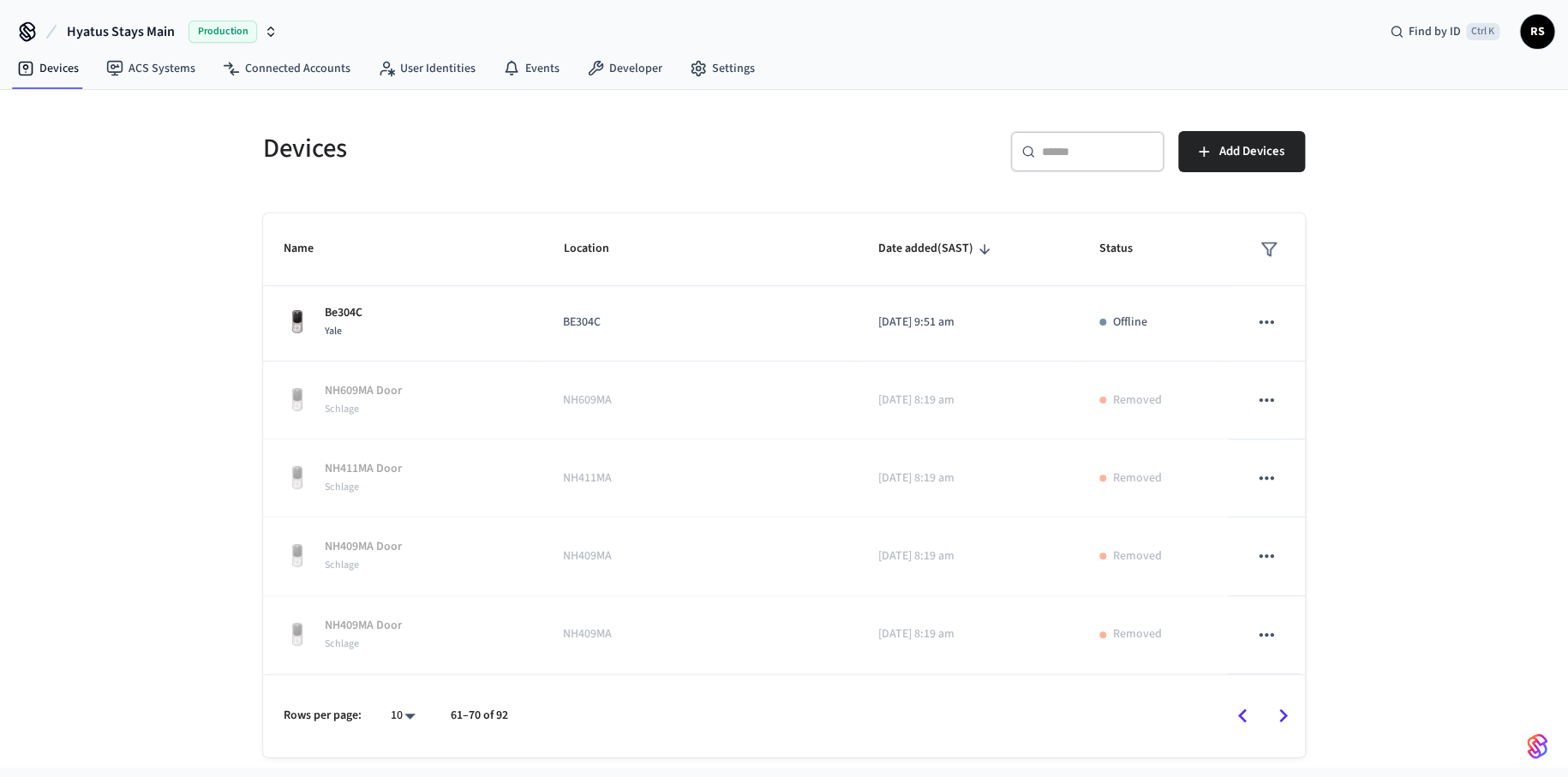
scroll to position [414, 0]
click at [1248, 716] on icon "Go to previous page" at bounding box center [1241, 716] width 27 height 27
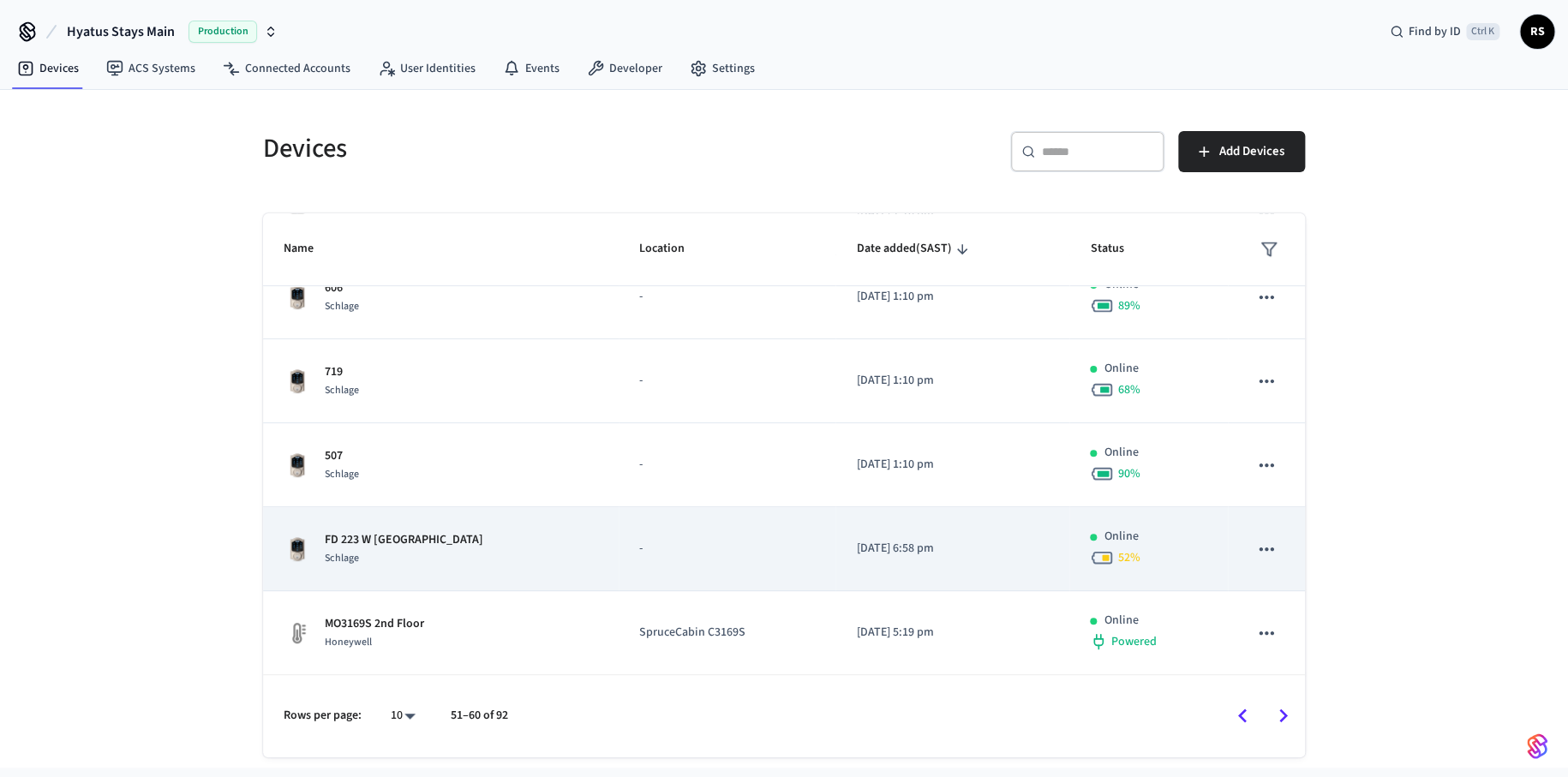
scroll to position [0, 0]
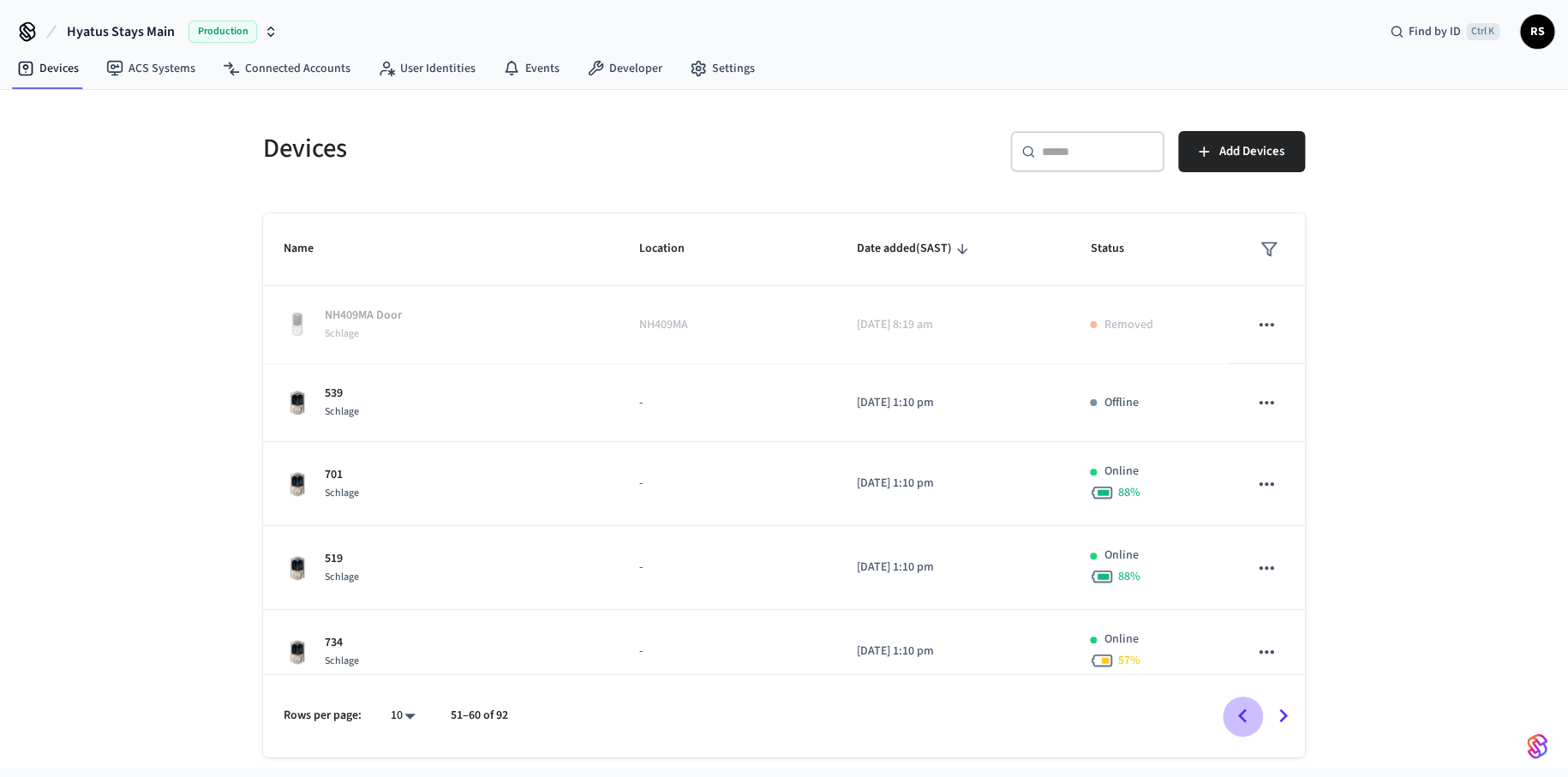
click at [1235, 711] on icon "Go to previous page" at bounding box center [1241, 716] width 27 height 27
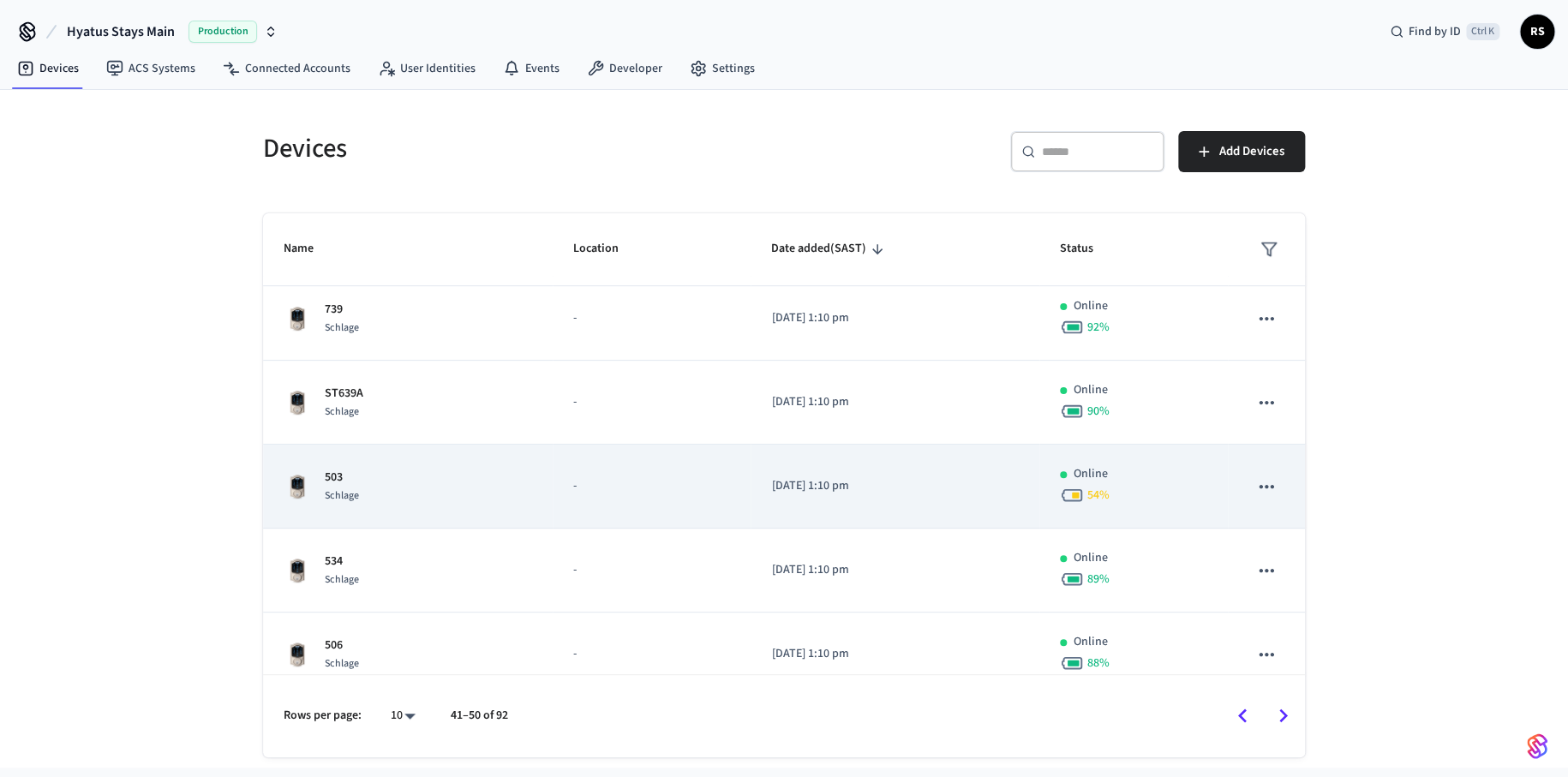
scroll to position [523, 0]
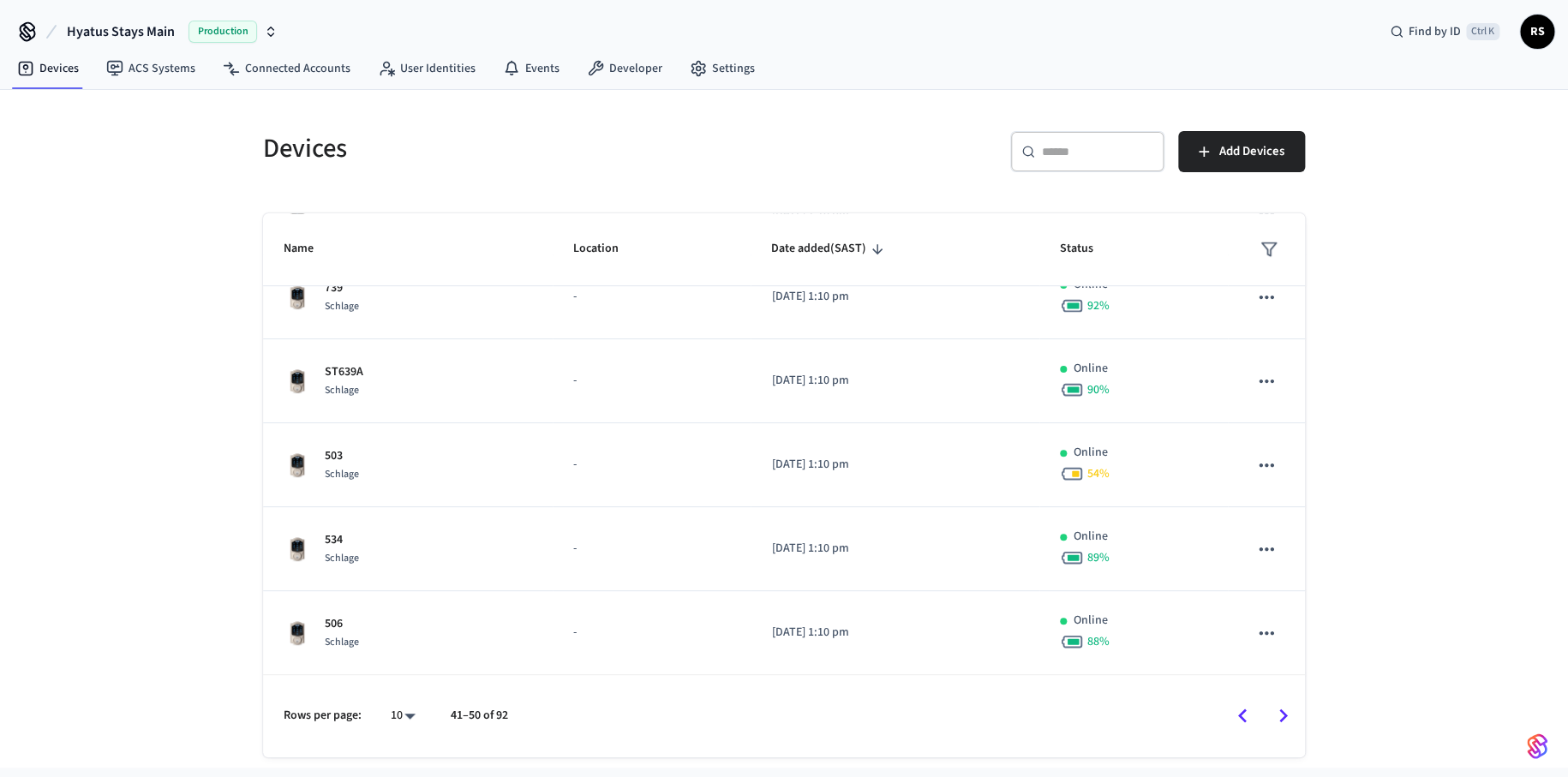
click at [1232, 696] on div at bounding box center [914, 716] width 778 height 40
click at [1248, 715] on icon "Go to previous page" at bounding box center [1241, 716] width 27 height 27
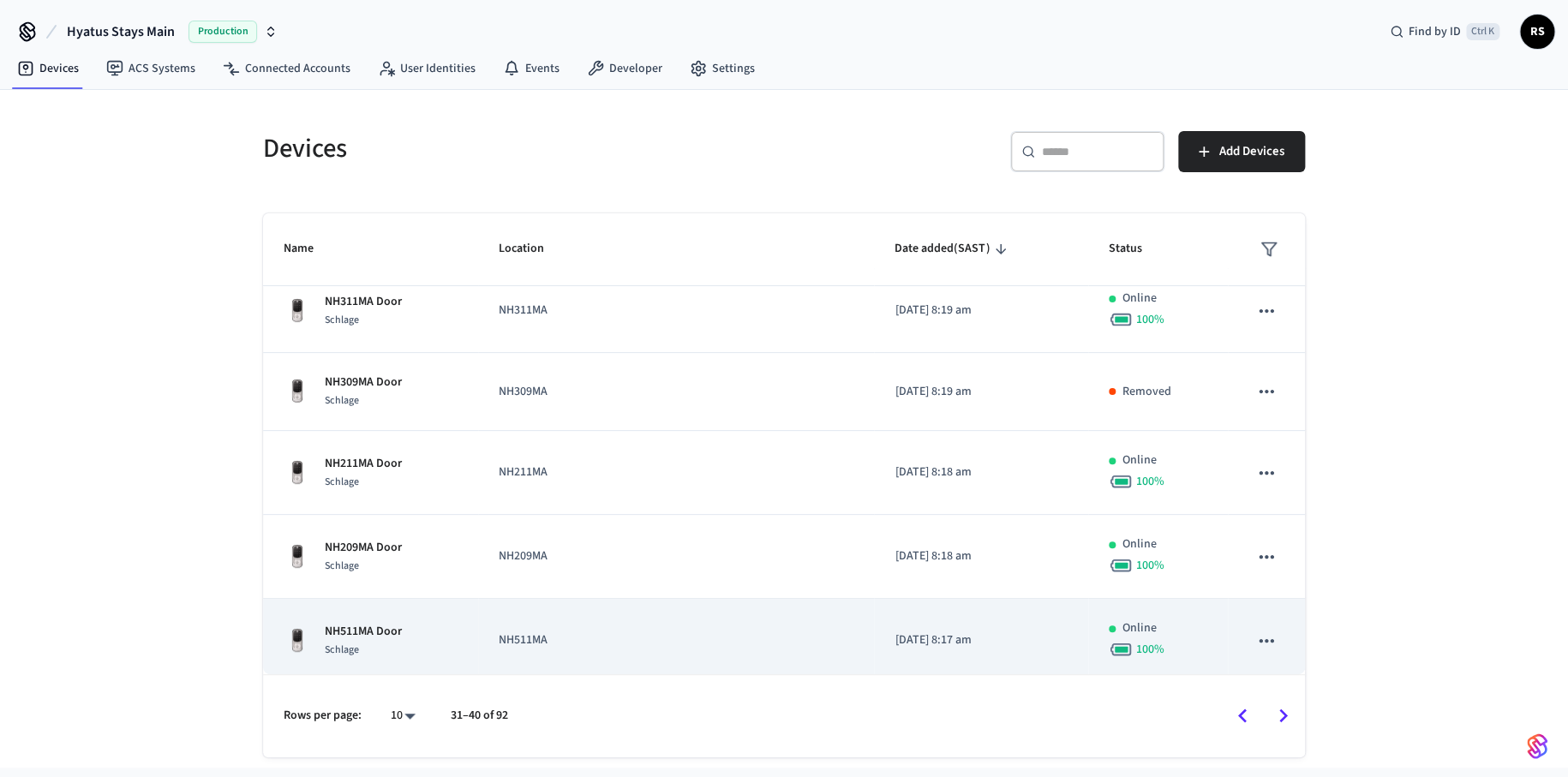
scroll to position [516, 0]
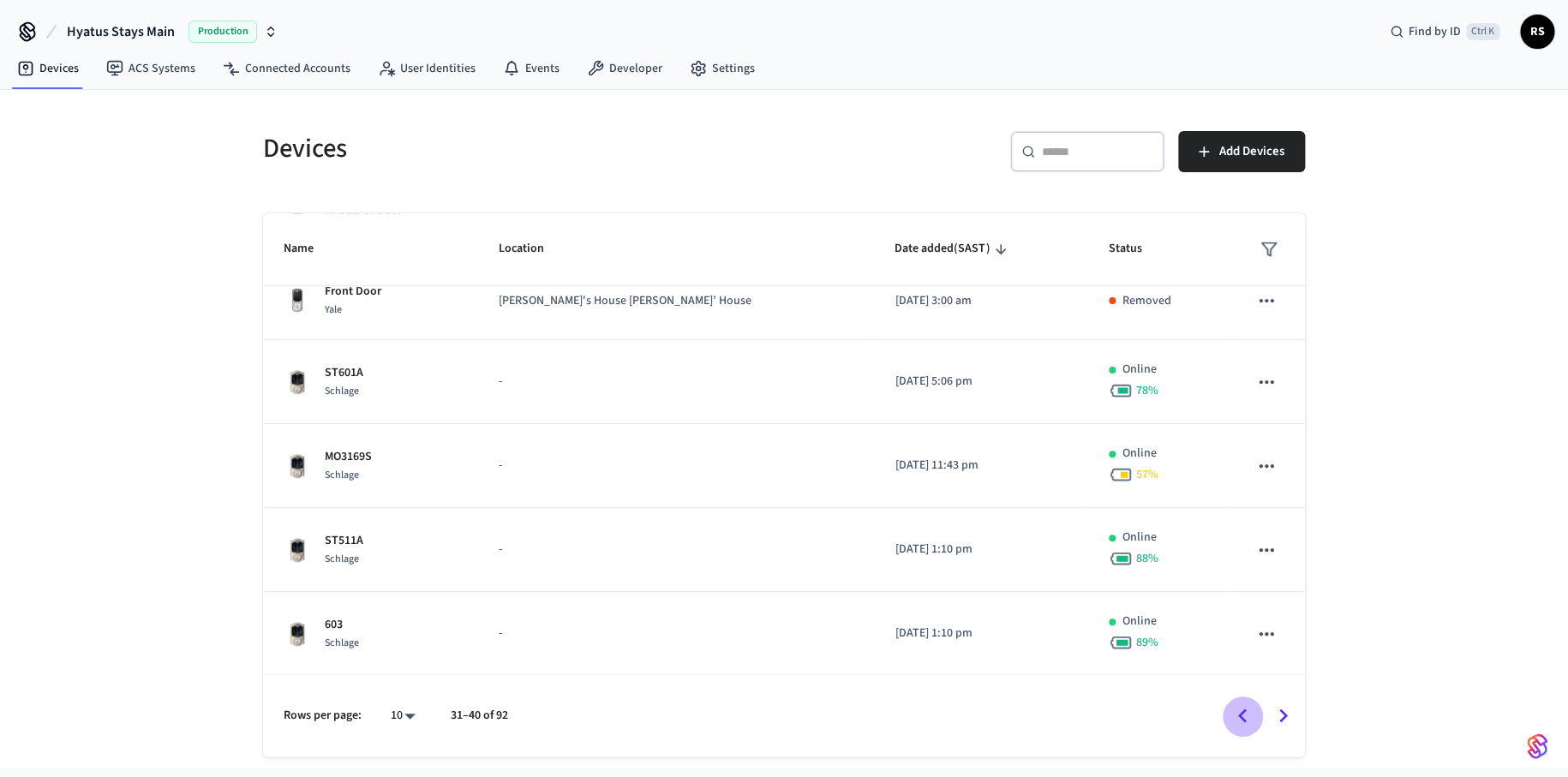
click at [1243, 718] on icon "Go to previous page" at bounding box center [1242, 716] width 9 height 14
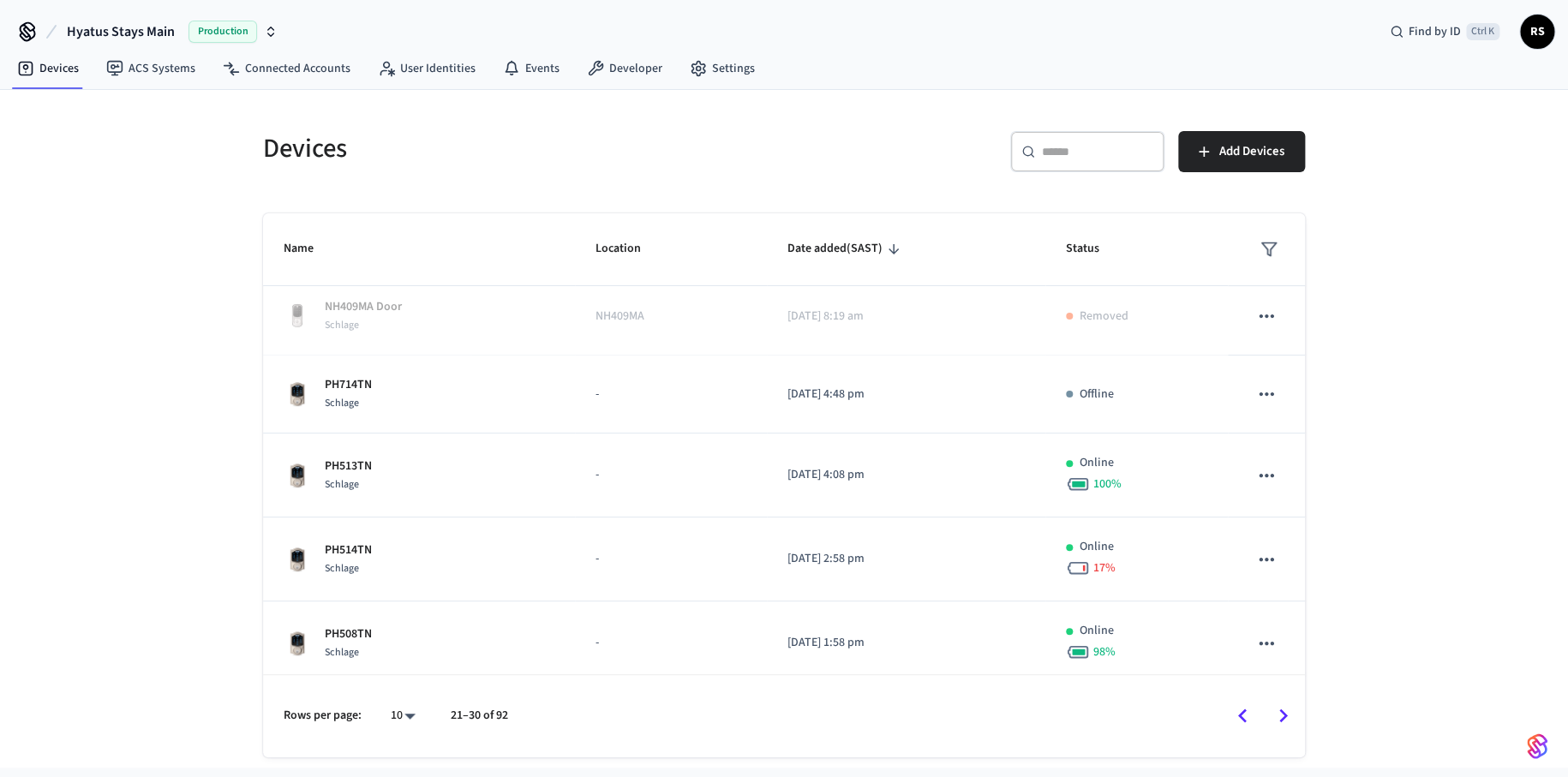
scroll to position [0, 0]
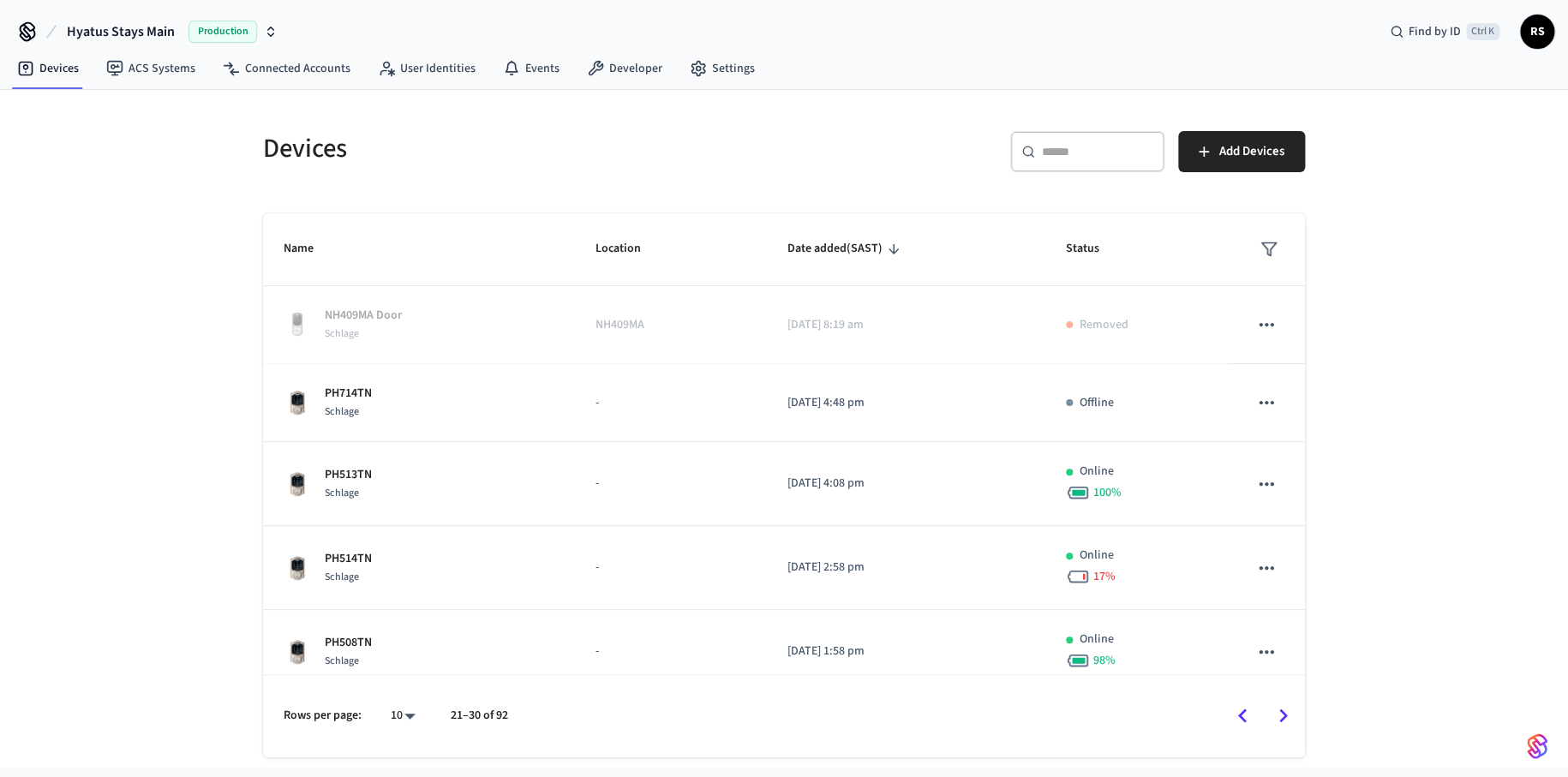
click at [1260, 252] on icon "sticky table" at bounding box center [1269, 250] width 17 height 17
click at [1125, 168] on div at bounding box center [784, 388] width 1568 height 777
click at [1086, 245] on span "Status" at bounding box center [1093, 249] width 56 height 27
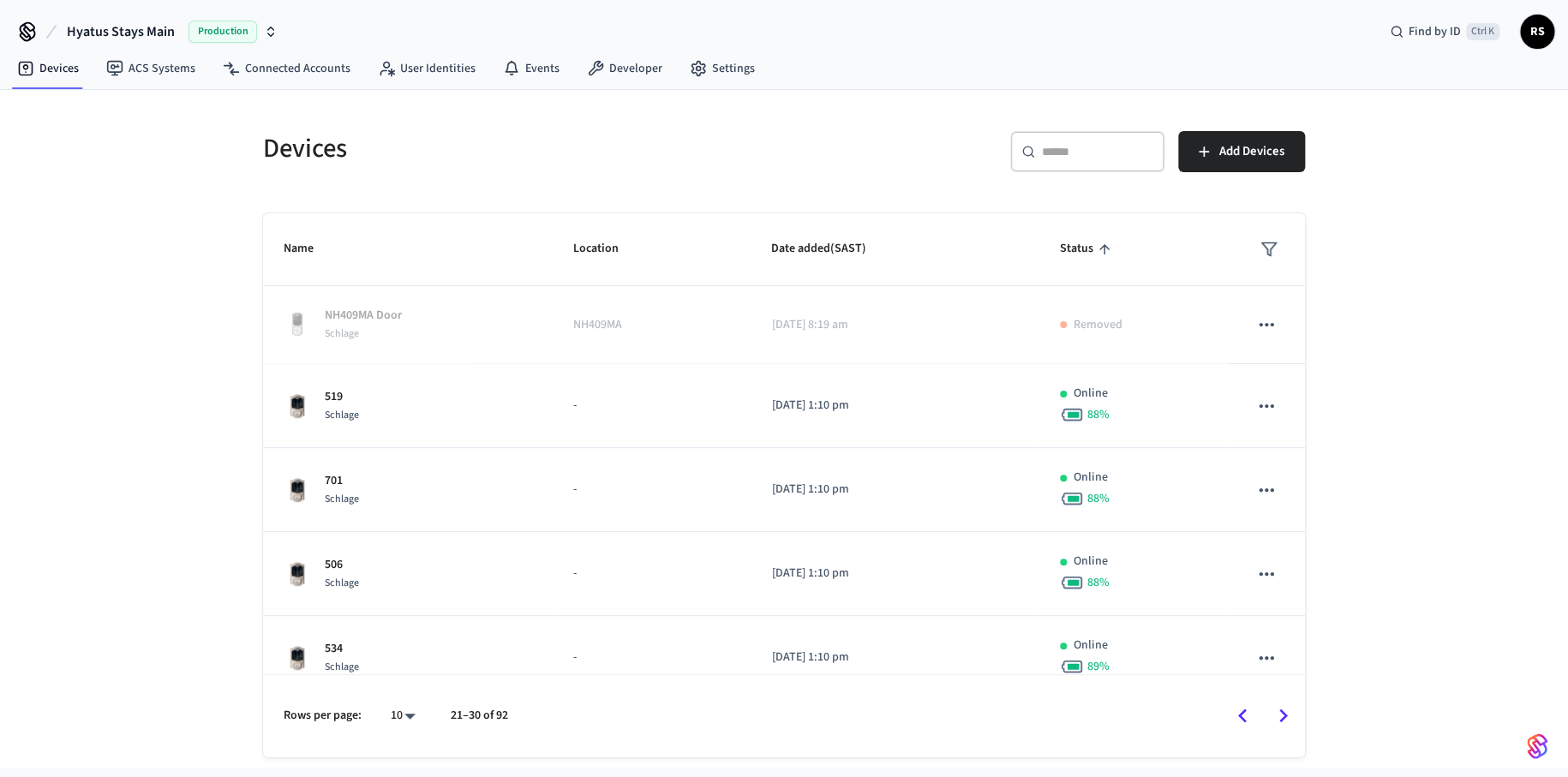
click at [1097, 245] on icon "sticky table" at bounding box center [1104, 250] width 16 height 16
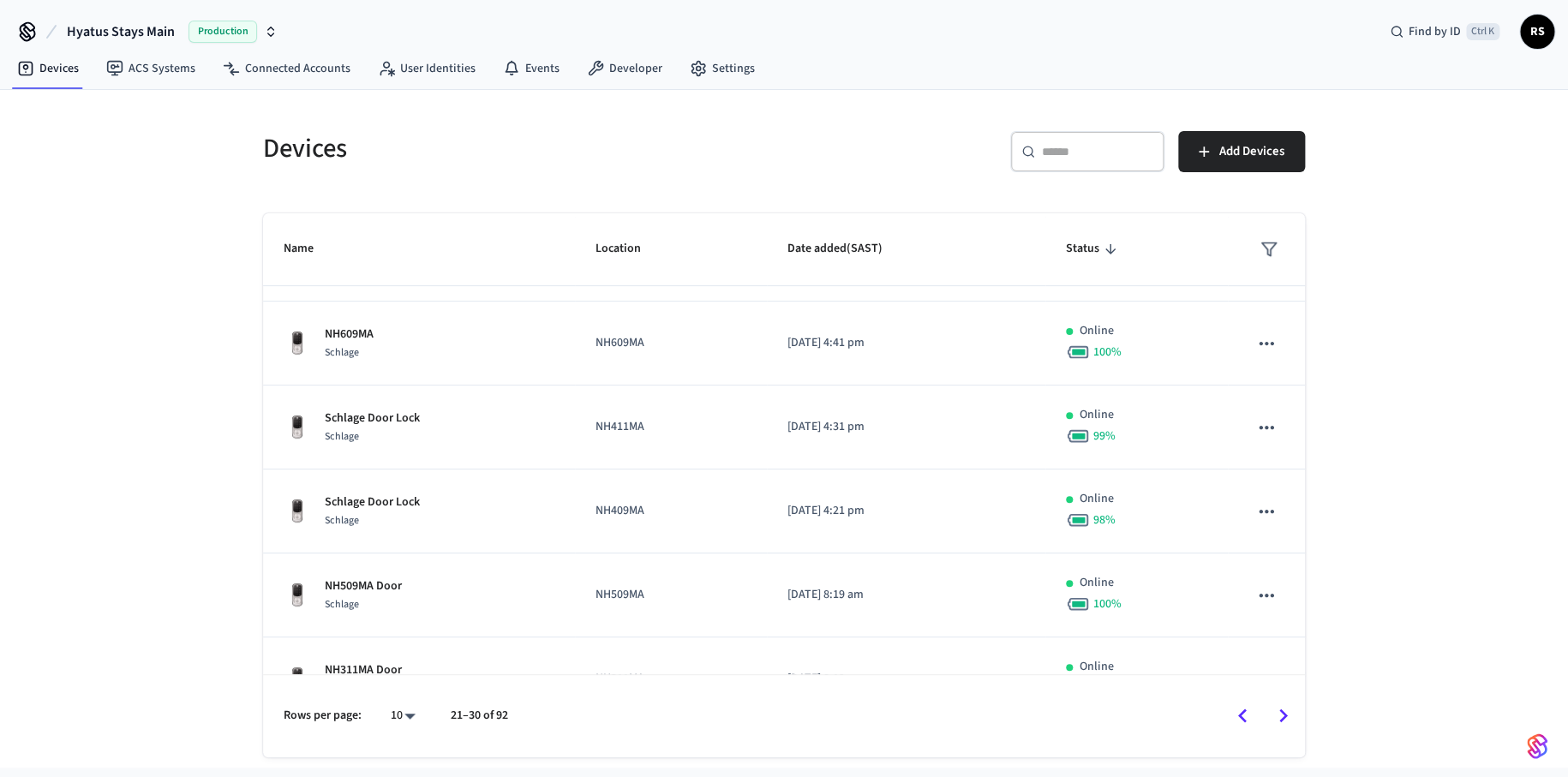
scroll to position [186, 0]
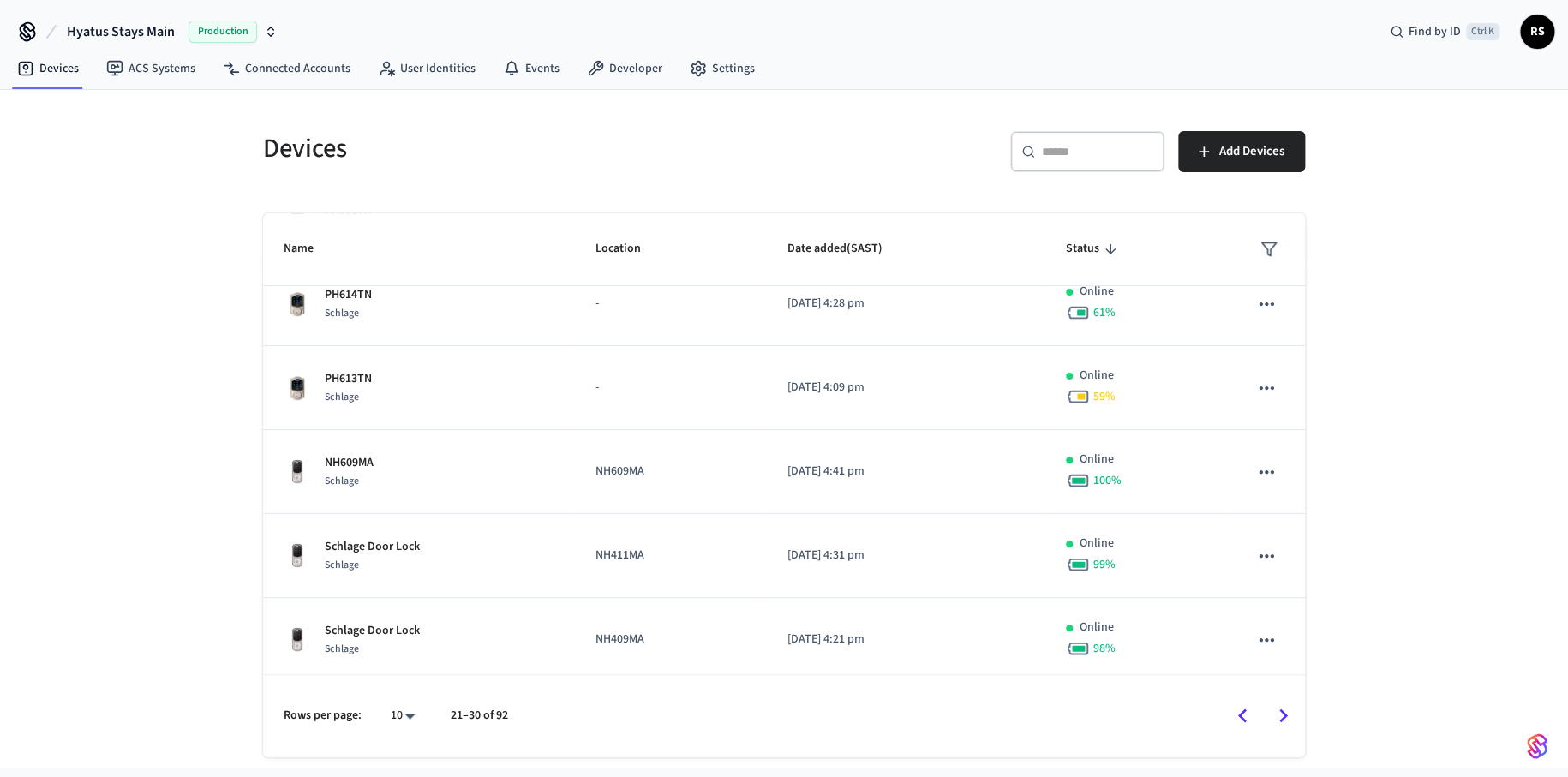
click at [1090, 246] on span "Status" at bounding box center [1093, 249] width 56 height 27
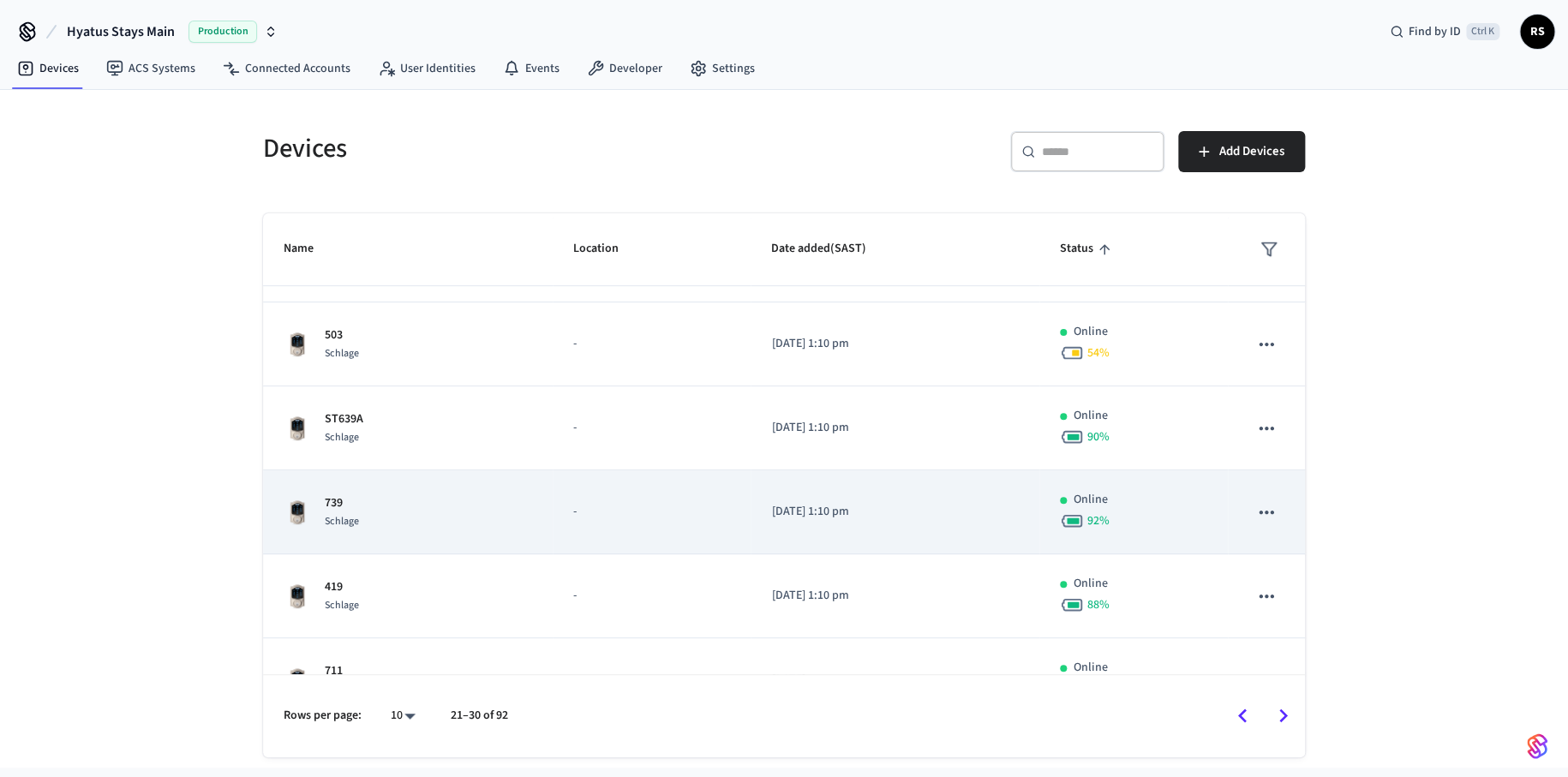
scroll to position [529, 0]
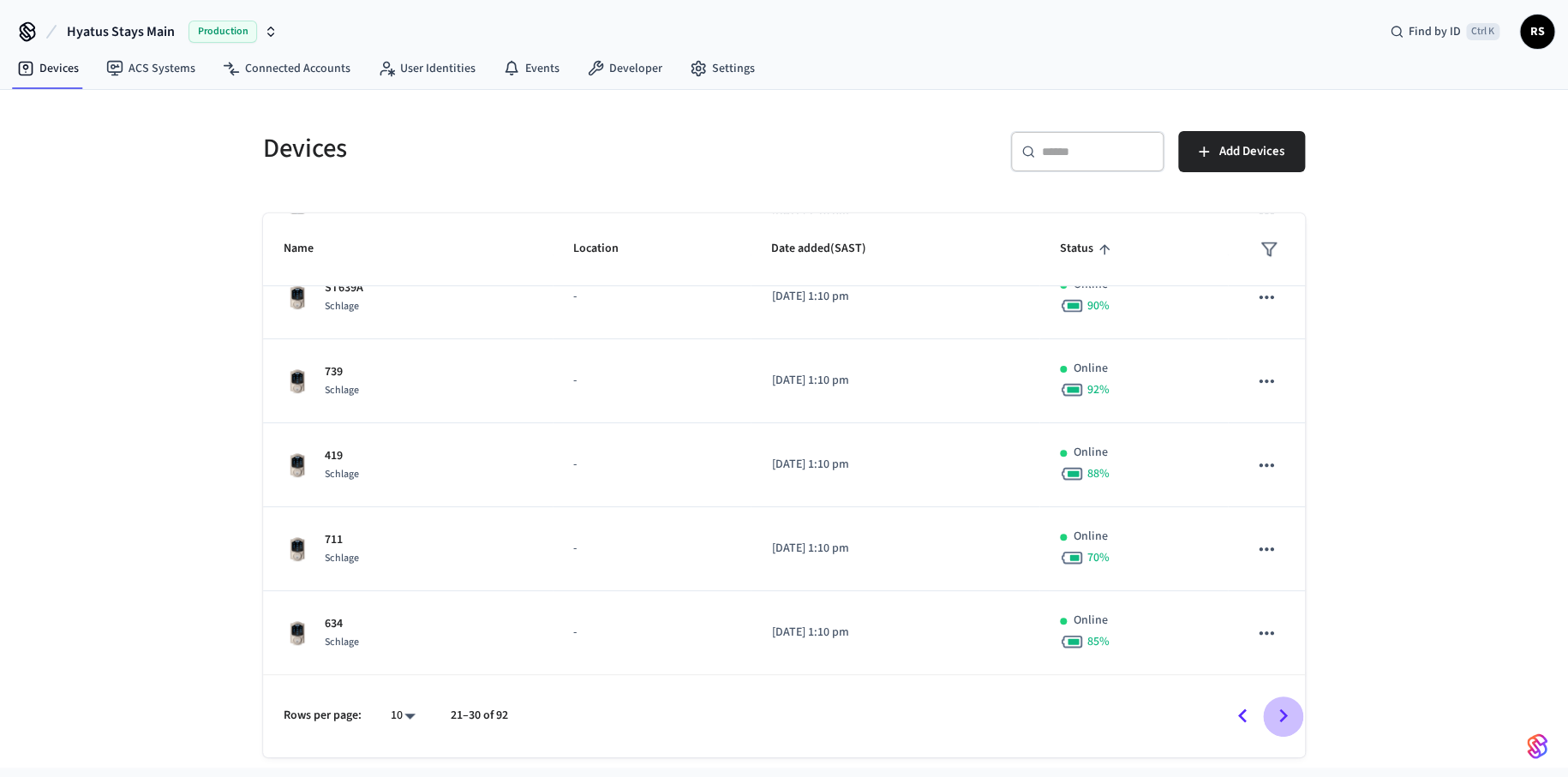
click at [1285, 718] on icon "Go to next page" at bounding box center [1284, 717] width 9 height 14
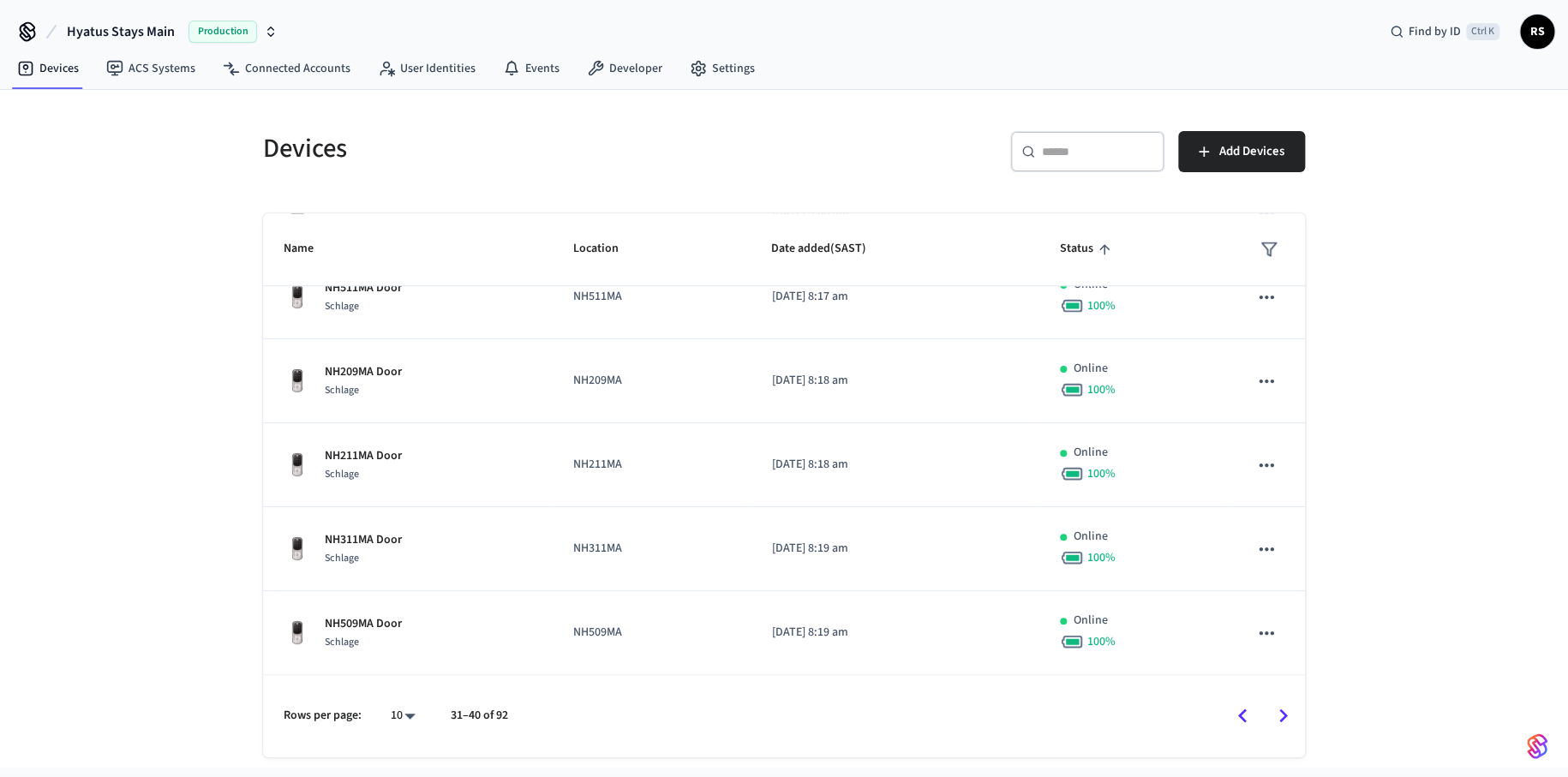
click at [1285, 719] on icon "Go to next page" at bounding box center [1283, 716] width 27 height 27
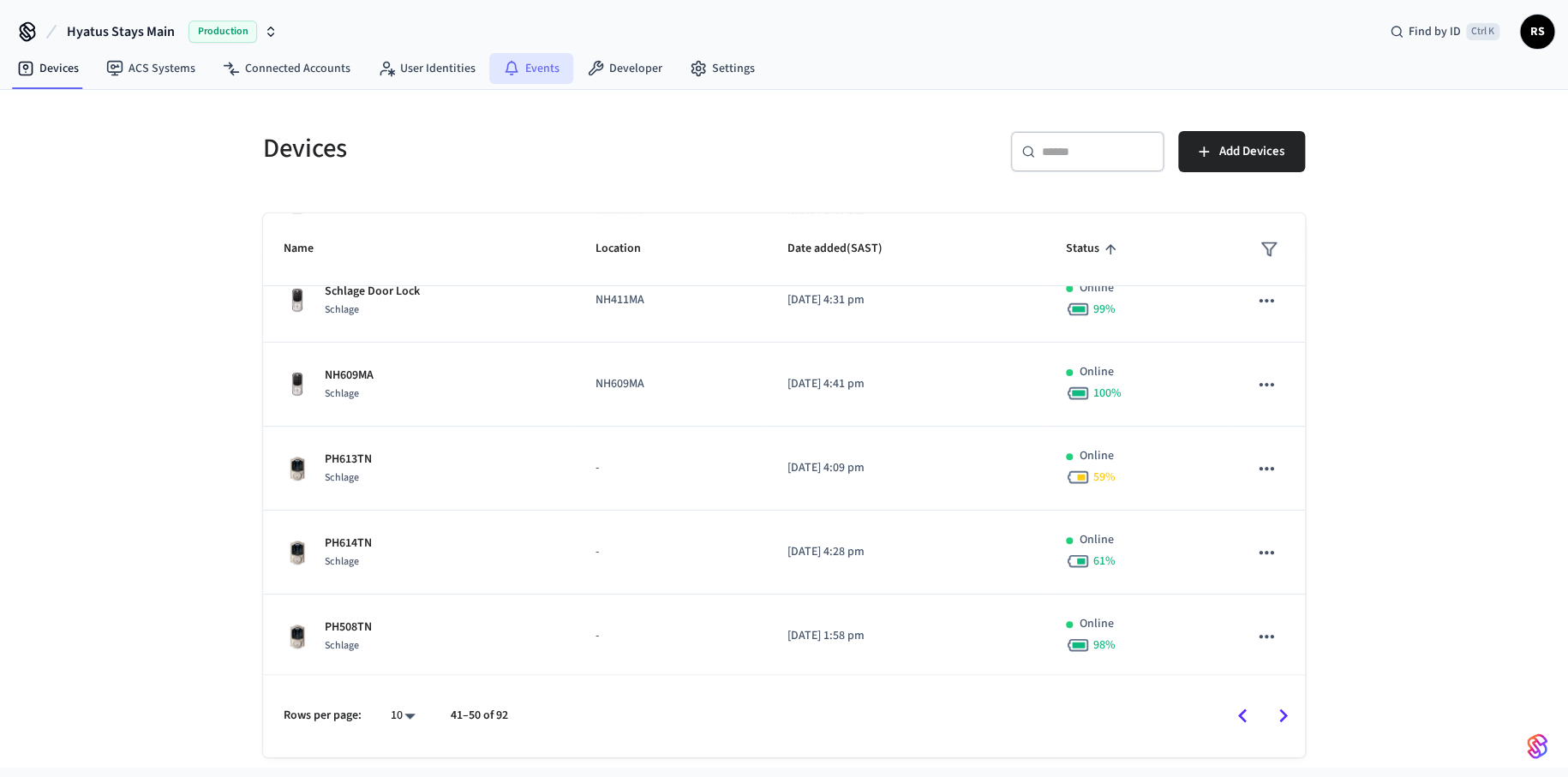
scroll to position [186, 0]
drag, startPoint x: 469, startPoint y: 120, endPoint x: 452, endPoint y: 127, distance: 18.4
click at [457, 125] on div "Devices" at bounding box center [507, 148] width 532 height 76
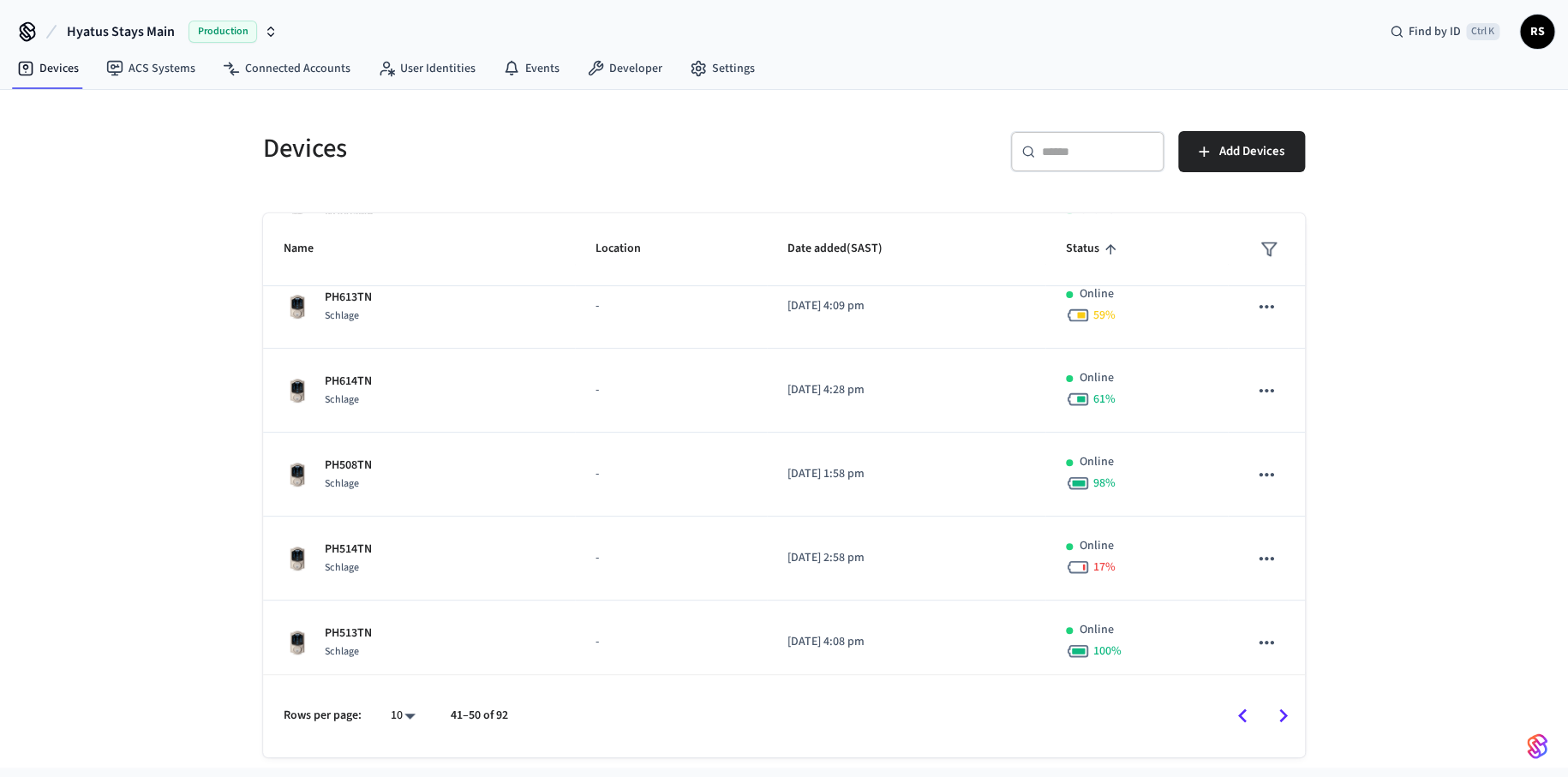
scroll to position [529, 0]
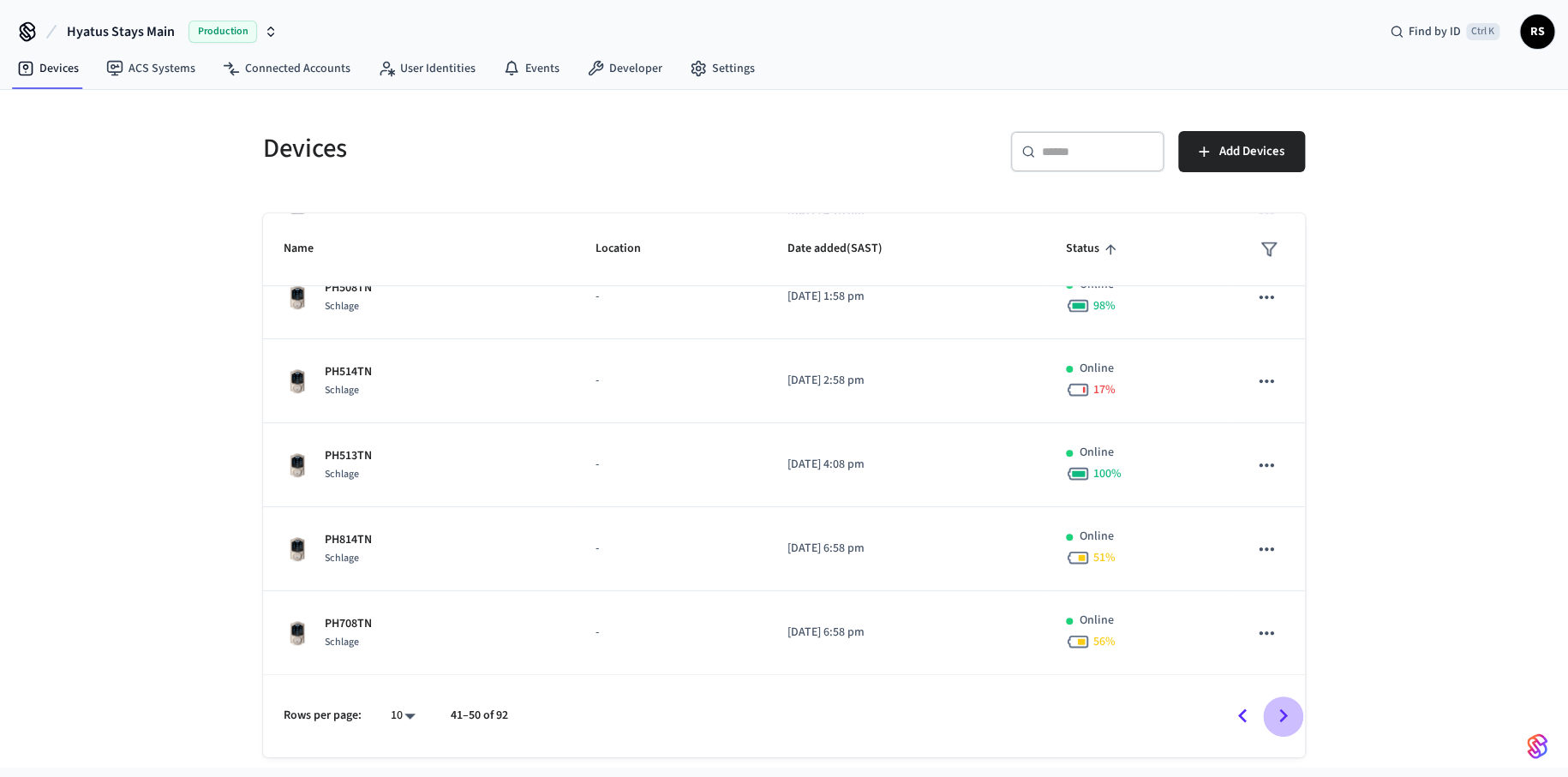
click at [1280, 714] on icon "Go to next page" at bounding box center [1283, 716] width 27 height 27
click at [1235, 713] on icon "Go to previous page" at bounding box center [1241, 716] width 27 height 27
